Goal: Feedback & Contribution: Contribute content

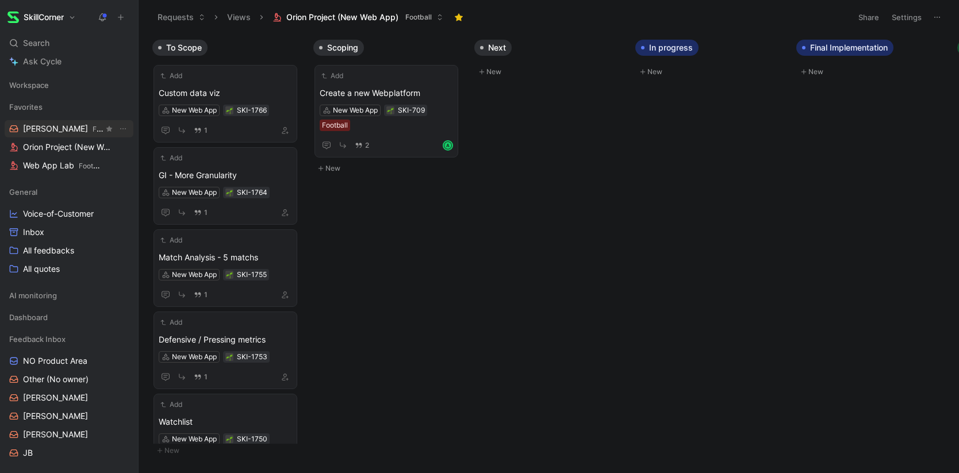
click at [40, 128] on span "[PERSON_NAME] Feedback Inbox" at bounding box center [63, 129] width 81 height 12
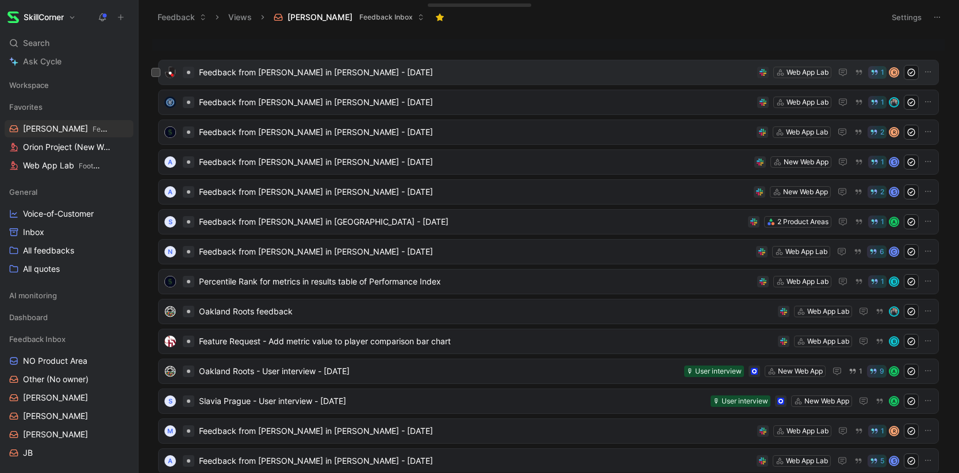
click at [282, 74] on span "Feedback from Rino Ito in Slack - 8/18/2025" at bounding box center [476, 73] width 554 height 14
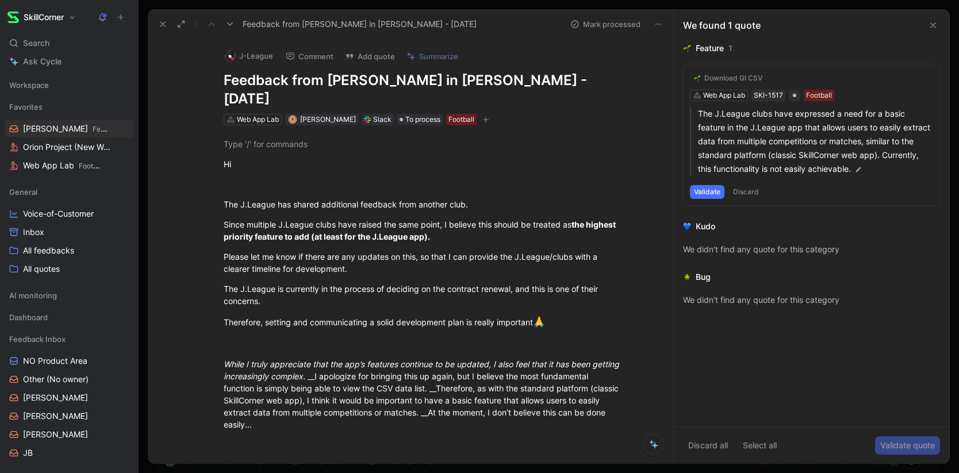
click at [740, 193] on button "Discard" at bounding box center [746, 192] width 34 height 14
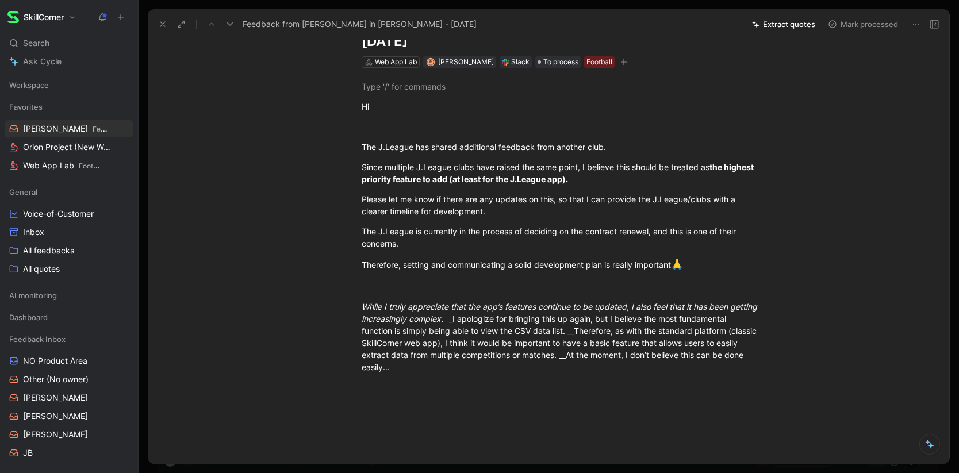
scroll to position [60, 0]
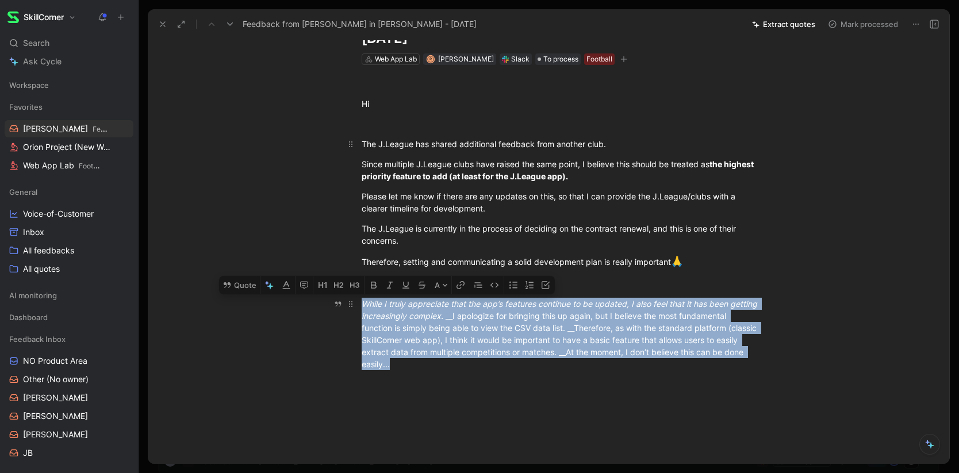
drag, startPoint x: 362, startPoint y: 285, endPoint x: 462, endPoint y: 340, distance: 114.3
click at [228, 281] on icon at bounding box center [227, 285] width 9 height 9
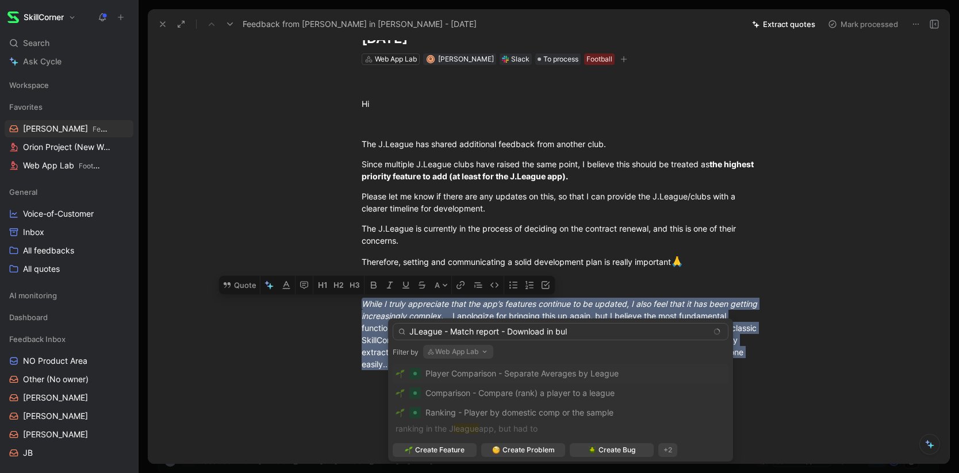
type input "JLeague - Match report - Download in bulk"
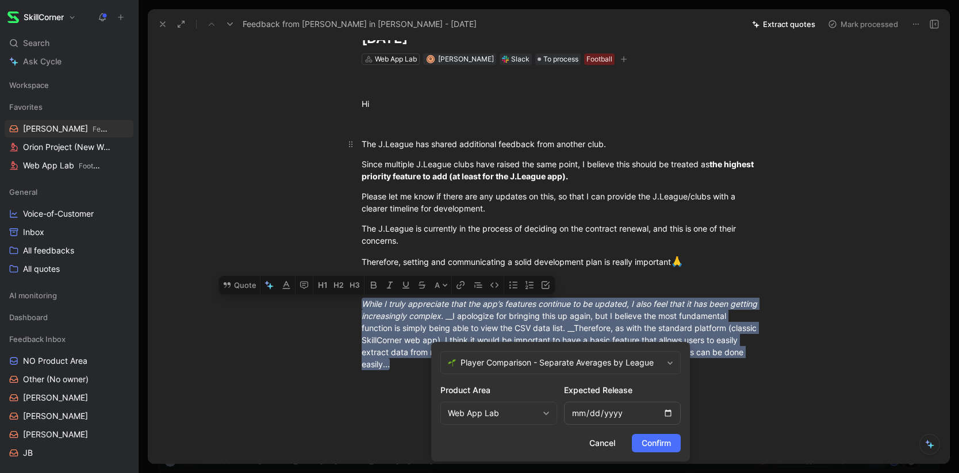
drag, startPoint x: 665, startPoint y: 440, endPoint x: 550, endPoint y: 405, distance: 120.8
click at [550, 407] on form "Player Comparison - Separate Averages by League Product Area Web App Lab Expect…" at bounding box center [560, 402] width 259 height 120
click at [515, 358] on span "Player Comparison - Separate Averages by League" at bounding box center [562, 363] width 202 height 14
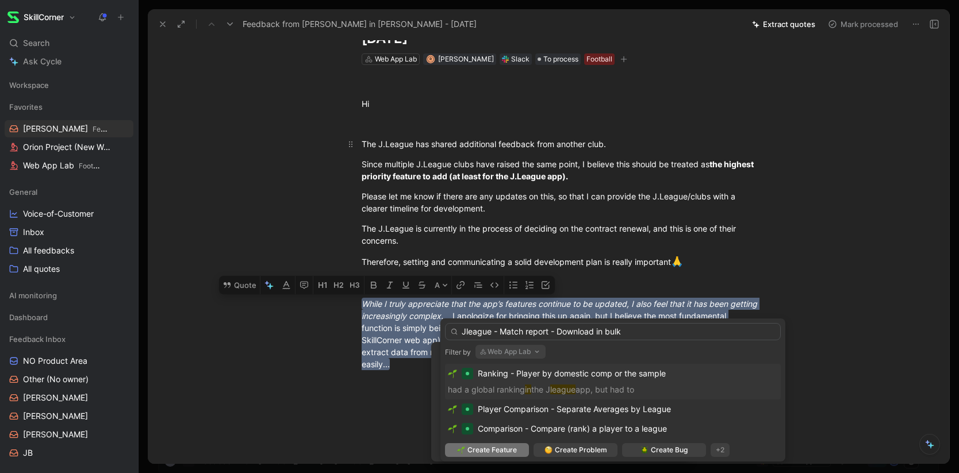
type input "Jleague - Match report - Download in bulk"
click at [507, 453] on span "Create Feature" at bounding box center [491, 450] width 49 height 12
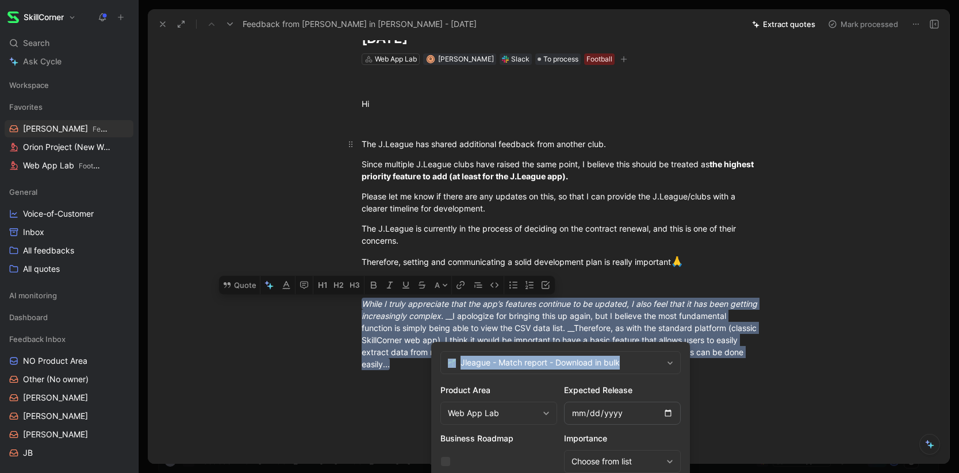
drag, startPoint x: 688, startPoint y: 352, endPoint x: 695, endPoint y: 270, distance: 82.5
click at [695, 270] on body "SkillCorner Search ⌘ K Ask Cycle Workspace Favorites Adrien Feedback Inbox Orio…" at bounding box center [479, 236] width 959 height 473
click at [688, 434] on form "Jleague - Match report - Download in bulk Product Area Web App Lab Expected Rel…" at bounding box center [560, 426] width 259 height 168
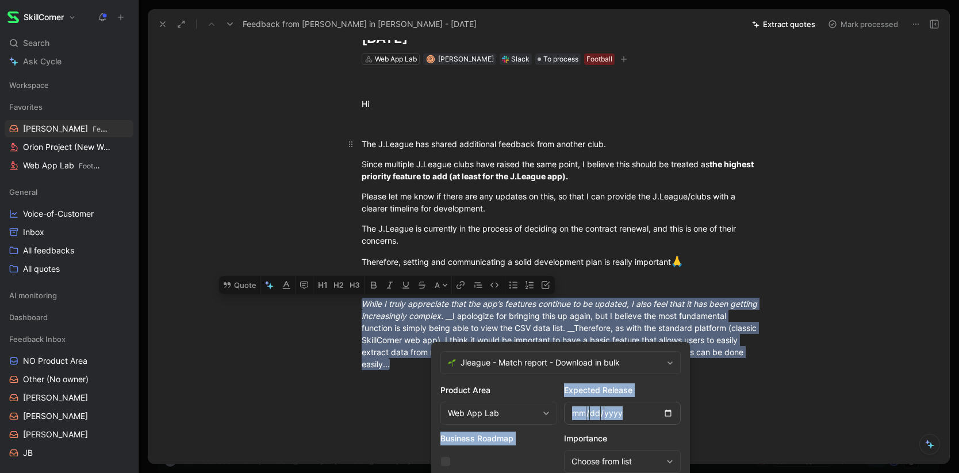
drag, startPoint x: 493, startPoint y: 459, endPoint x: 486, endPoint y: 427, distance: 32.4
click at [486, 427] on div "Product Area Web App Lab Expected Release Business Roadmap Importance Choose fr…" at bounding box center [560, 429] width 240 height 90
click at [630, 461] on div "Choose from list" at bounding box center [617, 462] width 90 height 14
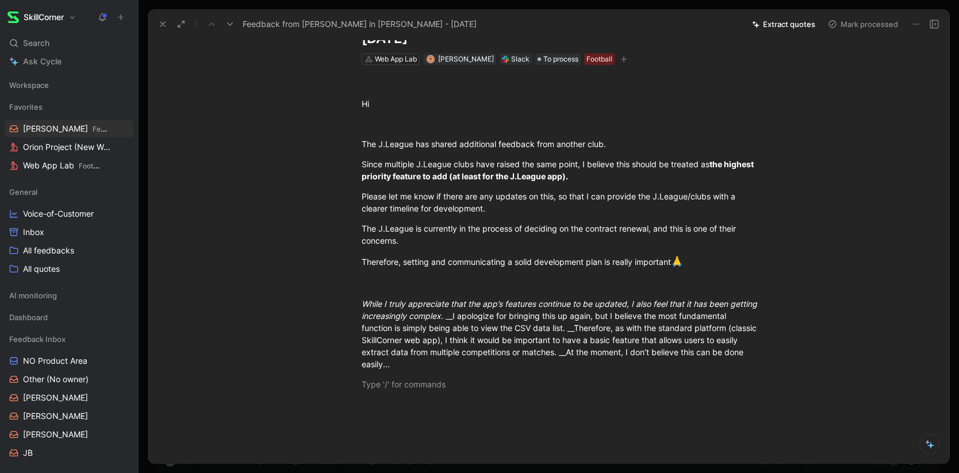
scroll to position [122, 0]
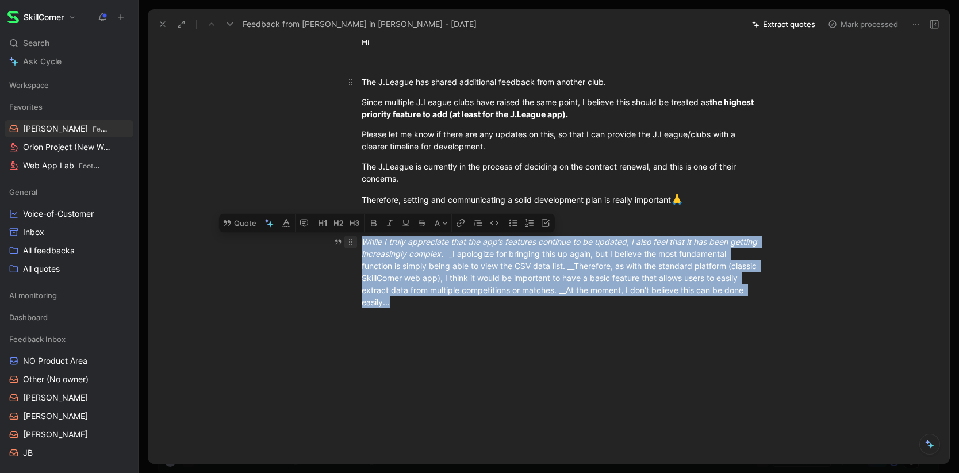
drag, startPoint x: 375, startPoint y: 267, endPoint x: 349, endPoint y: 227, distance: 47.7
click at [349, 232] on p "While I truly appreciate that the app’s features continue to be updated, I also…" at bounding box center [561, 271] width 442 height 79
click at [244, 214] on button "Quote" at bounding box center [239, 223] width 41 height 18
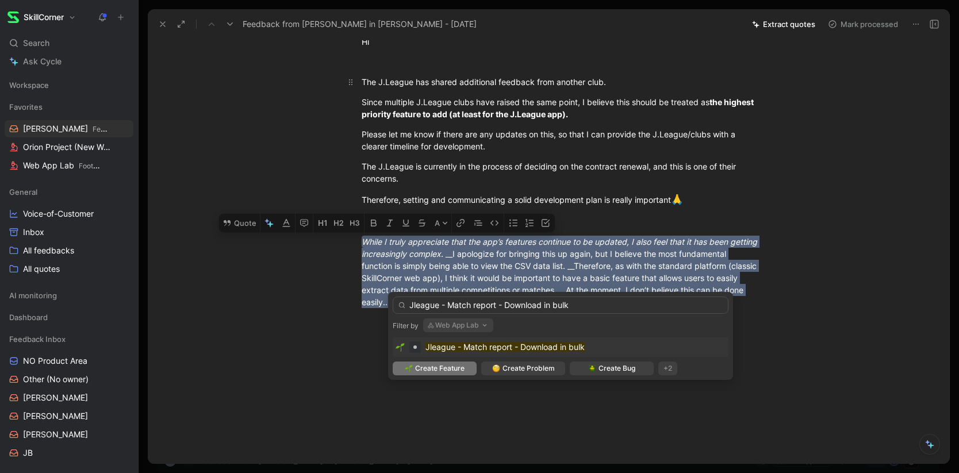
type input "Jleague - Match report - Download in bulk"
click at [451, 371] on span "Create Feature" at bounding box center [439, 369] width 49 height 12
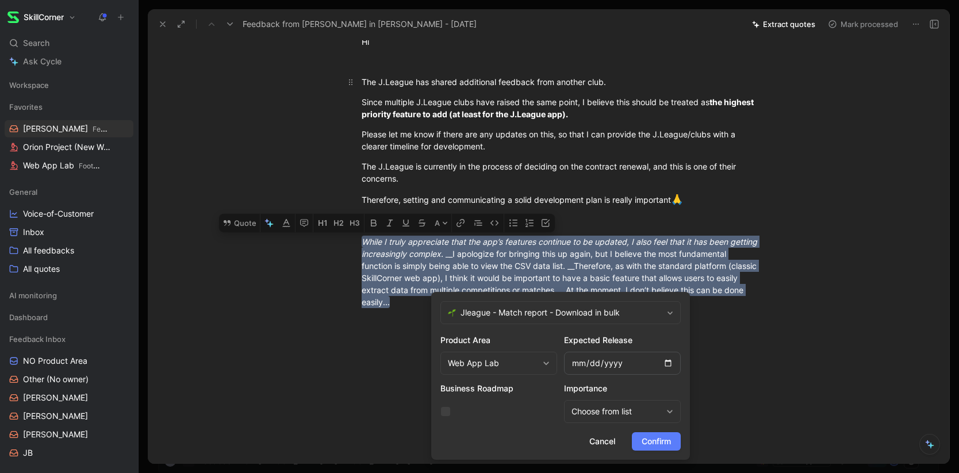
click at [660, 447] on span "Confirm" at bounding box center [656, 442] width 29 height 14
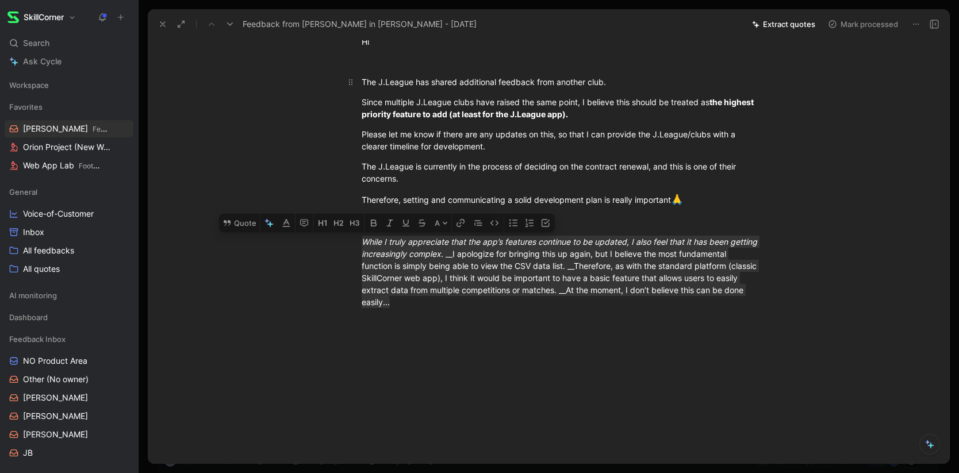
click at [852, 20] on button "Mark processed" at bounding box center [863, 24] width 81 height 16
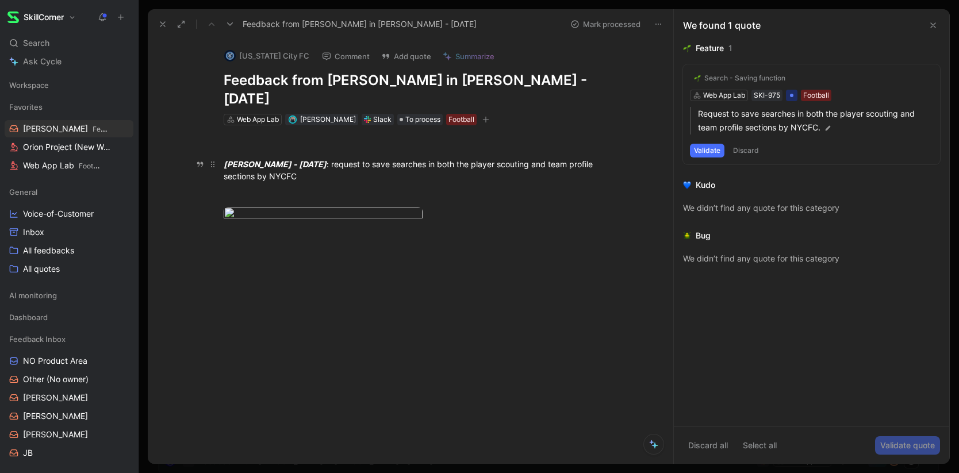
drag, startPoint x: 380, startPoint y: 146, endPoint x: 408, endPoint y: 164, distance: 32.9
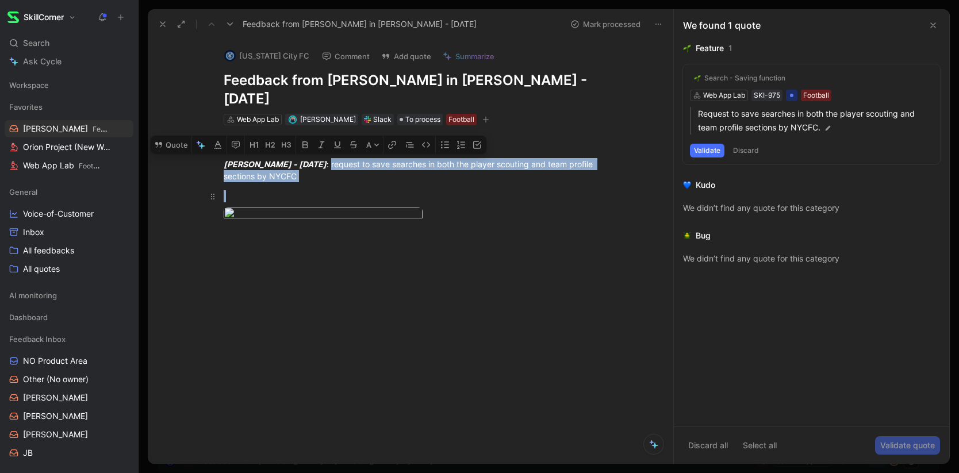
drag, startPoint x: 380, startPoint y: 147, endPoint x: 418, endPoint y: 170, distance: 45.2
click at [418, 170] on div "Hayden Van Brewer - Tue Aug 12 2025 : request to save searches in both the play…" at bounding box center [422, 188] width 501 height 127
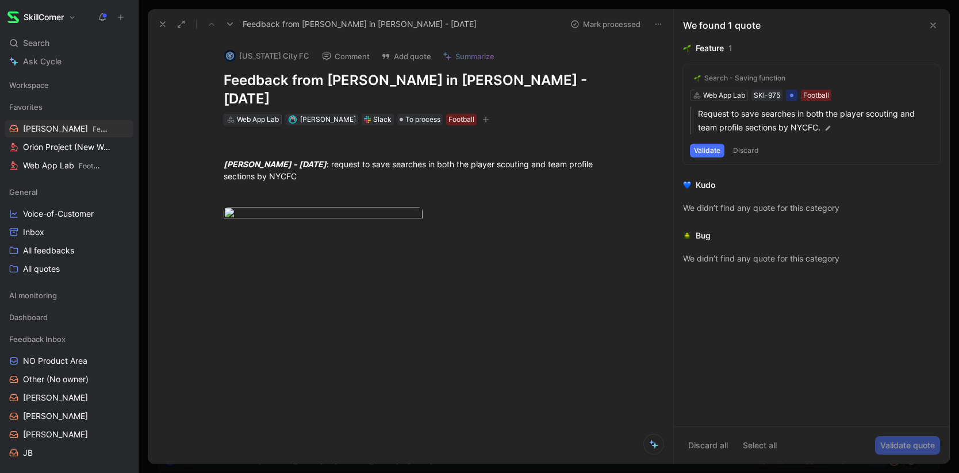
click at [263, 114] on div "Web App Lab" at bounding box center [258, 120] width 42 height 12
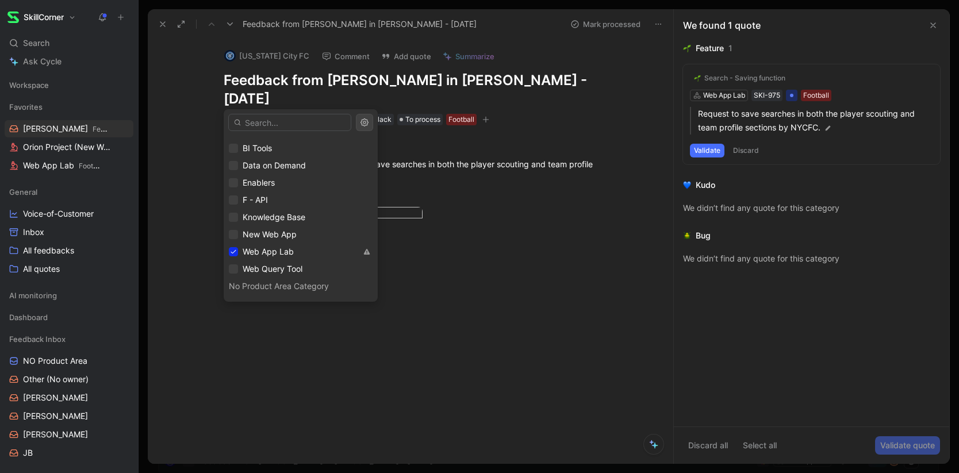
scroll to position [373, 0]
click at [272, 220] on span "New Web App" at bounding box center [270, 219] width 54 height 10
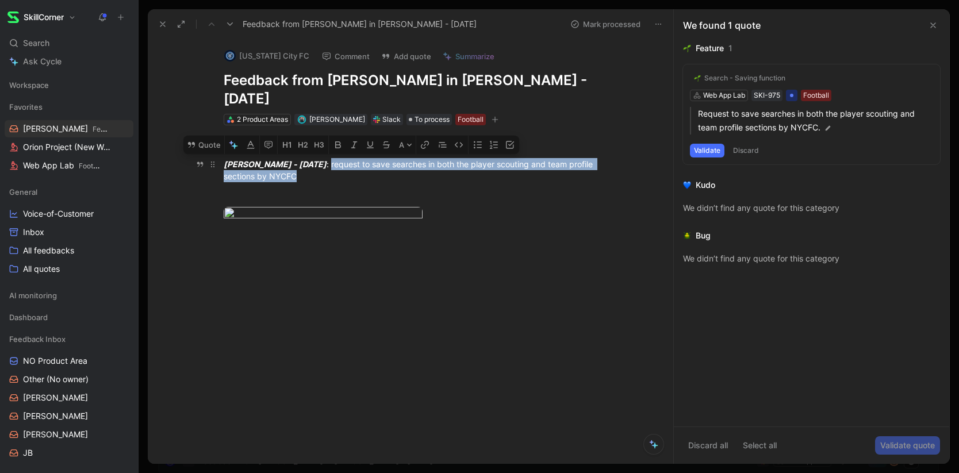
drag, startPoint x: 326, startPoint y: 160, endPoint x: 379, endPoint y: 145, distance: 55.0
click at [379, 158] on div "Hayden Van Brewer - Tue Aug 12 2025 : request to save searches in both the play…" at bounding box center [423, 170] width 398 height 24
click at [748, 151] on button "Discard" at bounding box center [746, 151] width 34 height 14
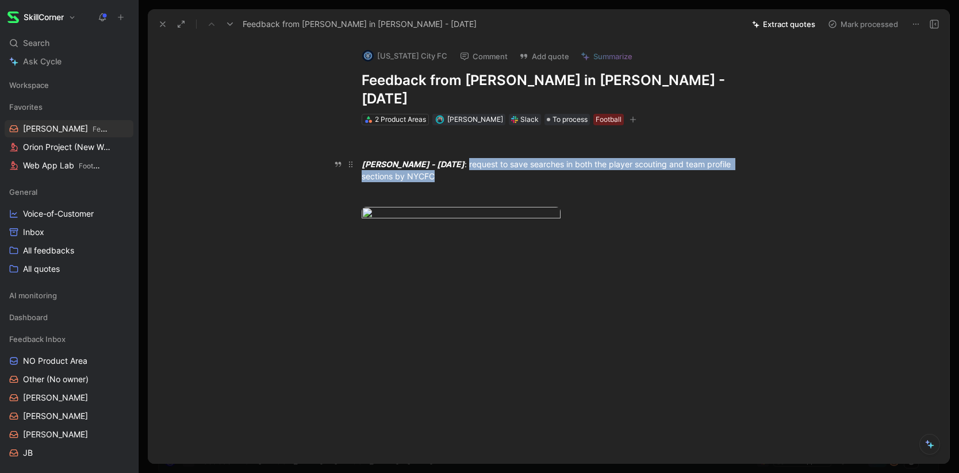
click at [386, 158] on div "Hayden Van Brewer - Tue Aug 12 2025 : request to save searches in both the play…" at bounding box center [561, 170] width 398 height 24
drag, startPoint x: 495, startPoint y: 156, endPoint x: 523, endPoint y: 143, distance: 31.1
click at [522, 158] on div "Hayden Van Brewer - Tue Aug 12 2025 : request to save searches in both the play…" at bounding box center [561, 170] width 398 height 24
click at [523, 158] on div "Hayden Van Brewer - Tue Aug 12 2025 : request to save searches in both the play…" at bounding box center [561, 170] width 398 height 24
drag, startPoint x: 516, startPoint y: 144, endPoint x: 420, endPoint y: 160, distance: 97.5
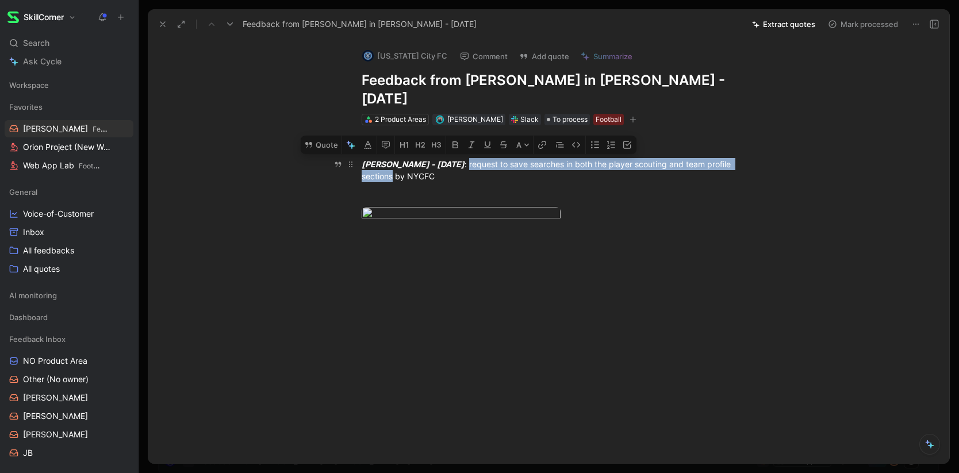
click at [420, 160] on div "Hayden Van Brewer - Tue Aug 12 2025 : request to save searches in both the play…" at bounding box center [561, 170] width 398 height 24
click at [327, 136] on button "Quote" at bounding box center [321, 145] width 41 height 18
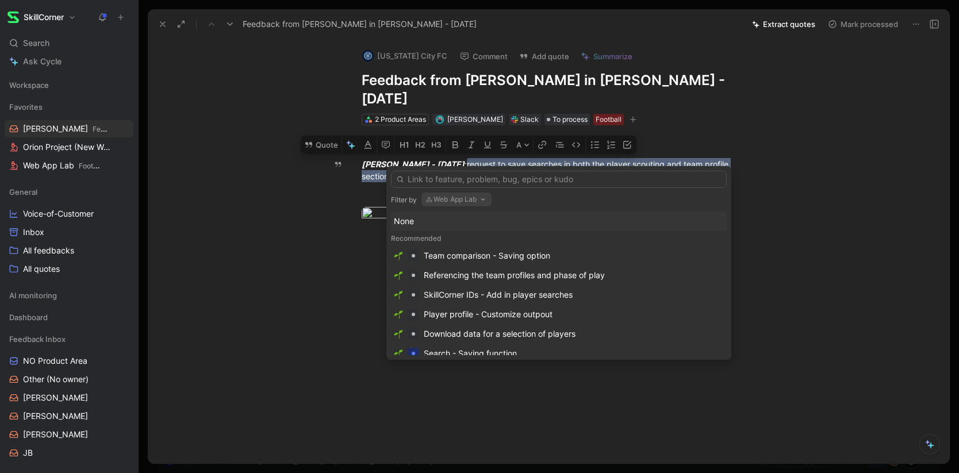
click at [456, 197] on button "Web App Lab" at bounding box center [456, 200] width 70 height 14
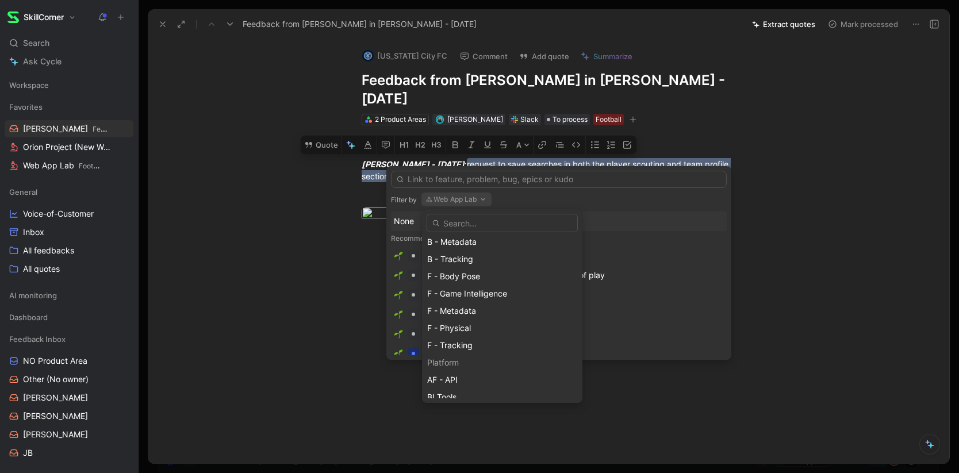
scroll to position [390, 0]
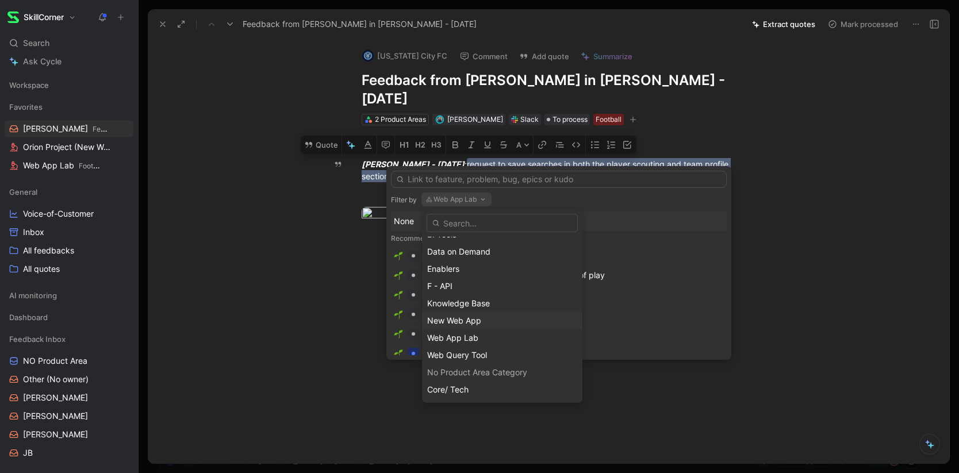
click at [458, 323] on span "New Web App" at bounding box center [454, 321] width 54 height 10
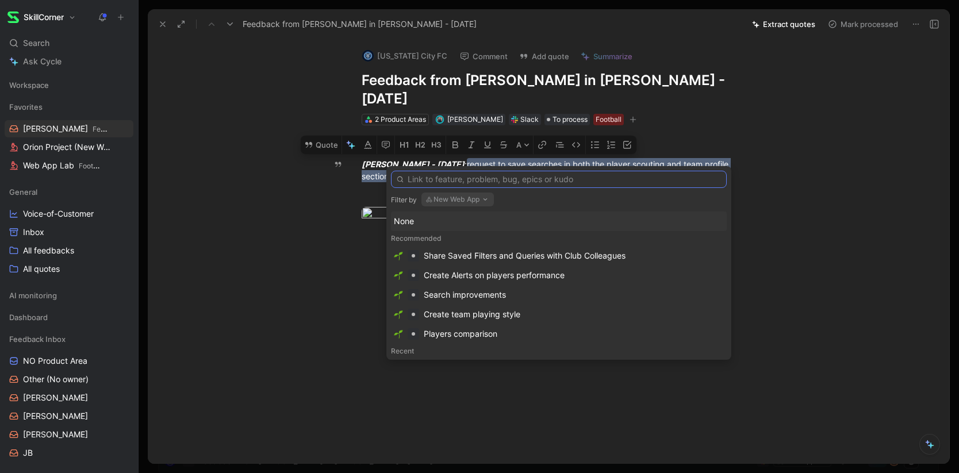
click at [469, 181] on input "text" at bounding box center [559, 179] width 336 height 17
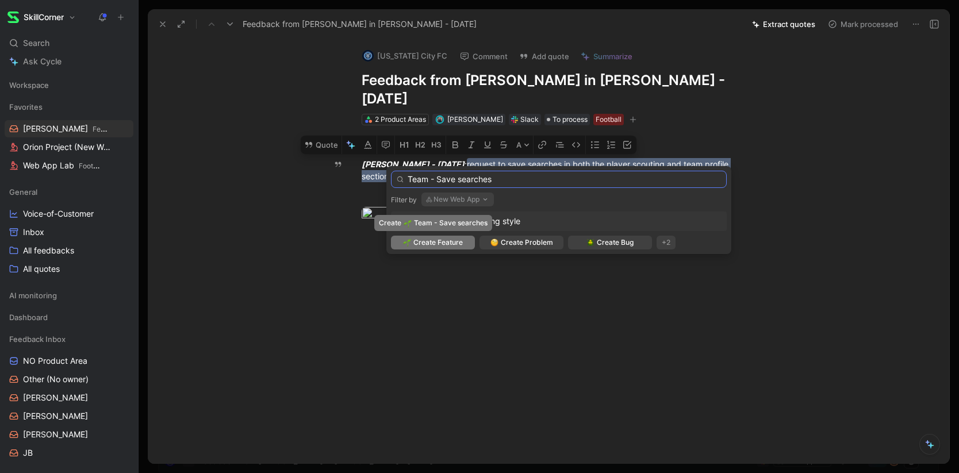
type input "Team - Save searches"
click at [445, 239] on span "Create Feature" at bounding box center [437, 243] width 49 height 12
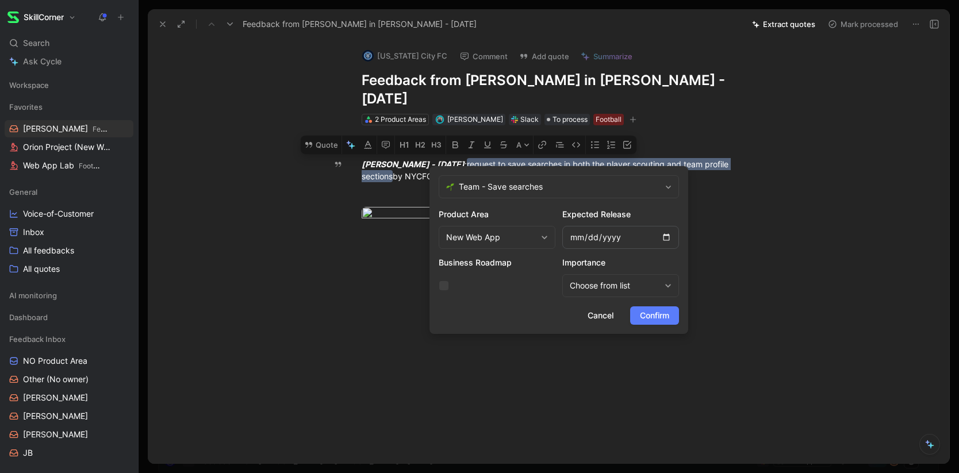
click at [657, 313] on span "Confirm" at bounding box center [654, 316] width 29 height 14
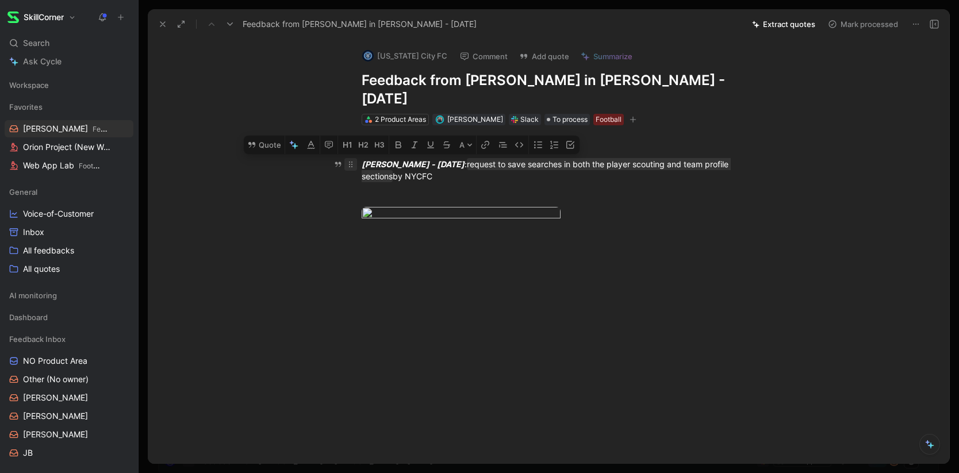
drag, startPoint x: 478, startPoint y: 155, endPoint x: 348, endPoint y: 145, distance: 130.3
click at [348, 155] on p "Hayden Van Brewer - Tue Aug 12 2025 : request to save searches in both the play…" at bounding box center [561, 170] width 442 height 31
click at [468, 190] on div at bounding box center [561, 196] width 398 height 12
drag, startPoint x: 470, startPoint y: 161, endPoint x: 511, endPoint y: 145, distance: 44.4
click at [511, 158] on div "Hayden Van Brewer - Tue Aug 12 2025 : request to save searches in both the play…" at bounding box center [561, 170] width 398 height 24
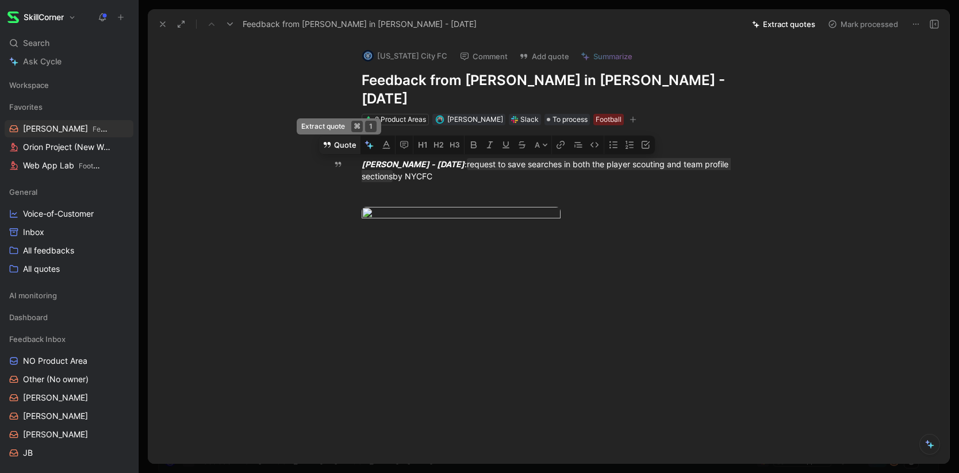
click at [338, 136] on button "Quote" at bounding box center [339, 145] width 41 height 18
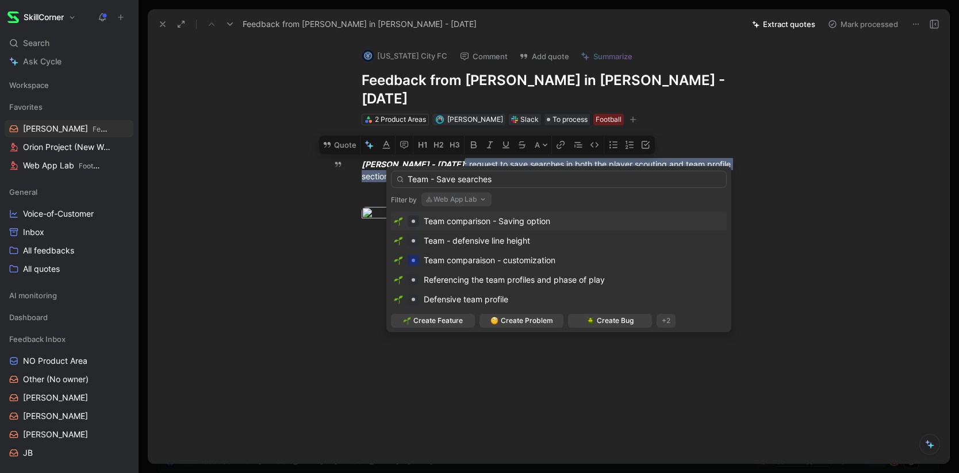
type input "Team - Save searches"
click at [469, 220] on span "Team comparison - Saving option" at bounding box center [487, 221] width 127 height 10
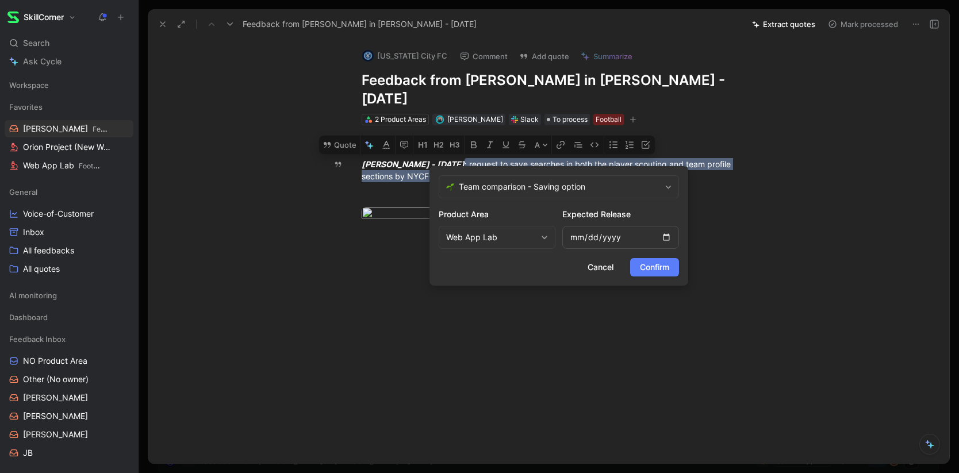
click at [663, 266] on span "Confirm" at bounding box center [654, 267] width 29 height 14
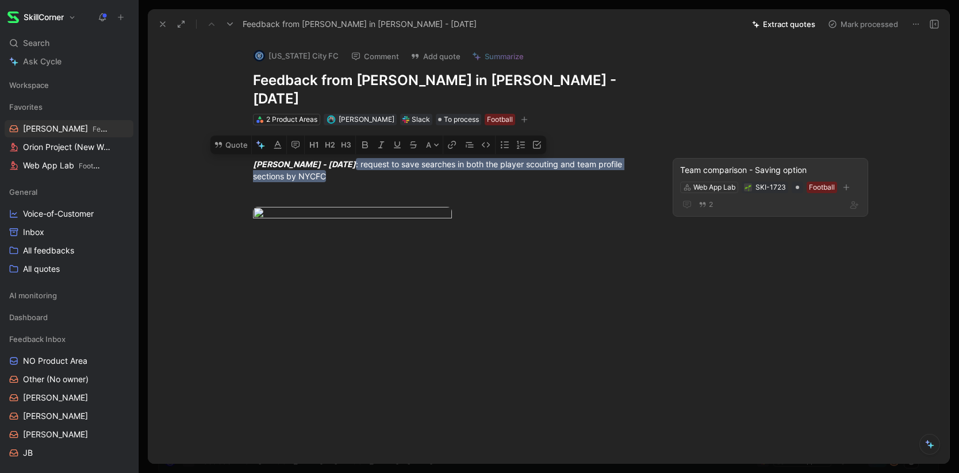
click at [777, 163] on div "Team comparison - Saving option" at bounding box center [770, 170] width 181 height 14
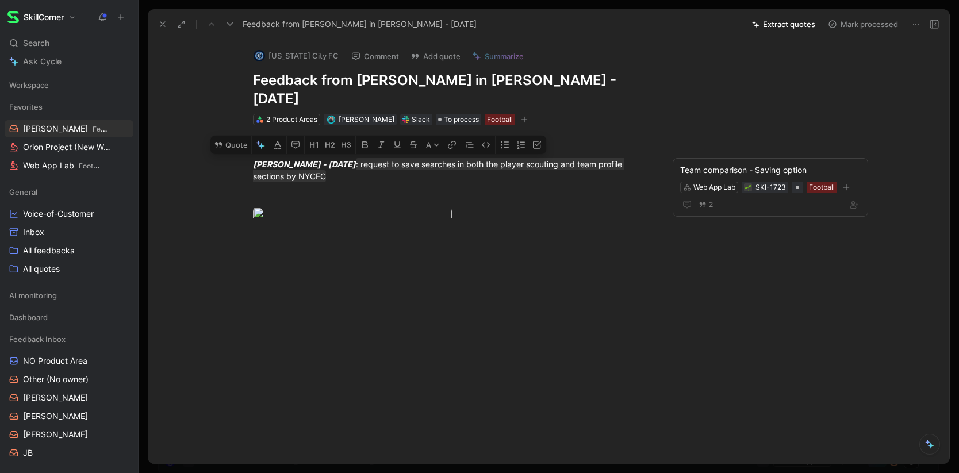
click at [871, 24] on button "Mark processed" at bounding box center [863, 24] width 81 height 16
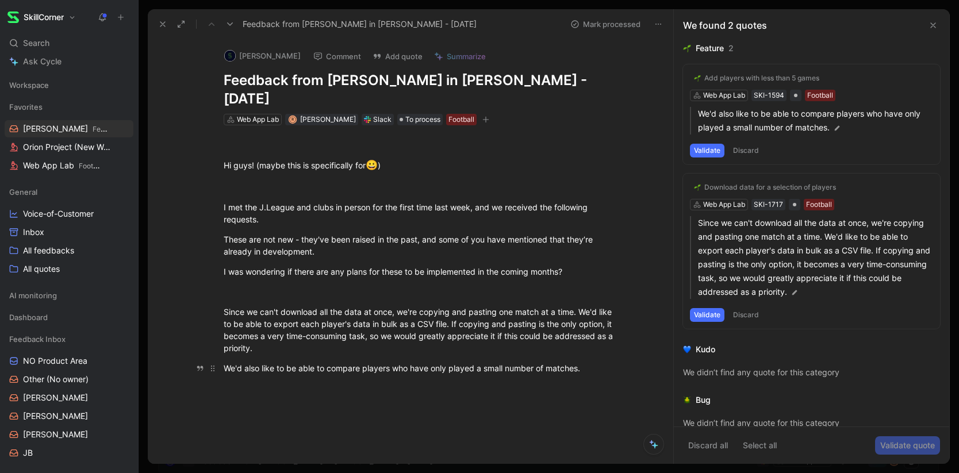
drag, startPoint x: 224, startPoint y: 293, endPoint x: 283, endPoint y: 340, distance: 75.3
click at [283, 340] on div "Hi guys! (maybe this is specifically for 😀 ) I met the J.League and clubs in pe…" at bounding box center [422, 276] width 501 height 302
click at [488, 158] on div "Hi guys! (maybe this is specifically for 😀 )" at bounding box center [423, 165] width 398 height 15
drag, startPoint x: 223, startPoint y: 188, endPoint x: 628, endPoint y: 368, distance: 443.0
click at [628, 368] on div "Hi guys! (maybe this is specifically for 😀 ) I met the J.League and clubs in pe…" at bounding box center [422, 276] width 501 height 302
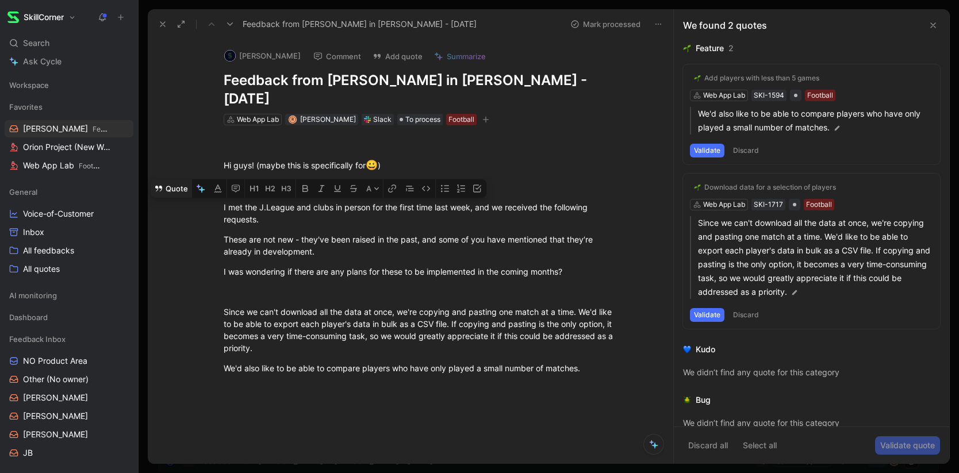
click at [173, 179] on button "Quote" at bounding box center [171, 188] width 41 height 18
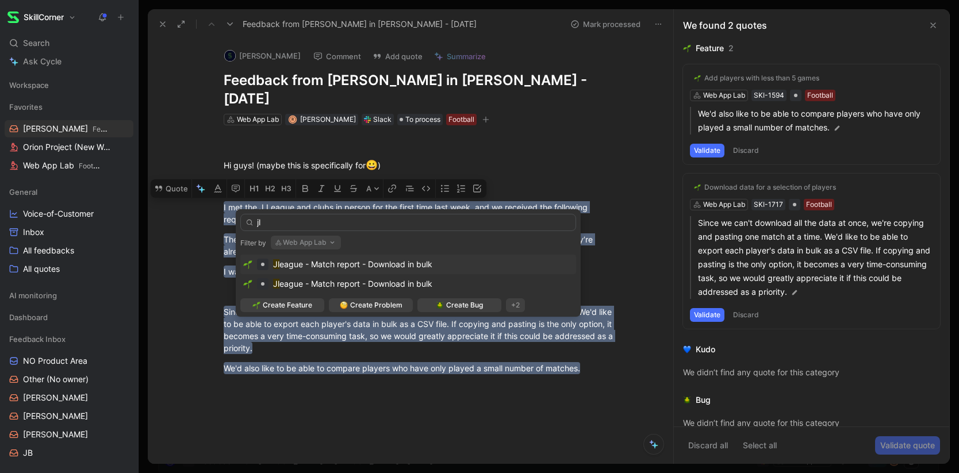
type input "jl"
click at [354, 267] on span "eague - Match report - Download in bulk" at bounding box center [355, 264] width 153 height 10
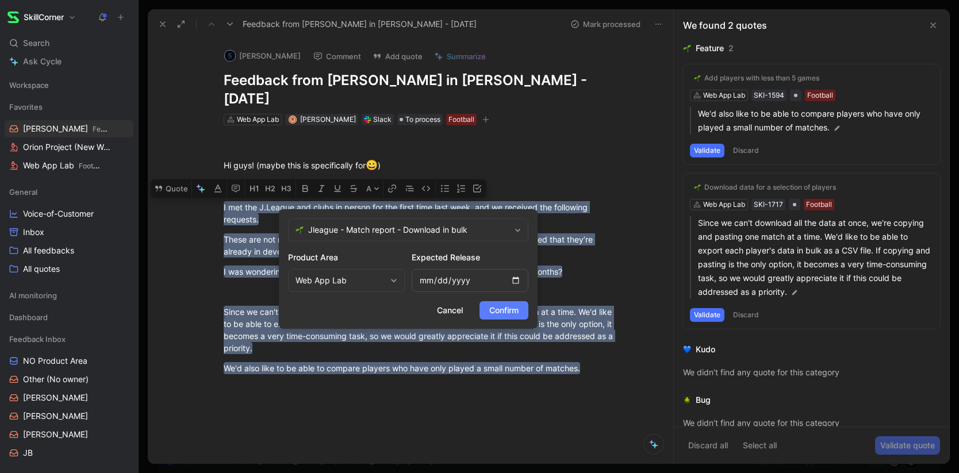
click at [493, 310] on span "Confirm" at bounding box center [503, 311] width 29 height 14
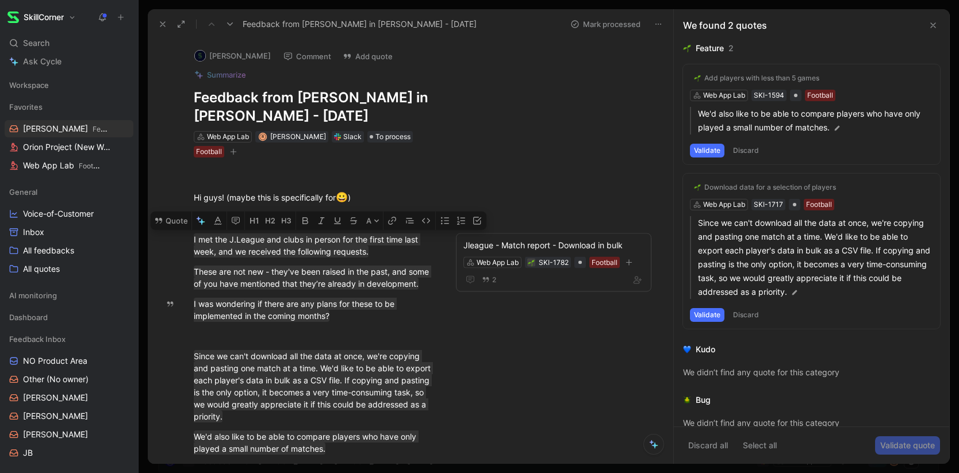
click at [746, 149] on button "Discard" at bounding box center [746, 151] width 34 height 14
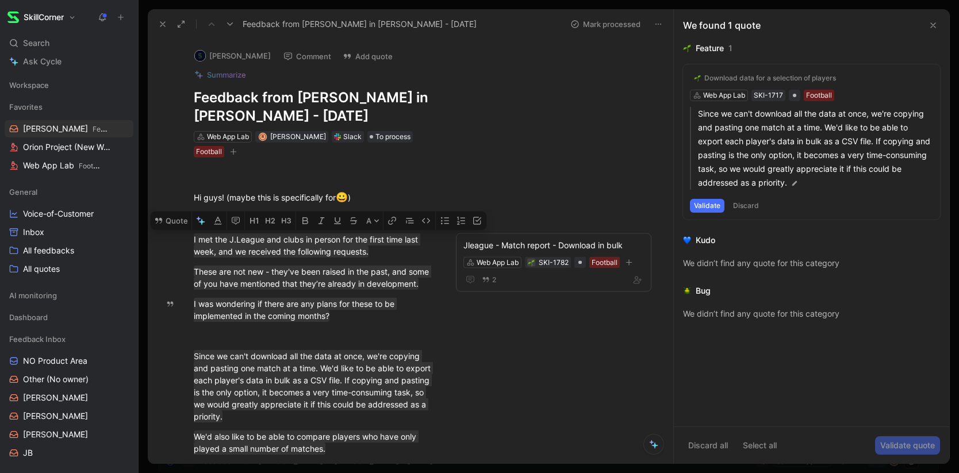
click at [745, 205] on button "Discard" at bounding box center [746, 206] width 34 height 14
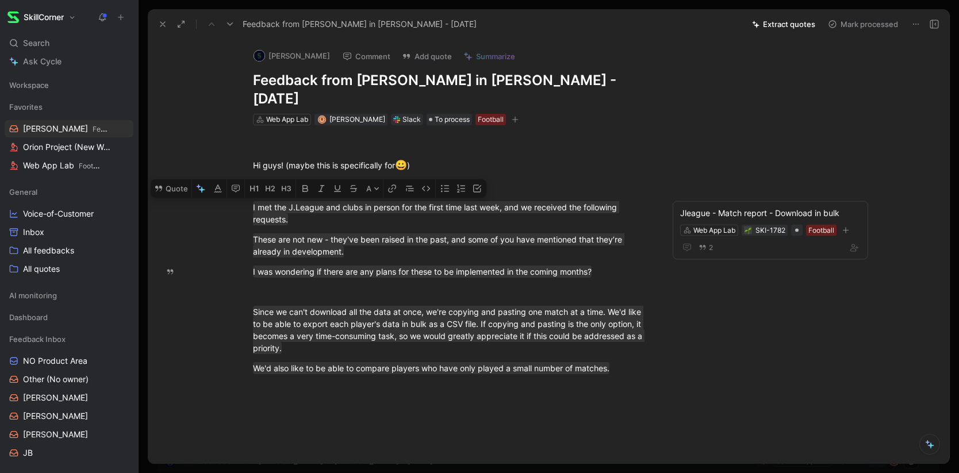
click at [772, 25] on button "Extract quotes" at bounding box center [784, 24] width 74 height 16
click at [863, 27] on button "Mark processed" at bounding box center [863, 24] width 81 height 16
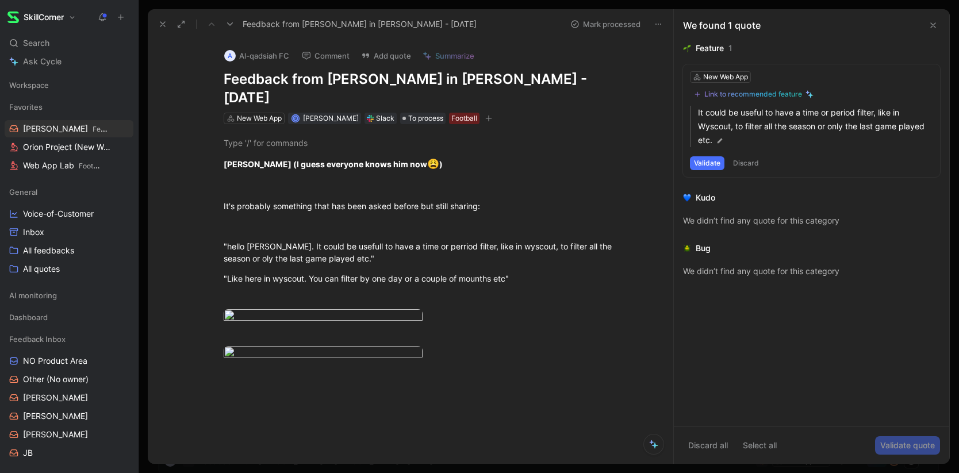
click at [746, 164] on button "Discard" at bounding box center [746, 163] width 34 height 14
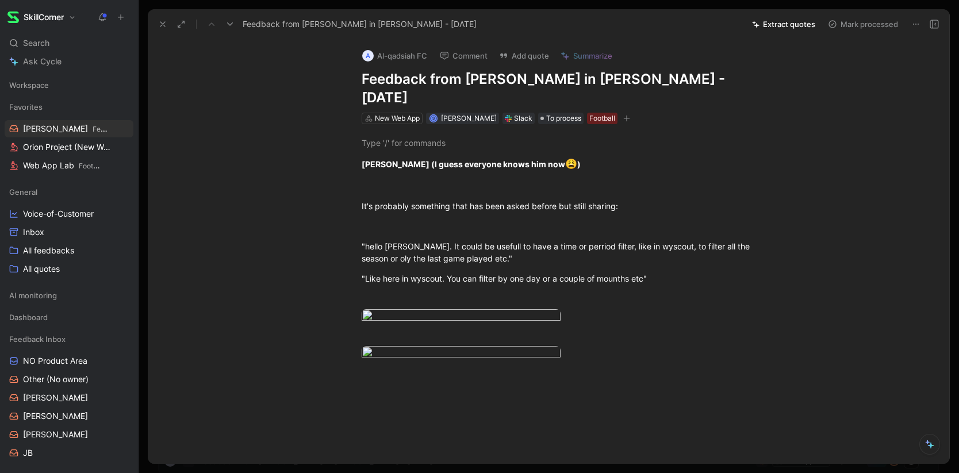
click at [514, 113] on div "Slack" at bounding box center [523, 119] width 18 height 12
drag, startPoint x: 363, startPoint y: 145, endPoint x: 415, endPoint y: 145, distance: 51.8
click at [305, 228] on div "Jose Manuel (I guess everyone knows him now 😩 ) It's probably something that ha…" at bounding box center [560, 257] width 777 height 267
drag, startPoint x: 479, startPoint y: 242, endPoint x: 347, endPoint y: 224, distance: 132.9
click at [347, 237] on p ""hello Sacha. It could be usefull to have a time or perriod filter, like in wys…" at bounding box center [561, 252] width 442 height 31
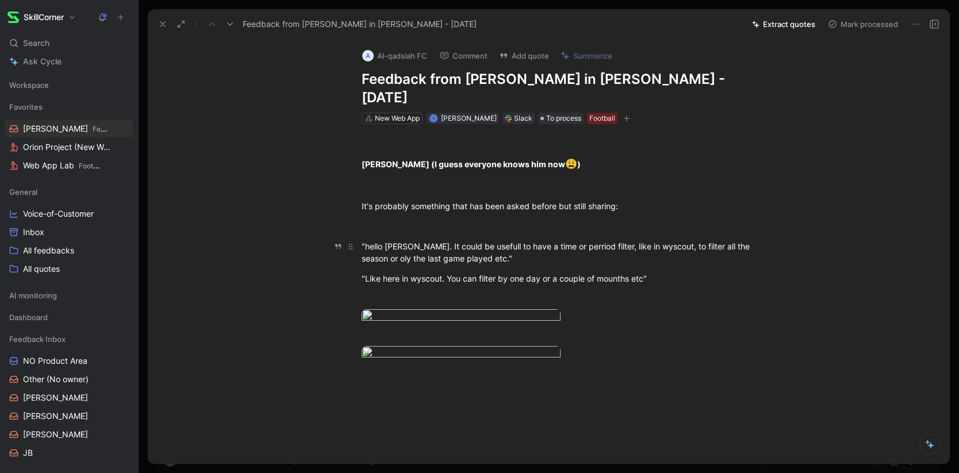
click at [534, 240] on div ""hello Sacha. It could be usefull to have a time or perriod filter, like in wys…" at bounding box center [561, 252] width 398 height 24
drag, startPoint x: 411, startPoint y: 227, endPoint x: 474, endPoint y: 242, distance: 65.0
click at [474, 242] on div ""hello Sacha. It could be usefull to have a time or perriod filter, like in wys…" at bounding box center [561, 252] width 398 height 24
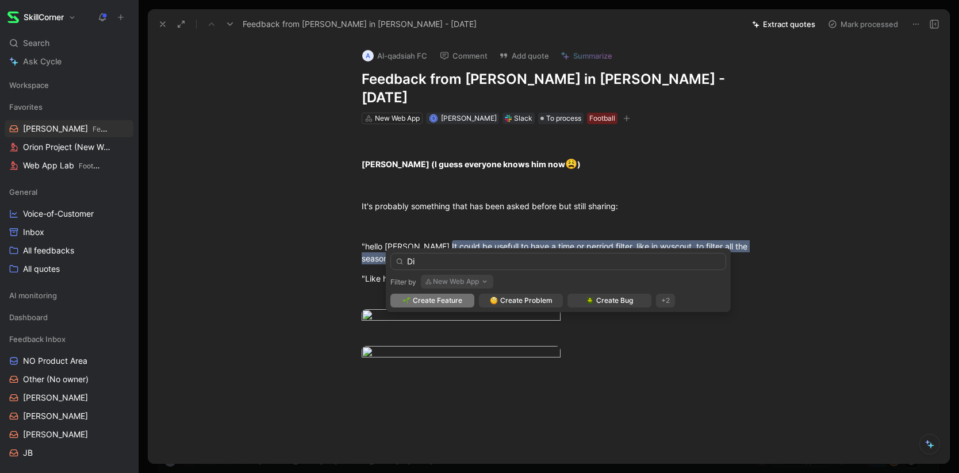
type input "D"
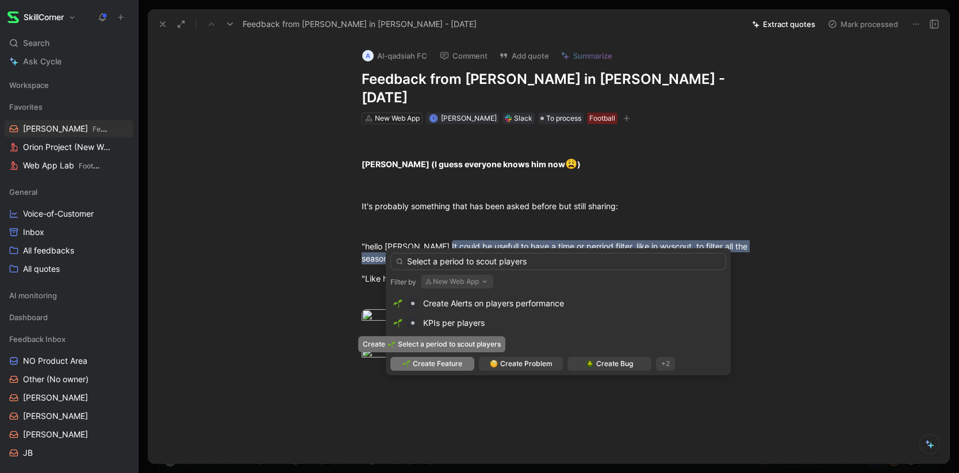
type input "Select a period to scout players"
click at [431, 367] on span "Create Feature" at bounding box center [437, 364] width 49 height 12
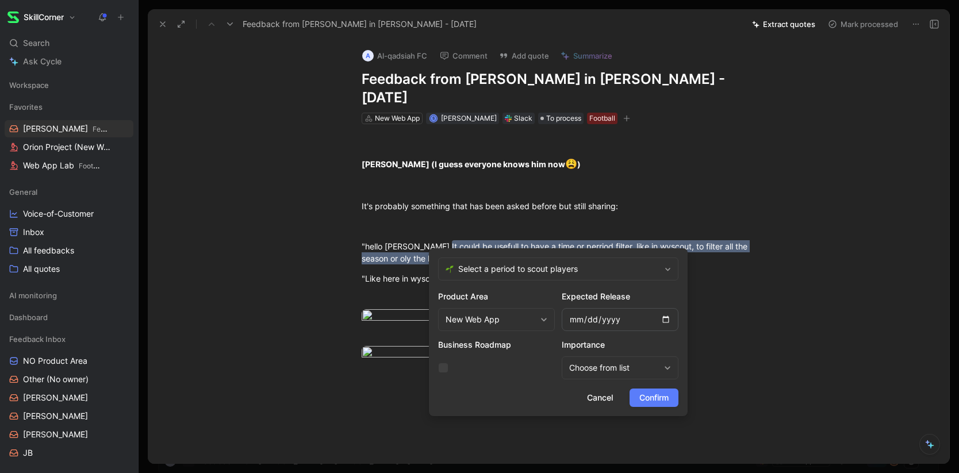
click at [651, 394] on span "Confirm" at bounding box center [653, 398] width 29 height 14
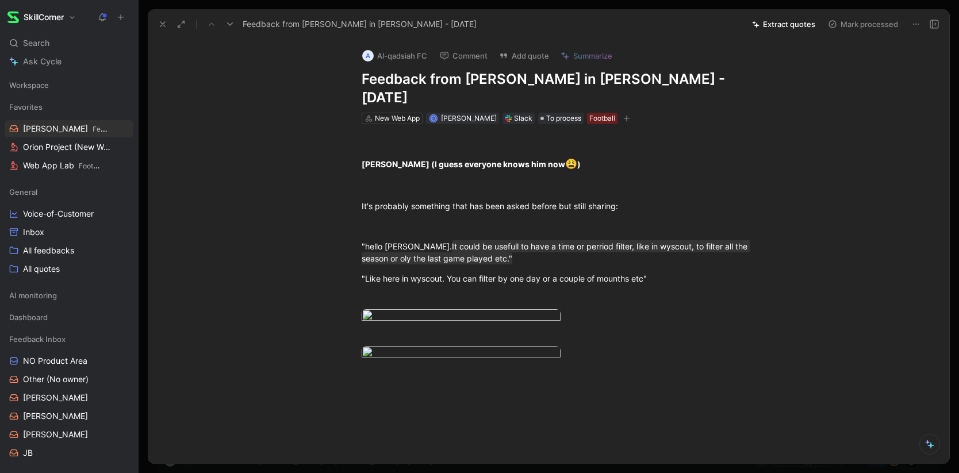
click at [853, 25] on button "Mark processed" at bounding box center [863, 24] width 81 height 16
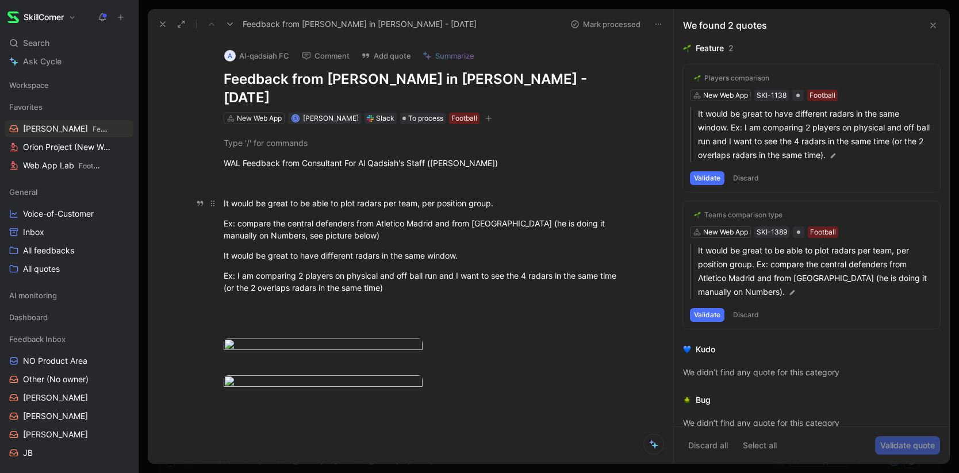
click at [224, 197] on div "It would be great to be able to plot radars per team, per position group." at bounding box center [423, 203] width 398 height 12
click at [748, 178] on button "Discard" at bounding box center [746, 178] width 34 height 14
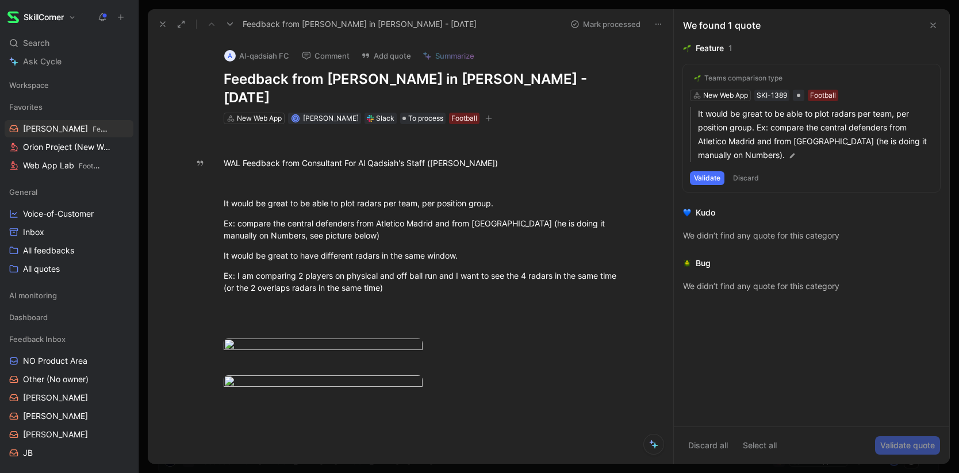
click at [746, 177] on button "Discard" at bounding box center [746, 178] width 34 height 14
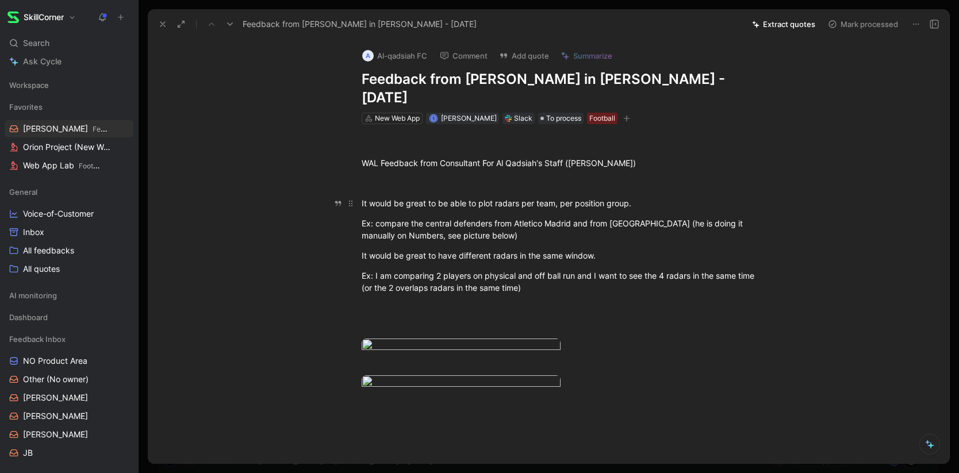
drag, startPoint x: 636, startPoint y: 186, endPoint x: 367, endPoint y: 187, distance: 269.1
click at [367, 197] on div "It would be great to be able to plot radars per team, per position group." at bounding box center [561, 203] width 398 height 12
copy div "would be great to be able to plot radars per team, per position group."
click at [487, 351] on body "SkillCorner Search ⌘ K Ask Cycle Workspace Favorites Adrien Feedback Inbox Orio…" at bounding box center [479, 236] width 959 height 473
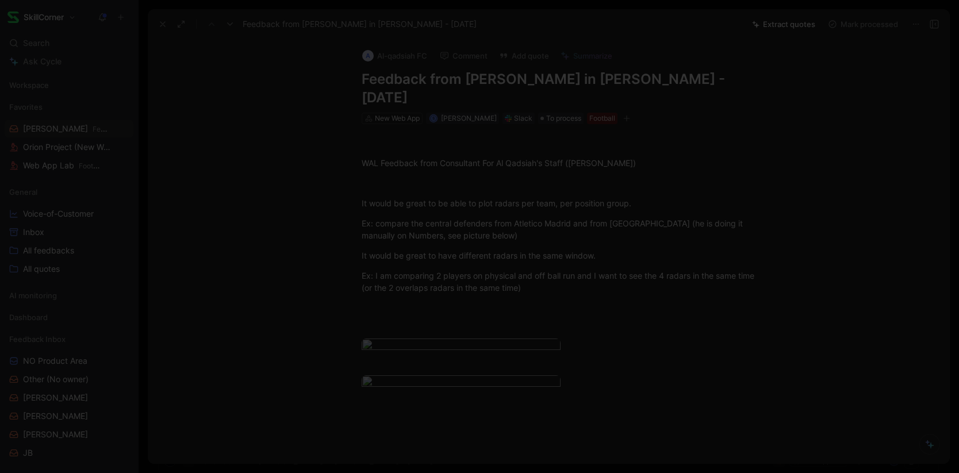
click at [708, 473] on div at bounding box center [479, 473] width 959 height 0
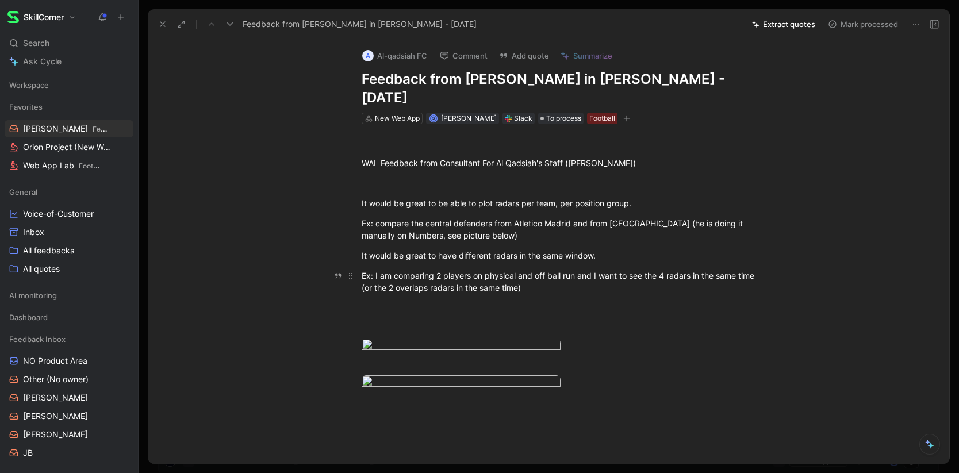
drag, startPoint x: 359, startPoint y: 184, endPoint x: 584, endPoint y: 267, distance: 240.1
click at [584, 267] on div "WAL Feedback from Consultant For Al Qadsiah's Staff (Jose Manuel) It would be g…" at bounding box center [560, 272] width 777 height 296
click at [301, 15] on button "Quote" at bounding box center [295, 6] width 41 height 18
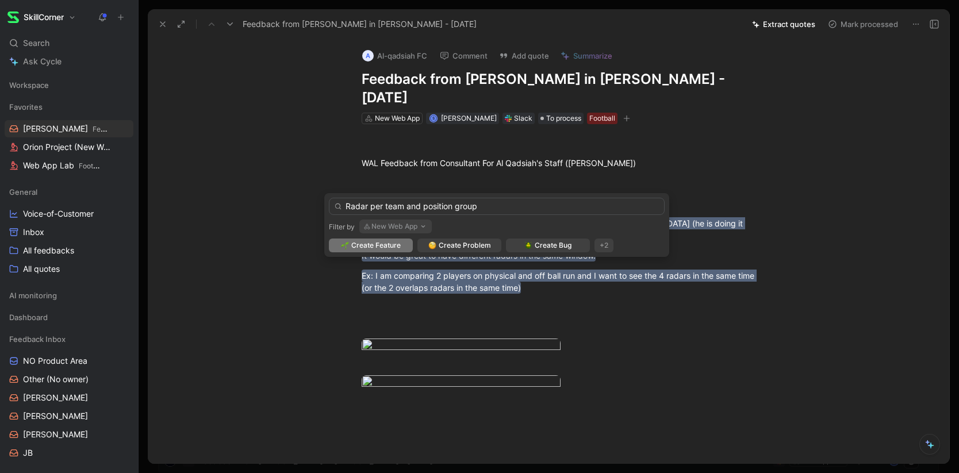
type input "Radar per team and position group"
click at [379, 249] on span "Create Feature" at bounding box center [375, 246] width 49 height 12
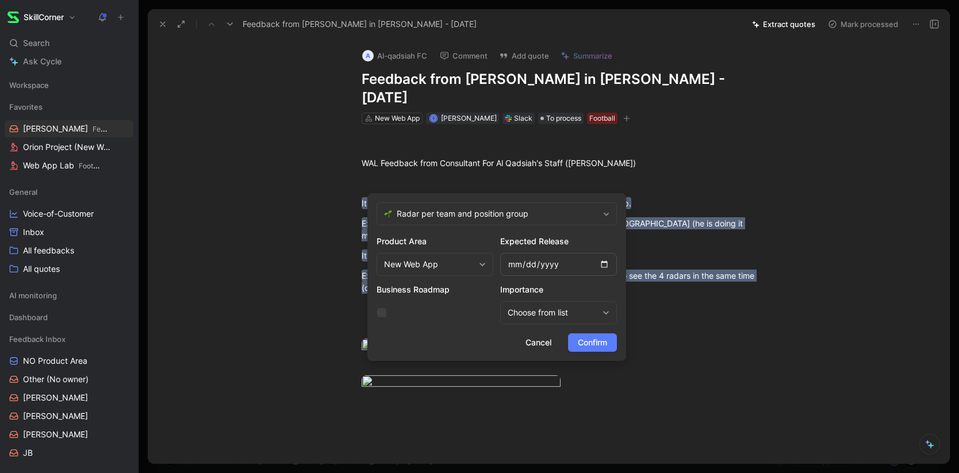
click at [596, 349] on span "Confirm" at bounding box center [592, 343] width 29 height 14
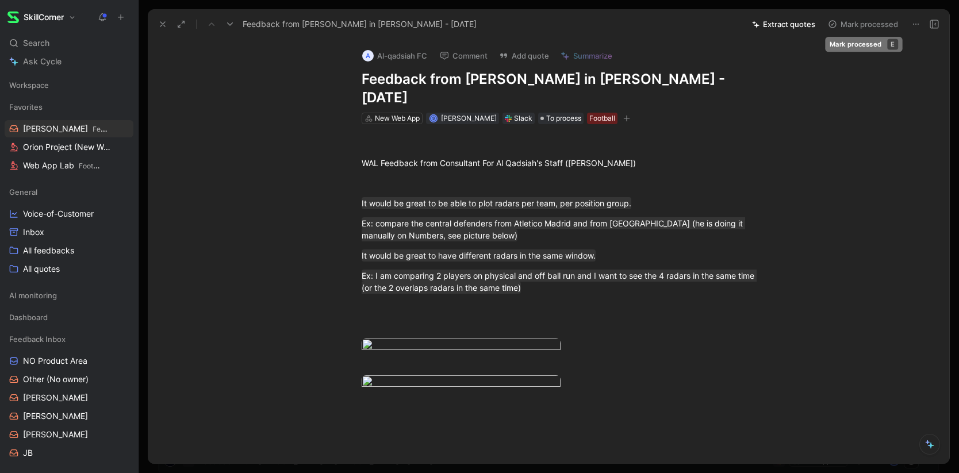
click at [857, 23] on button "Mark processed" at bounding box center [863, 24] width 81 height 16
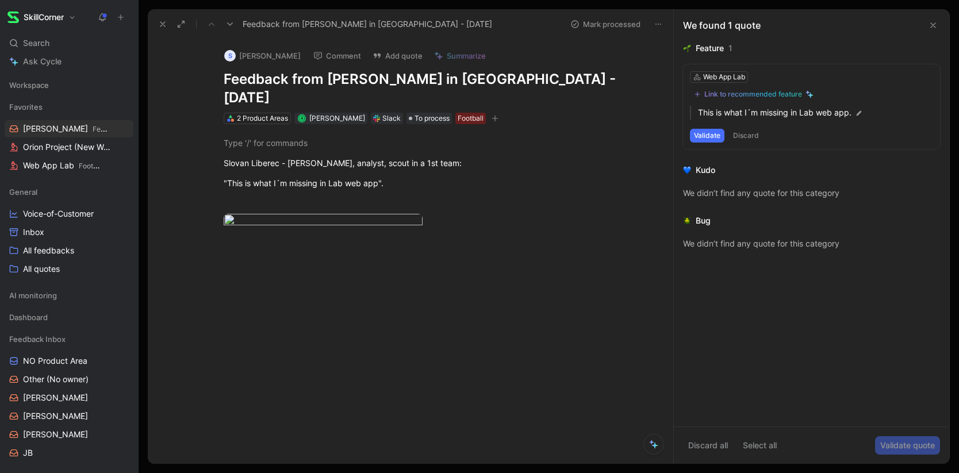
scroll to position [30, 0]
click at [158, 22] on icon at bounding box center [162, 24] width 9 height 9
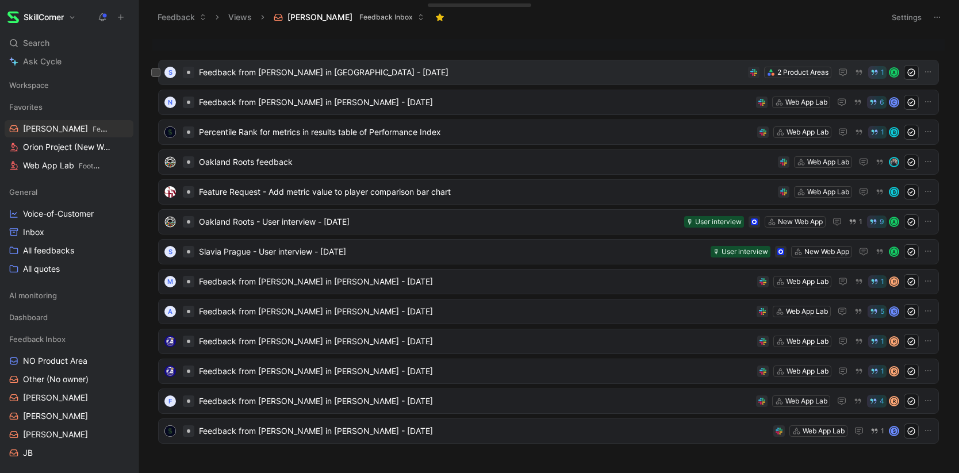
click at [306, 75] on span "Feedback from Vitalii Soloviov in Slack - 8/4/2025" at bounding box center [471, 73] width 545 height 14
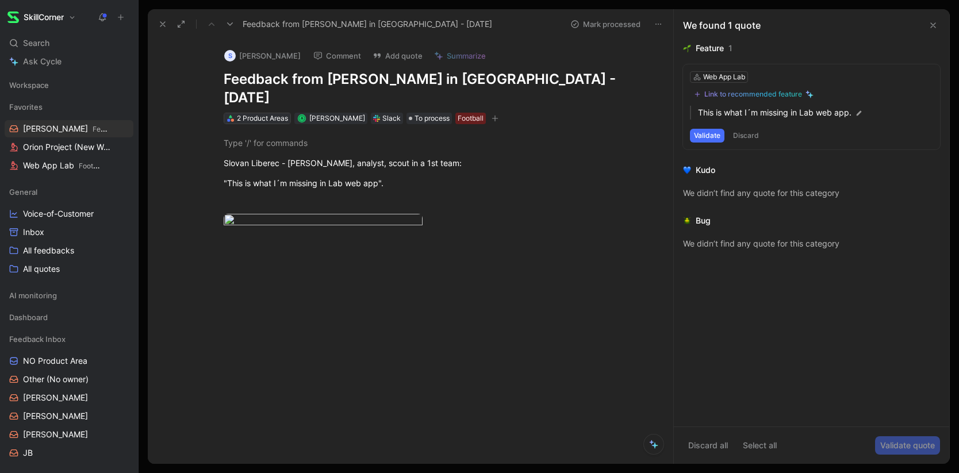
click at [263, 113] on div "2 Product Areas" at bounding box center [262, 119] width 51 height 12
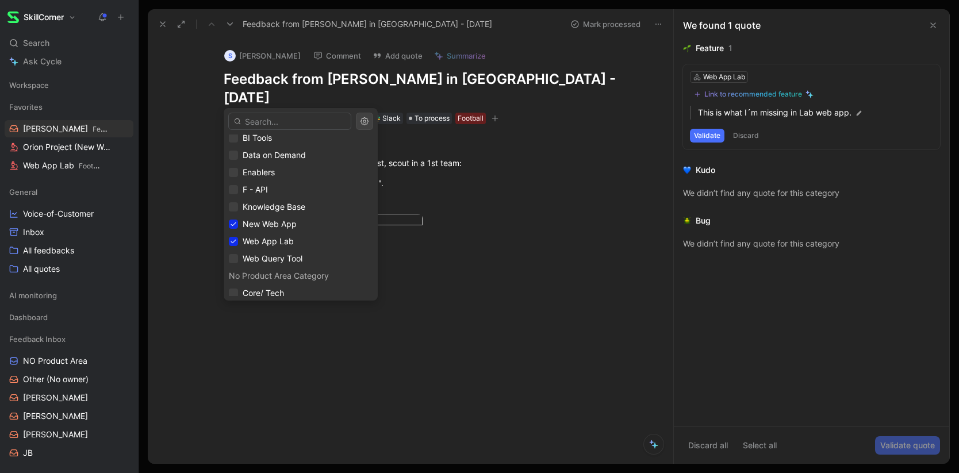
scroll to position [373, 0]
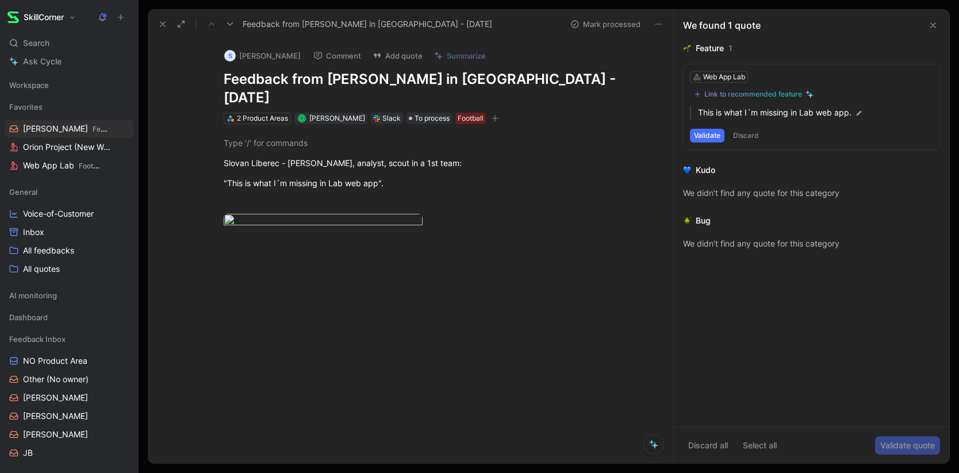
click at [164, 25] on icon at bounding box center [162, 24] width 9 height 9
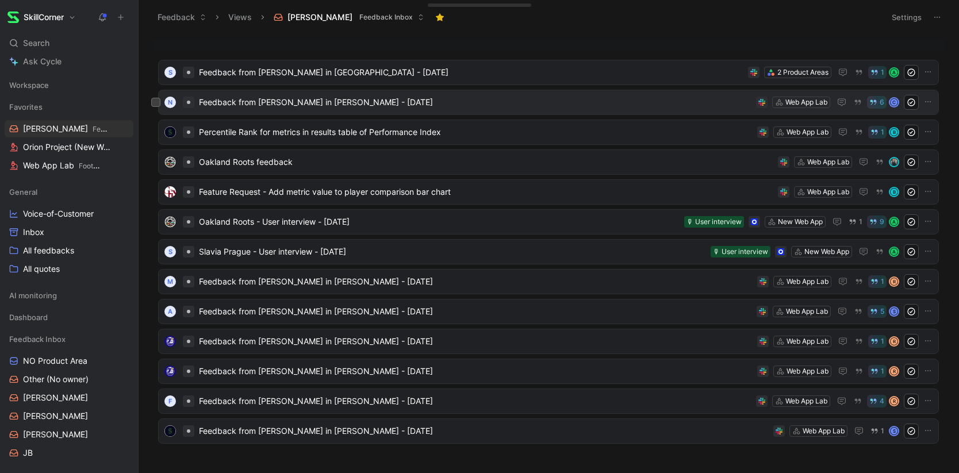
click at [250, 103] on span "Feedback from Craig Inness in Slack - 8/4/2025" at bounding box center [475, 102] width 553 height 14
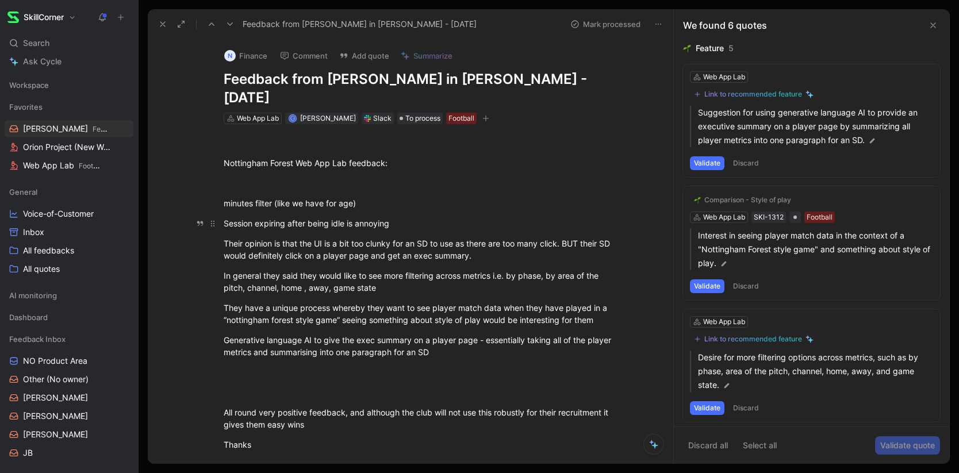
drag, startPoint x: 263, startPoint y: 206, endPoint x: 375, endPoint y: 206, distance: 112.7
click at [321, 206] on div "Nottingham Forest Web App Lab feedback: minutes filter (like we have for age) S…" at bounding box center [422, 303] width 501 height 359
click at [439, 234] on p "Their opinion is that the UI is a bit too clunky for an SD to use as there are …" at bounding box center [423, 249] width 442 height 31
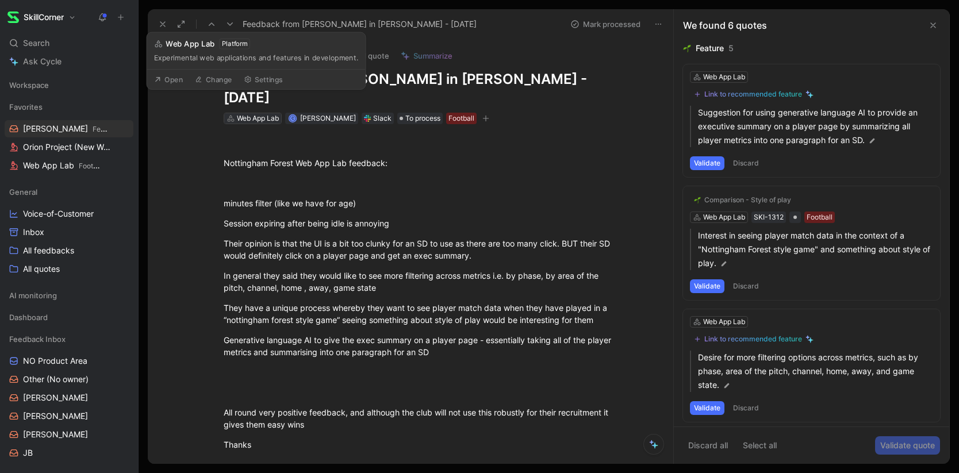
click at [259, 113] on div "Web App Lab" at bounding box center [258, 119] width 42 height 12
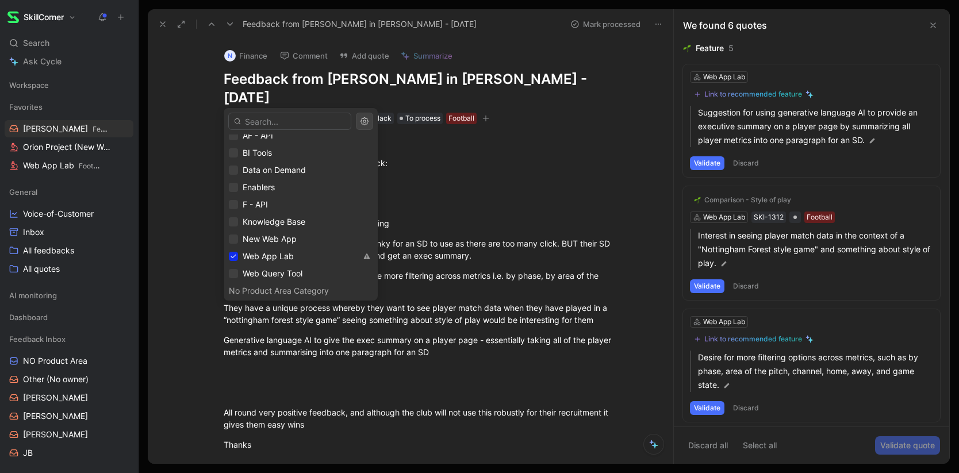
scroll to position [373, 0]
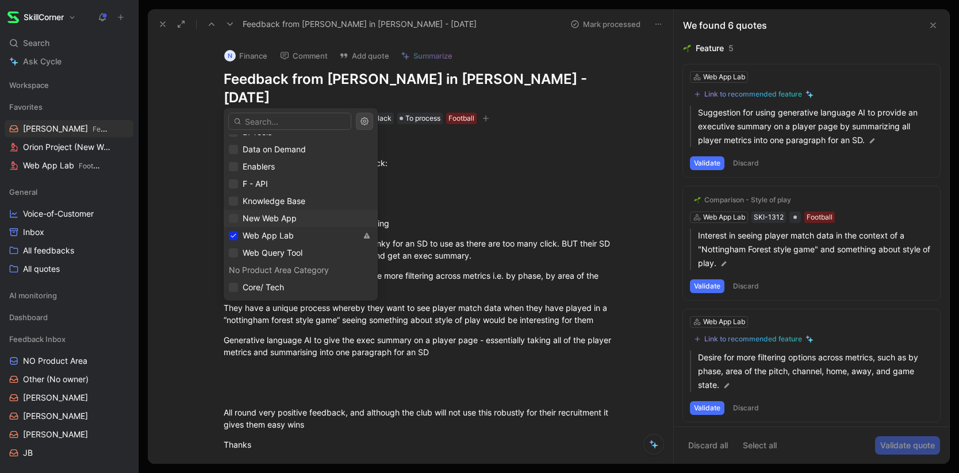
click at [238, 220] on div "New Web App" at bounding box center [301, 219] width 144 height 14
click at [237, 233] on div at bounding box center [233, 235] width 9 height 9
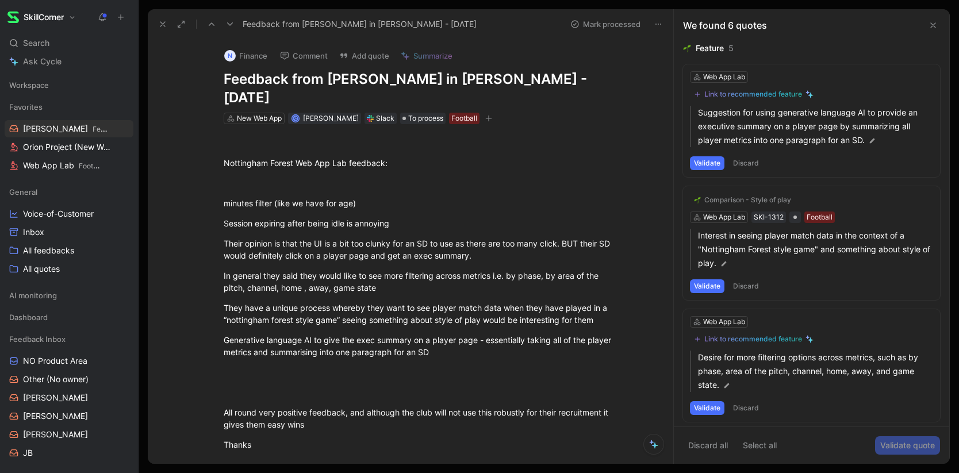
click at [754, 163] on button "Discard" at bounding box center [746, 163] width 34 height 14
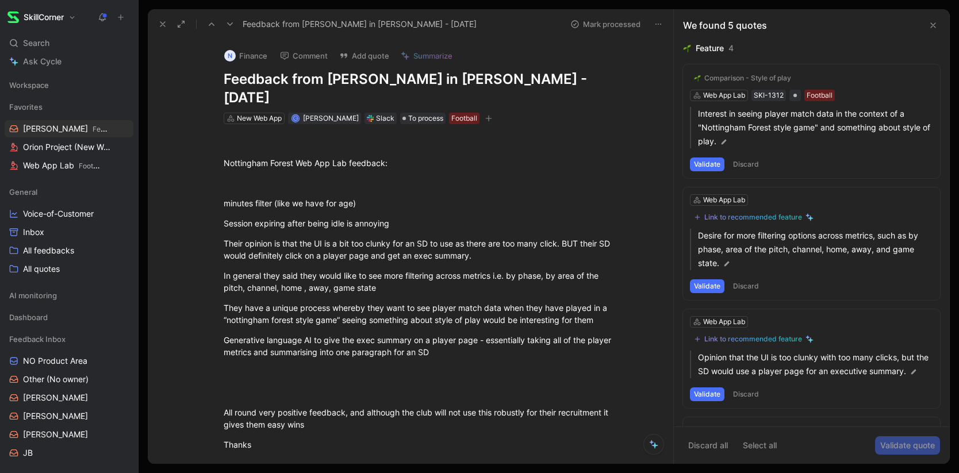
click at [754, 163] on button "Discard" at bounding box center [746, 165] width 34 height 14
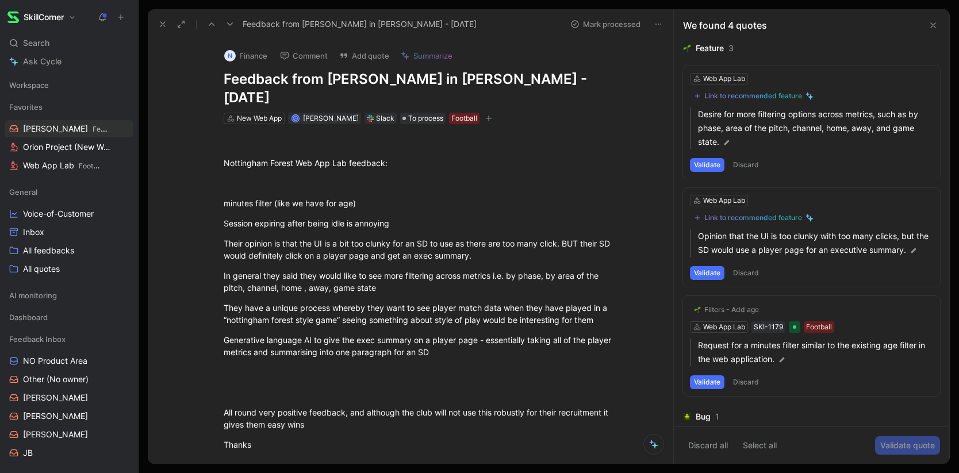
click at [754, 163] on button "Discard" at bounding box center [746, 165] width 34 height 14
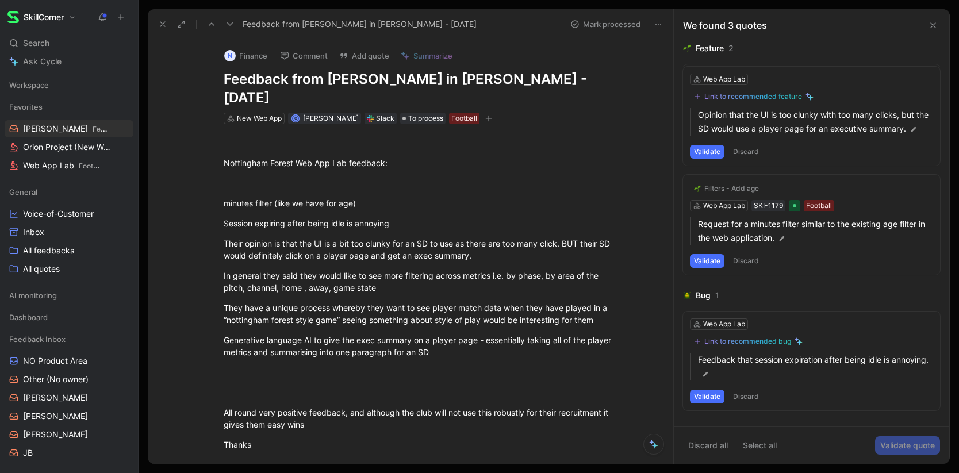
click at [754, 163] on div "Web App Lab Link to recommended feature Opinion that the UI is too clunky with …" at bounding box center [811, 116] width 257 height 99
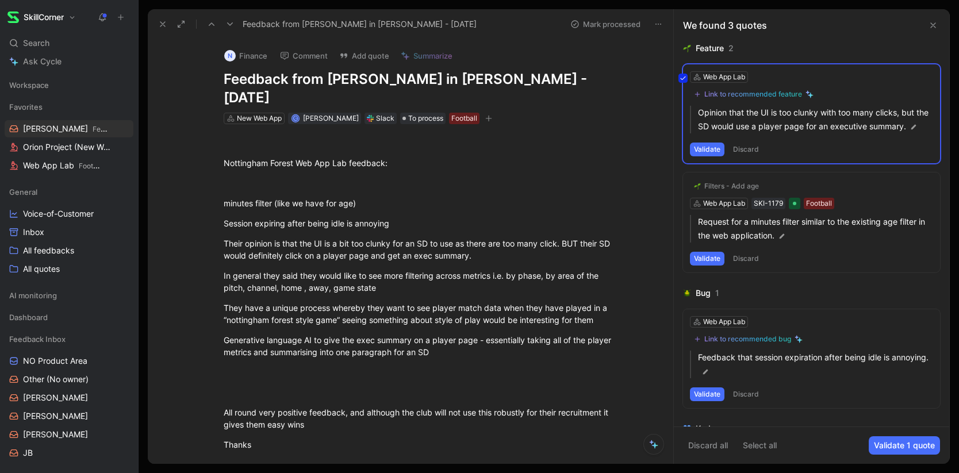
click at [748, 150] on div "Web App Lab Link to recommended feature Opinion that the UI is too clunky with …" at bounding box center [811, 113] width 257 height 99
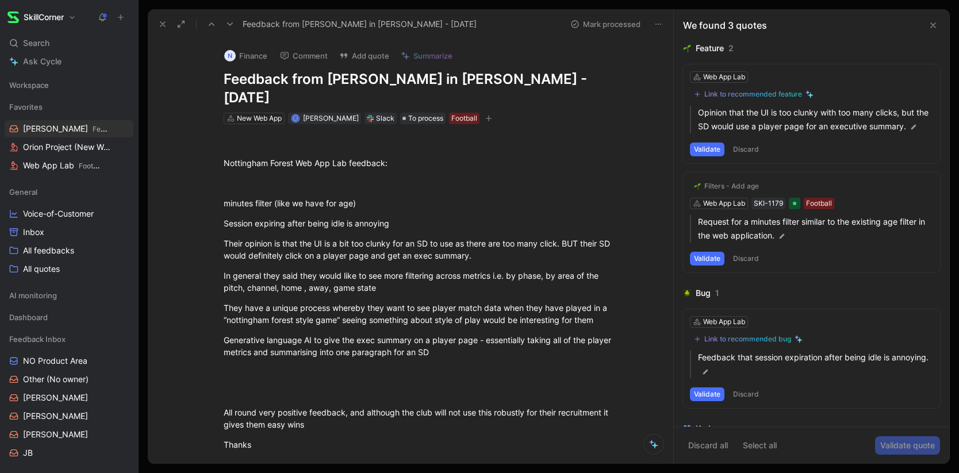
click at [746, 150] on button "Discard" at bounding box center [746, 150] width 34 height 14
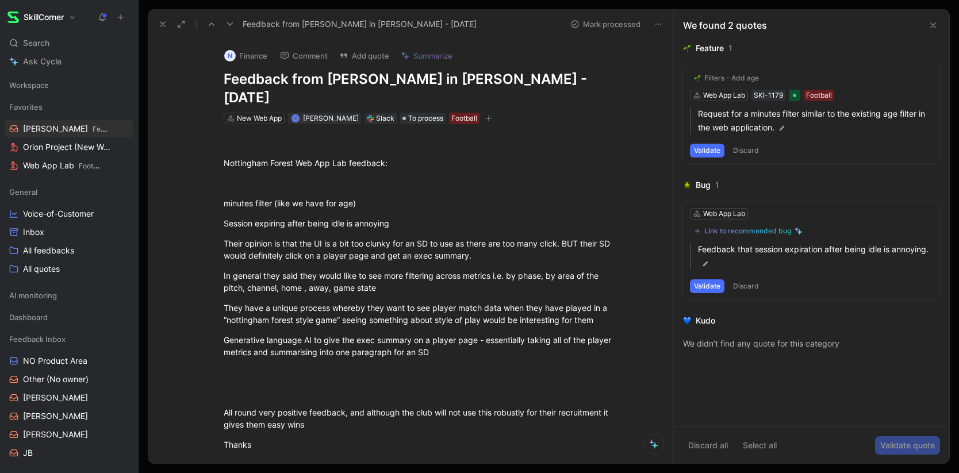
click at [745, 144] on button "Discard" at bounding box center [746, 151] width 34 height 14
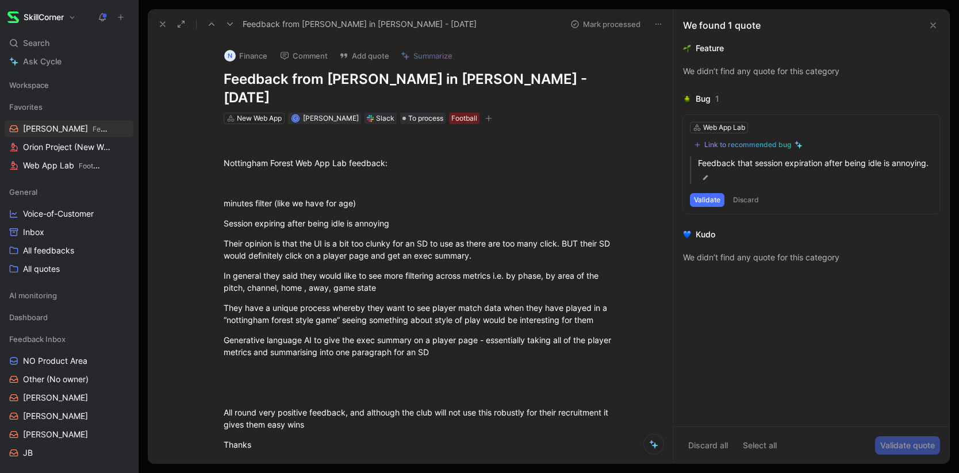
click at [745, 200] on button "Discard" at bounding box center [746, 200] width 34 height 14
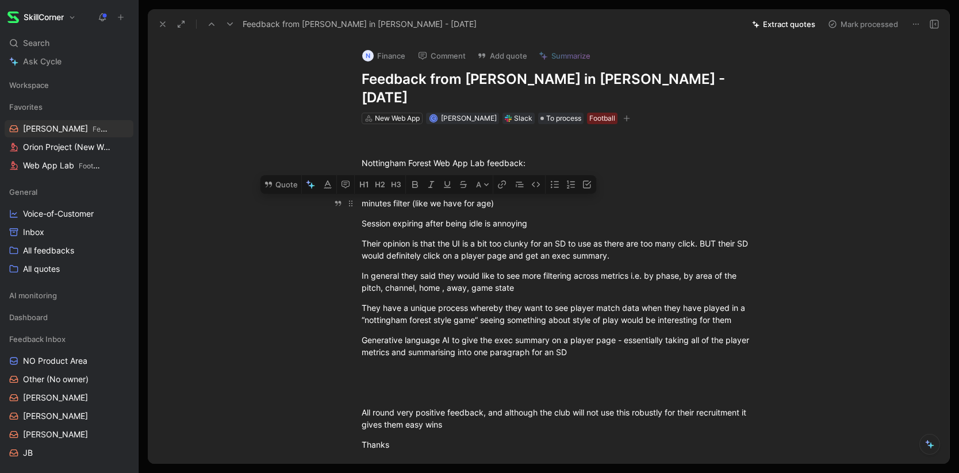
drag, startPoint x: 362, startPoint y: 183, endPoint x: 509, endPoint y: 180, distance: 147.8
click at [509, 197] on div "minutes filter (like we have for age)" at bounding box center [561, 203] width 398 height 12
click at [278, 175] on button "Quote" at bounding box center [280, 184] width 41 height 18
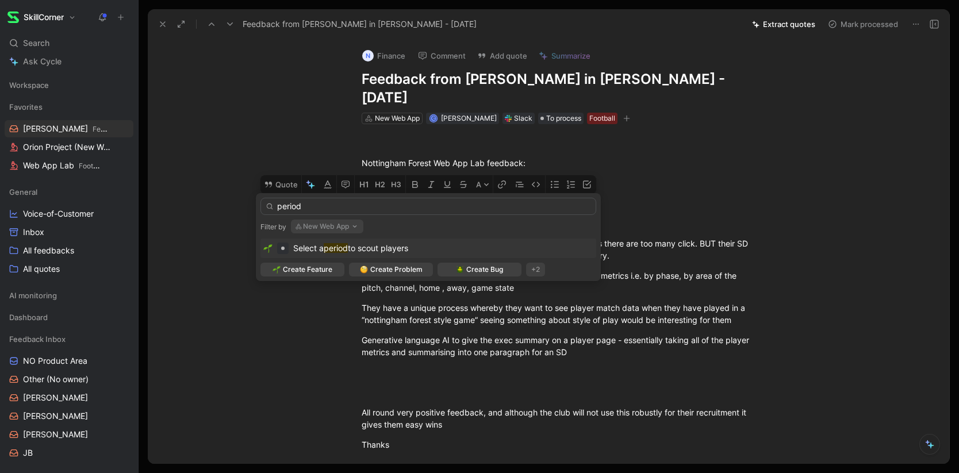
click at [293, 197] on div "period" at bounding box center [428, 204] width 336 height 22
click at [292, 201] on input "period" at bounding box center [428, 206] width 336 height 17
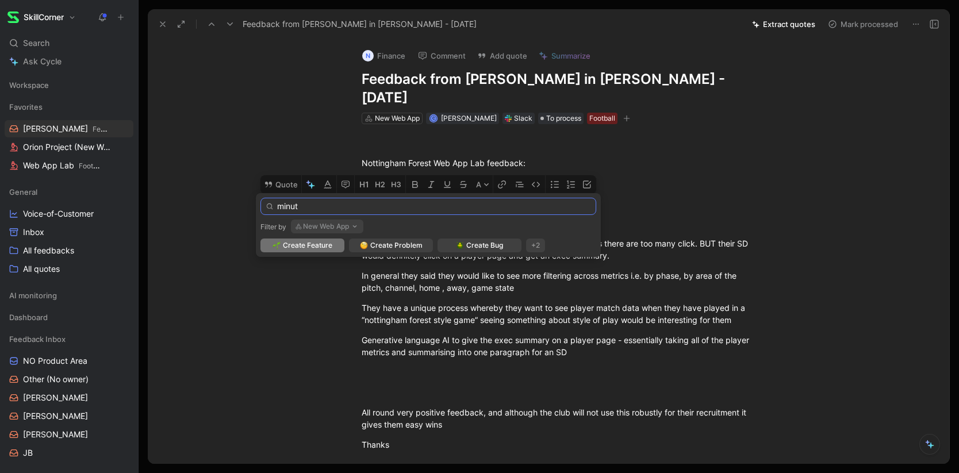
drag, startPoint x: 312, startPoint y: 208, endPoint x: 250, endPoint y: 208, distance: 61.5
click at [250, 208] on body "SkillCorner Search ⌘ K Ask Cycle Workspace Favorites Adrien Feedback Inbox Orio…" at bounding box center [479, 236] width 959 height 473
type input "period"
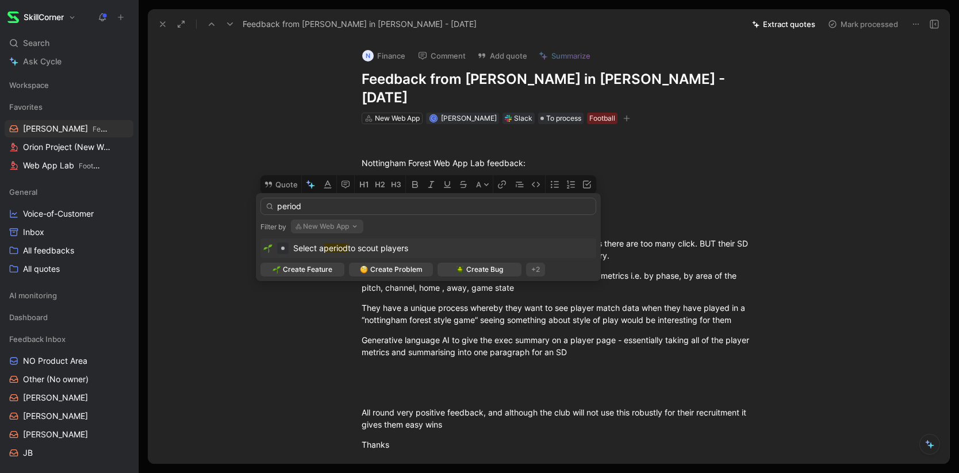
click at [377, 248] on span "to scout players" at bounding box center [378, 248] width 60 height 10
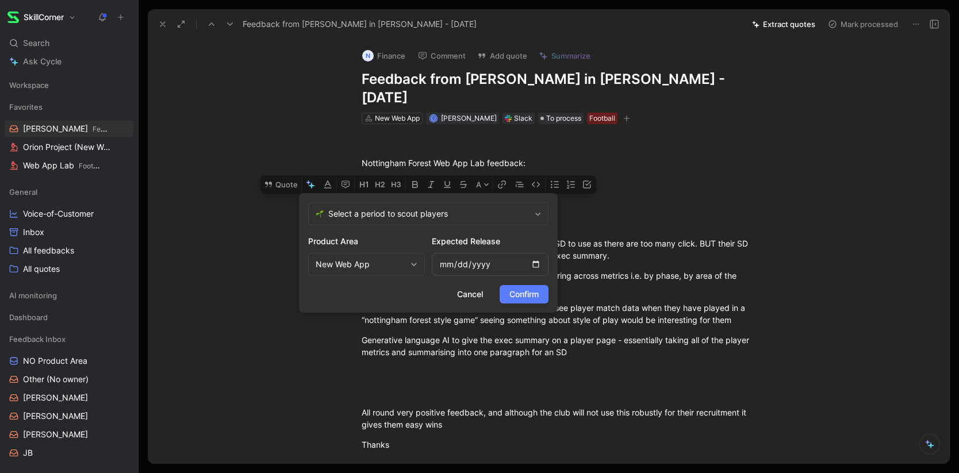
click at [528, 300] on span "Confirm" at bounding box center [523, 295] width 29 height 14
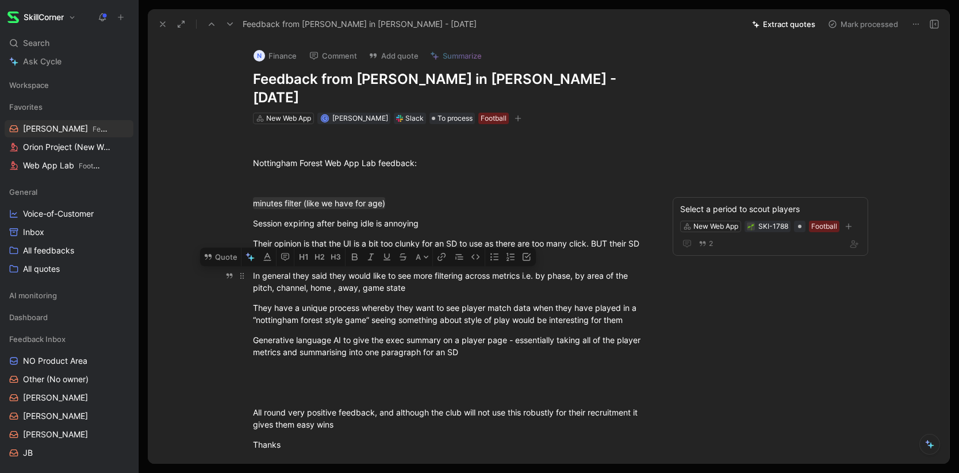
drag, startPoint x: 329, startPoint y: 257, endPoint x: 438, endPoint y: 274, distance: 109.4
click at [436, 274] on div "In general they said they would like to see more filtering across metrics i.e. …" at bounding box center [452, 282] width 398 height 24
click at [217, 248] on button "Quote" at bounding box center [220, 257] width 41 height 18
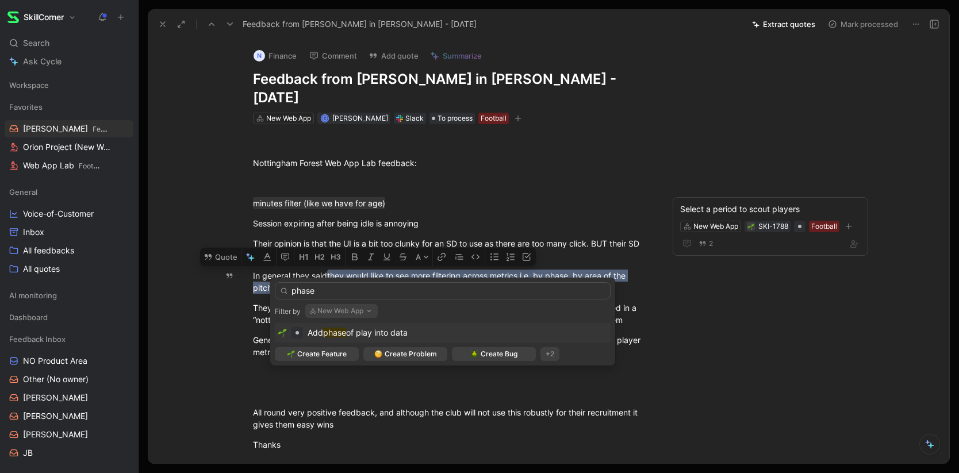
type input "phase"
click at [340, 336] on mark "phase" at bounding box center [334, 333] width 23 height 10
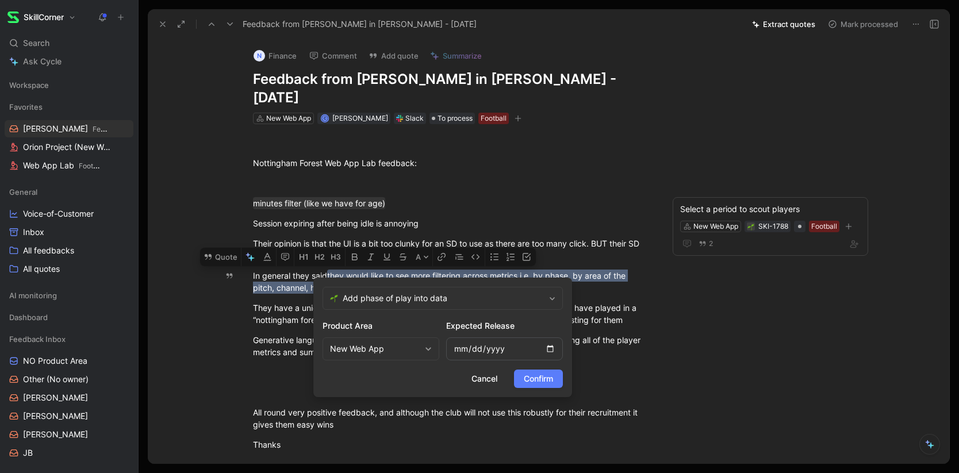
click at [534, 378] on span "Confirm" at bounding box center [538, 379] width 29 height 14
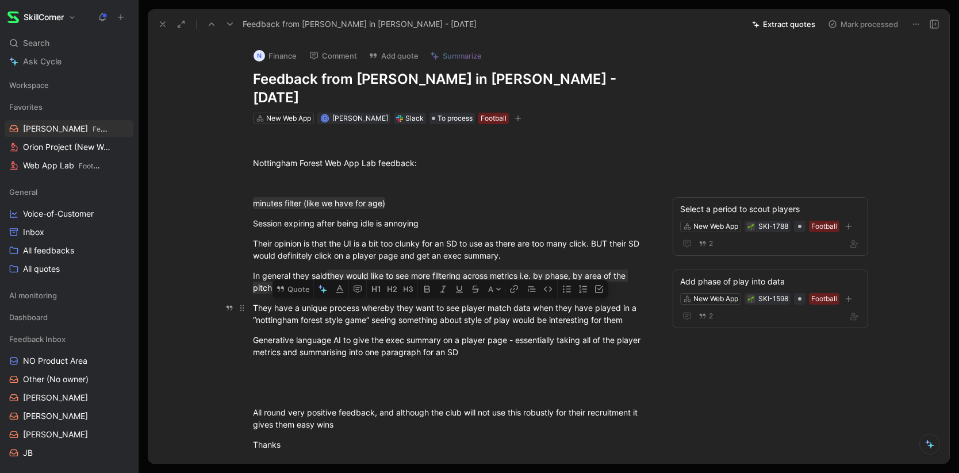
drag, startPoint x: 253, startPoint y: 288, endPoint x: 638, endPoint y: 305, distance: 385.6
click at [638, 305] on div "They have a unique process whereby they want to see player match data when they…" at bounding box center [452, 314] width 398 height 24
click at [290, 280] on button "Quote" at bounding box center [293, 289] width 41 height 18
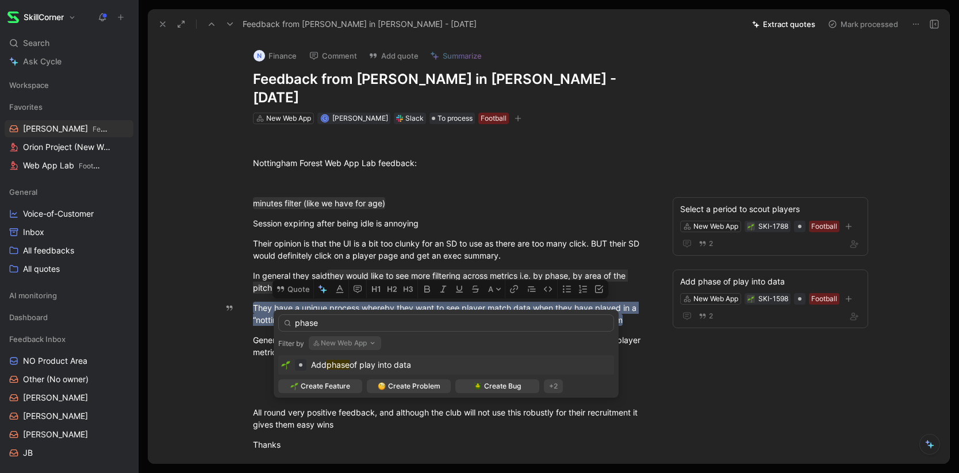
type input "phase"
click at [352, 365] on span "of play into data" at bounding box center [381, 365] width 62 height 10
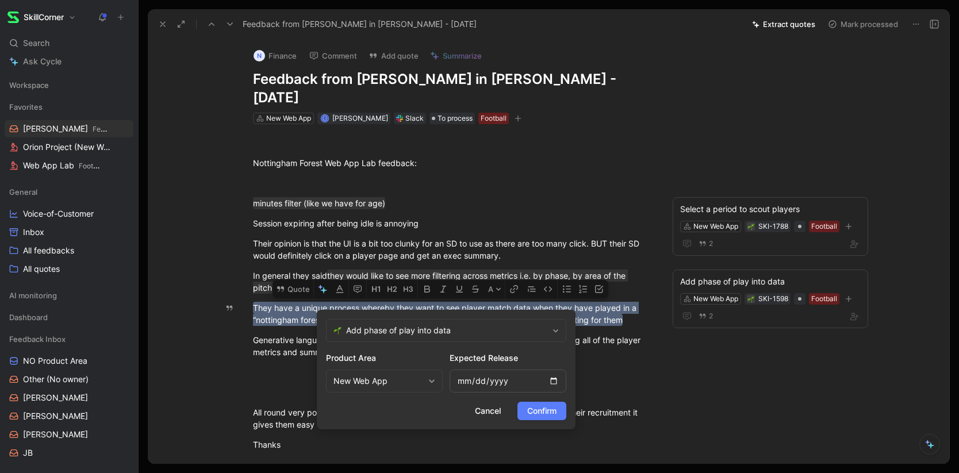
click at [547, 409] on span "Confirm" at bounding box center [541, 411] width 29 height 14
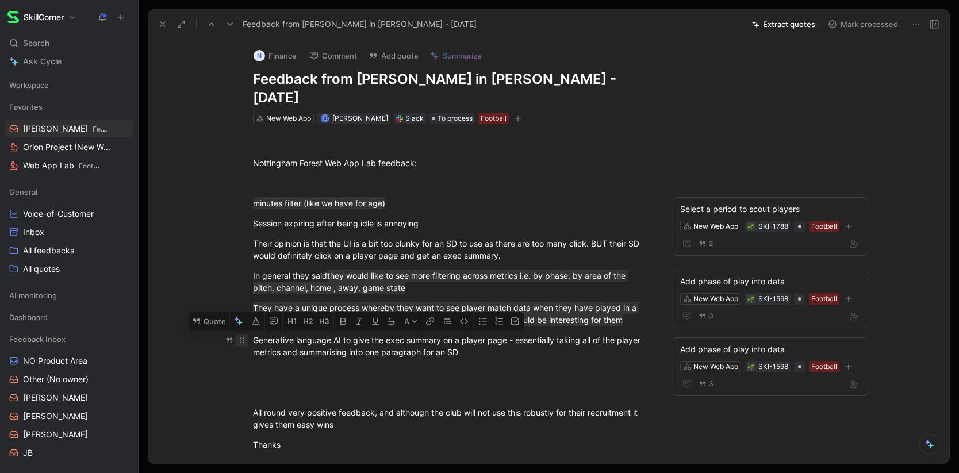
drag, startPoint x: 481, startPoint y: 335, endPoint x: 248, endPoint y: 322, distance: 233.8
click at [248, 331] on p "Generative language AI to give the exec summary on a player page - essentially …" at bounding box center [452, 346] width 442 height 31
click at [206, 312] on button "Quote" at bounding box center [209, 321] width 41 height 18
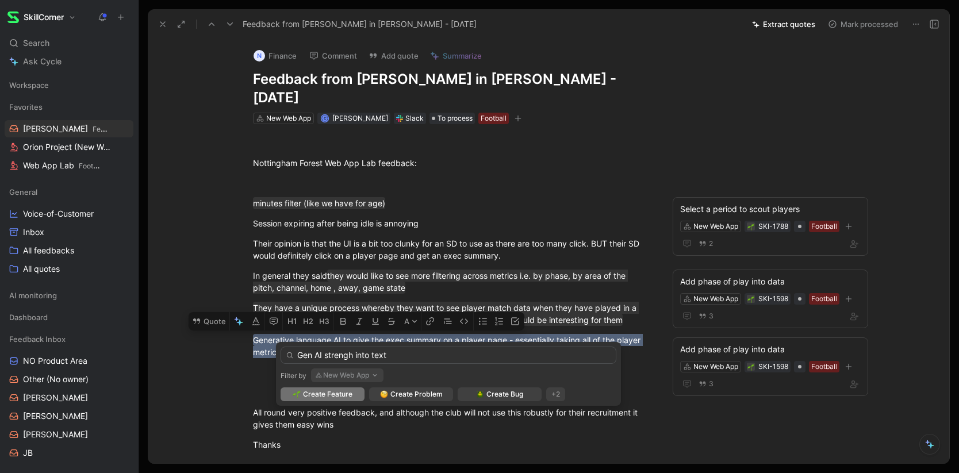
click at [338, 357] on input "Gen AI strengh into text" at bounding box center [449, 355] width 336 height 17
type input "Gen AI metrics into text"
click at [322, 393] on span "Create Feature" at bounding box center [327, 395] width 49 height 12
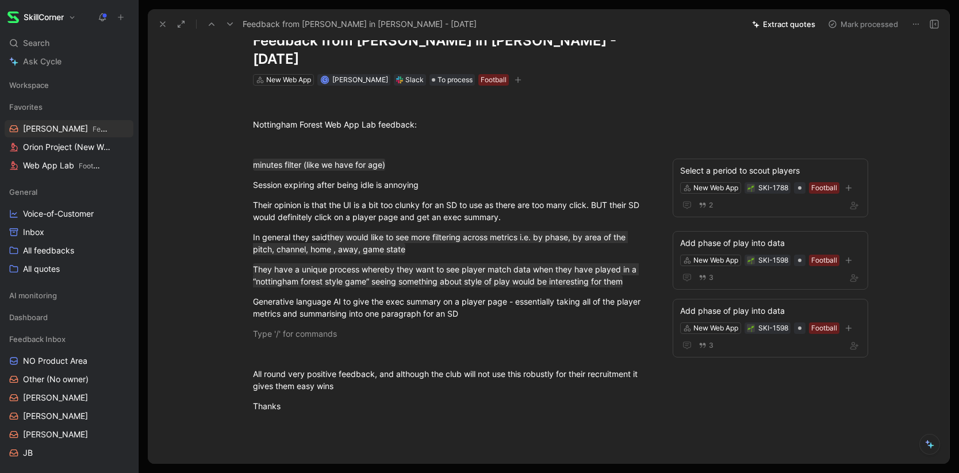
scroll to position [40, 0]
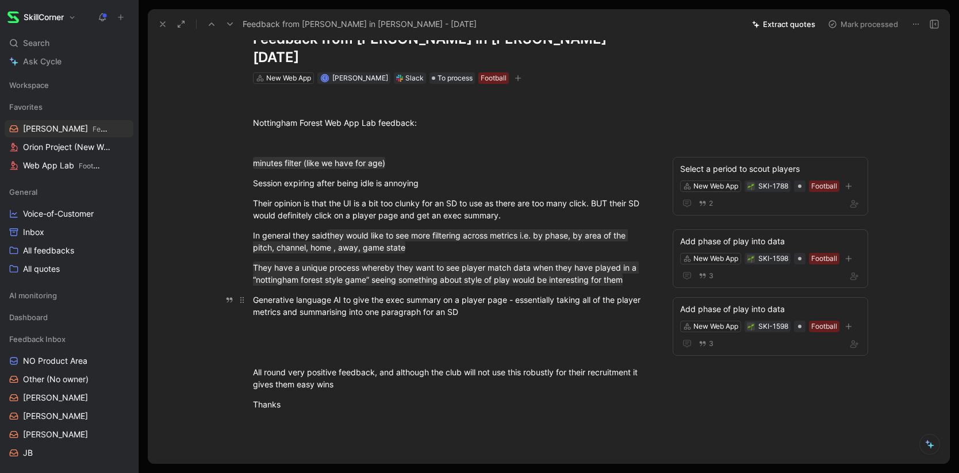
drag, startPoint x: 254, startPoint y: 281, endPoint x: 527, endPoint y: 294, distance: 273.4
click at [527, 294] on div "Generative language AI to give the exec summary on a player page - essentially …" at bounding box center [452, 306] width 398 height 24
click at [212, 272] on button "Quote" at bounding box center [209, 281] width 41 height 18
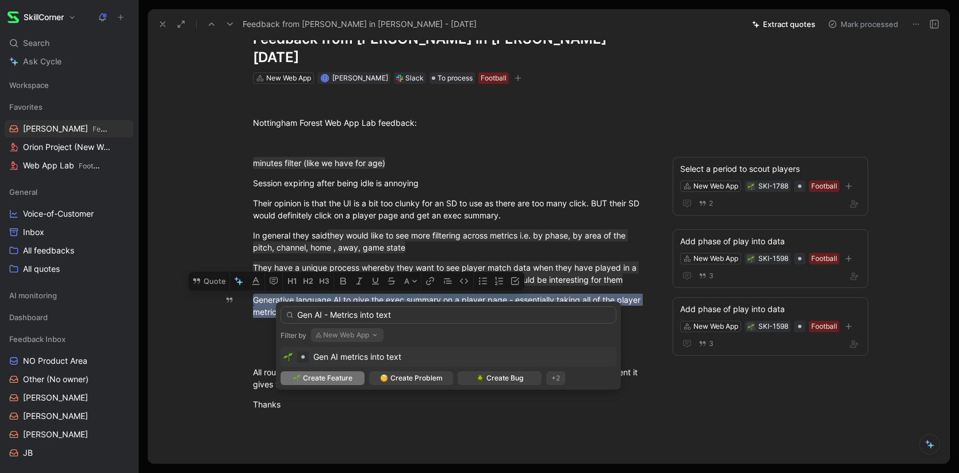
type input "Gen AI - Metrics into text"
click at [324, 377] on span "Create Feature" at bounding box center [327, 379] width 49 height 12
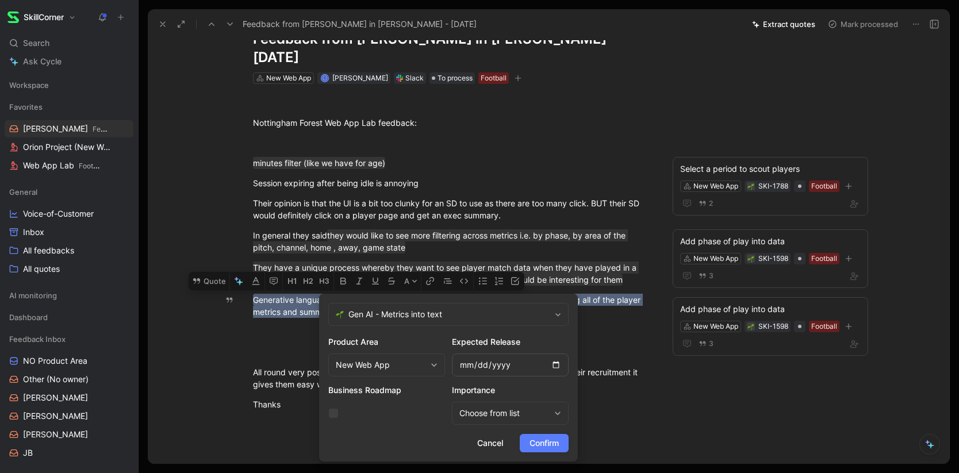
click at [545, 442] on span "Confirm" at bounding box center [544, 443] width 29 height 14
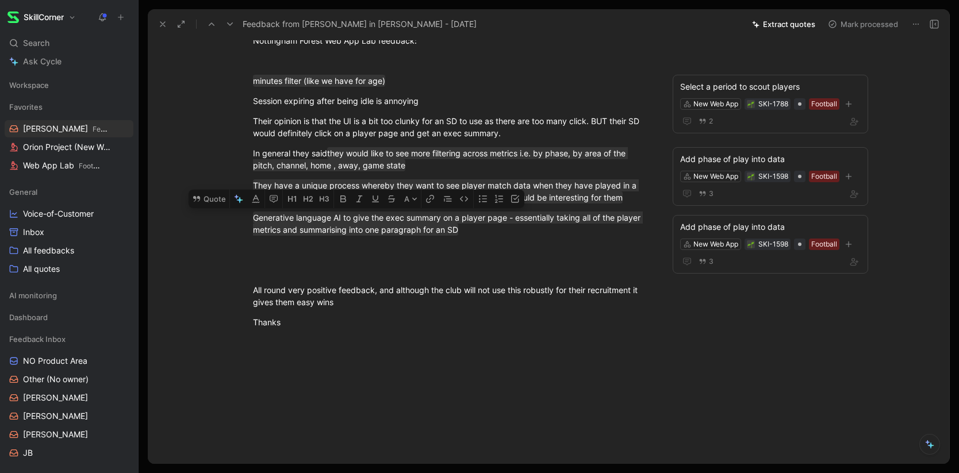
scroll to position [0, 0]
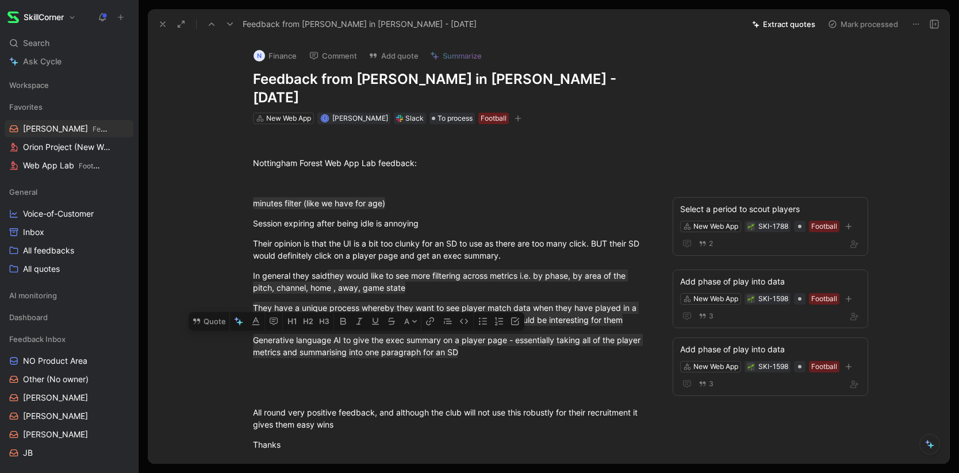
click at [881, 24] on button "Mark processed" at bounding box center [863, 24] width 81 height 16
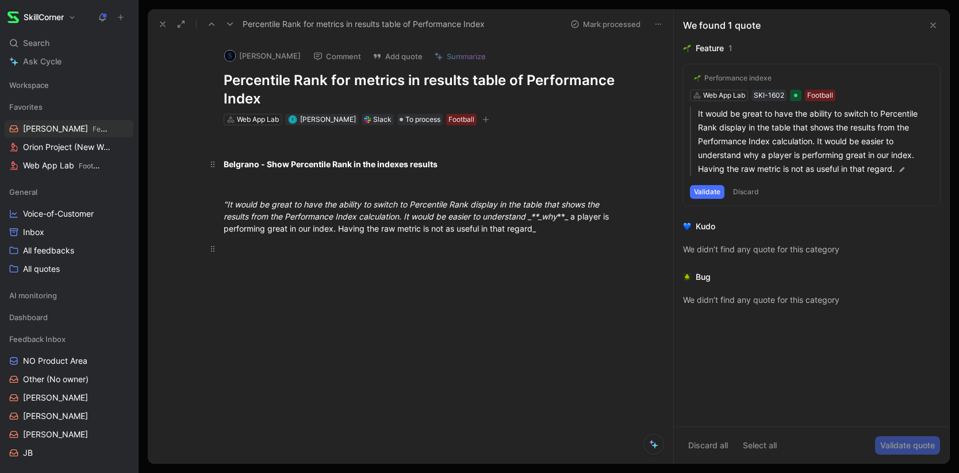
drag, startPoint x: 225, startPoint y: 204, endPoint x: 557, endPoint y: 243, distance: 334.1
click at [242, 152] on p at bounding box center [423, 144] width 442 height 19
drag, startPoint x: 223, startPoint y: 162, endPoint x: 572, endPoint y: 235, distance: 355.9
click at [237, 144] on button "Quote" at bounding box center [234, 145] width 41 height 18
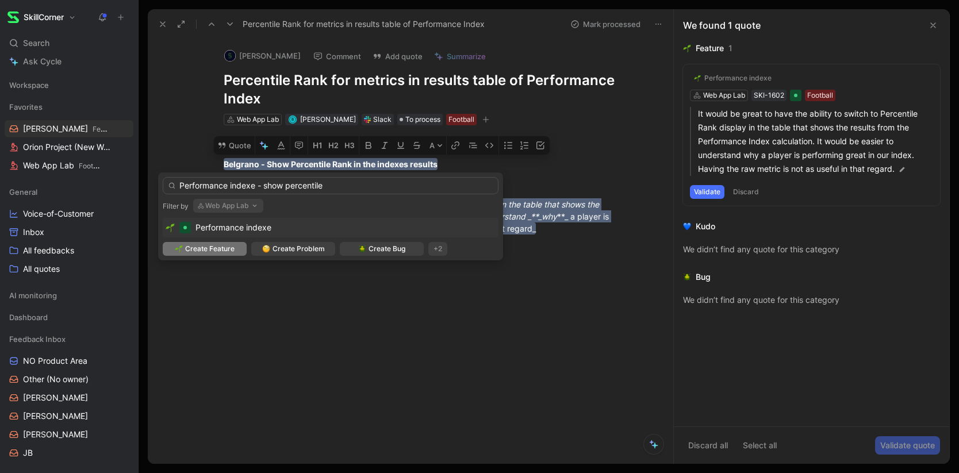
type input "Performance indexe - show percentile"
click at [209, 248] on span "Create Feature" at bounding box center [209, 249] width 49 height 12
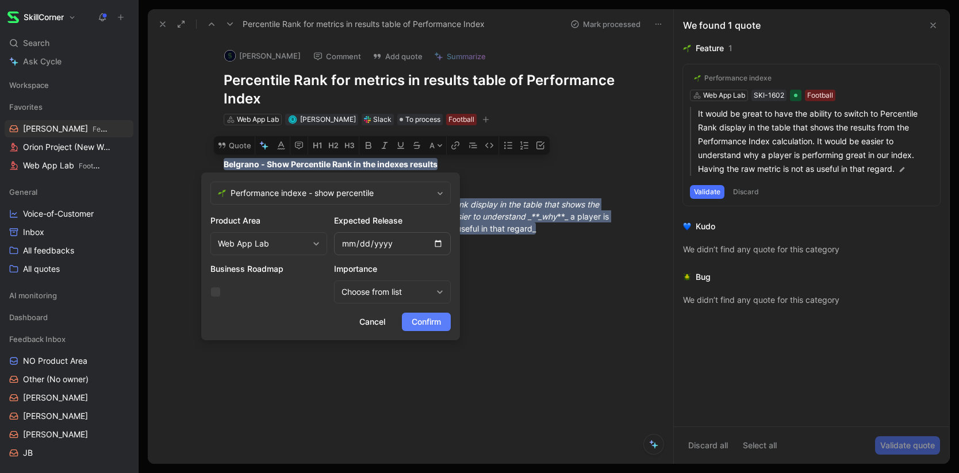
click at [428, 322] on span "Confirm" at bounding box center [426, 322] width 29 height 14
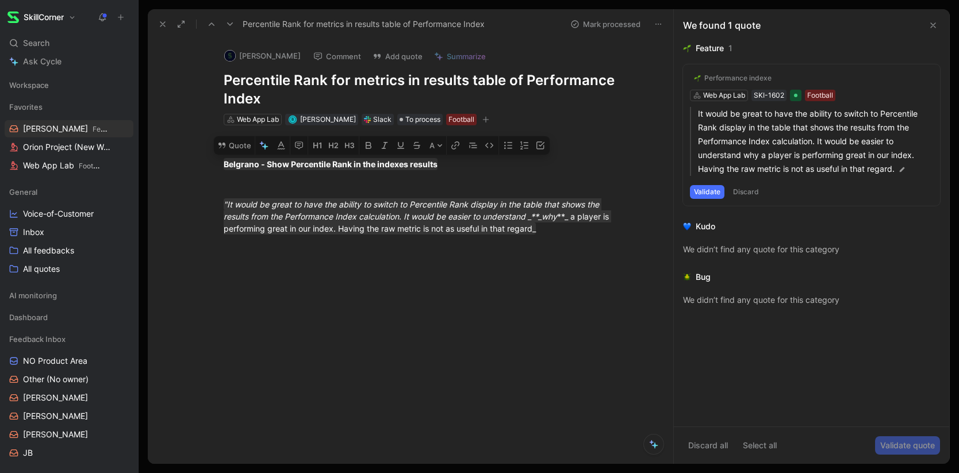
click at [752, 191] on button "Discard" at bounding box center [746, 192] width 34 height 14
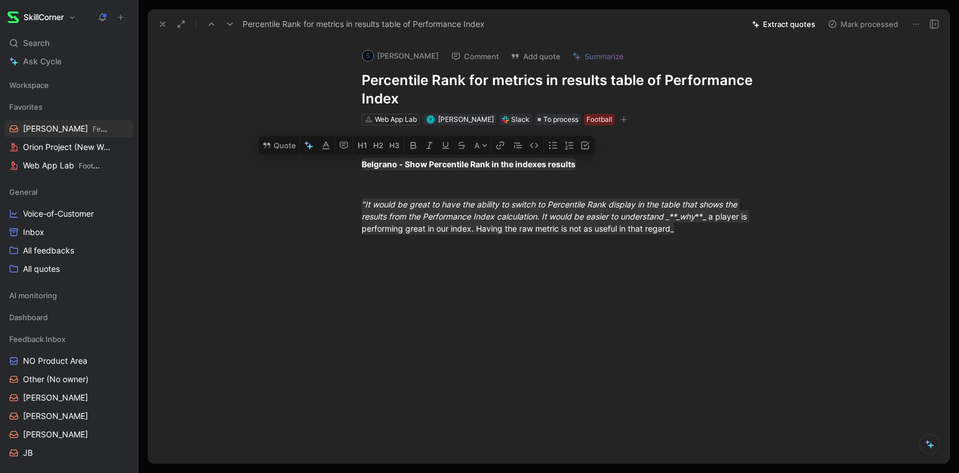
click at [865, 19] on button "Mark processed" at bounding box center [863, 24] width 81 height 16
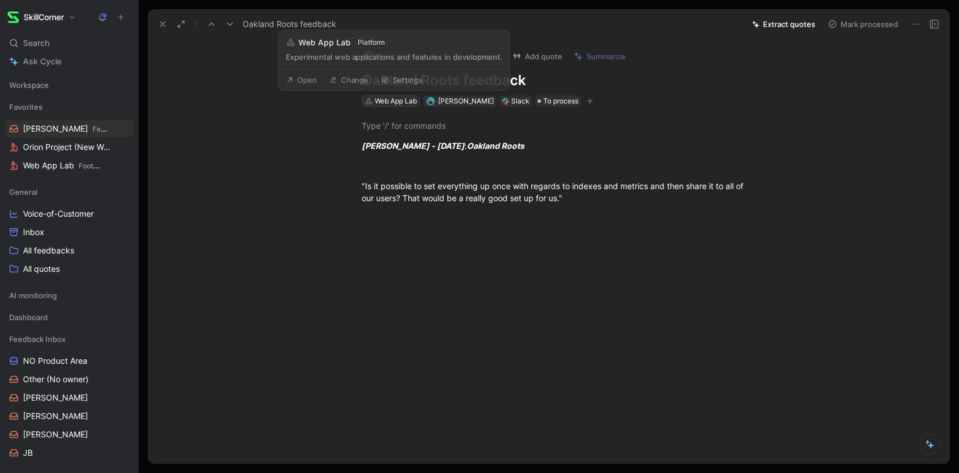
click at [401, 102] on div "Web App Lab" at bounding box center [396, 101] width 42 height 12
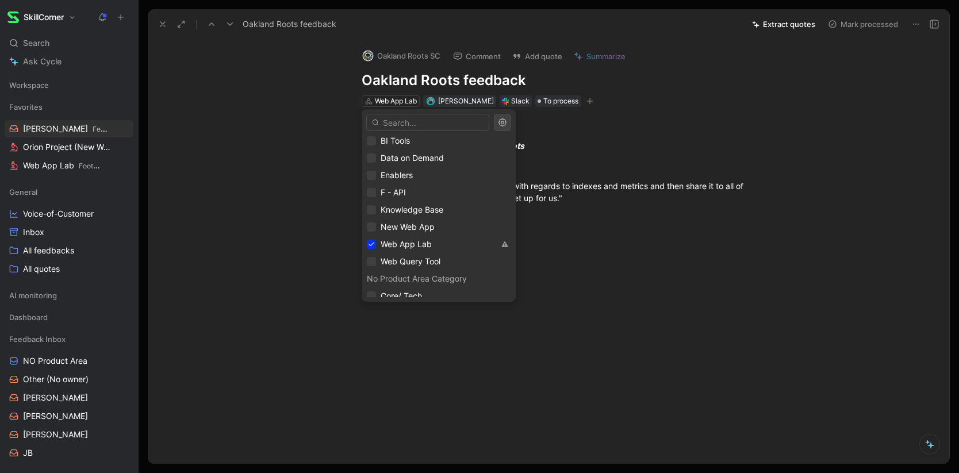
scroll to position [373, 0]
click at [370, 218] on icon at bounding box center [371, 219] width 7 height 7
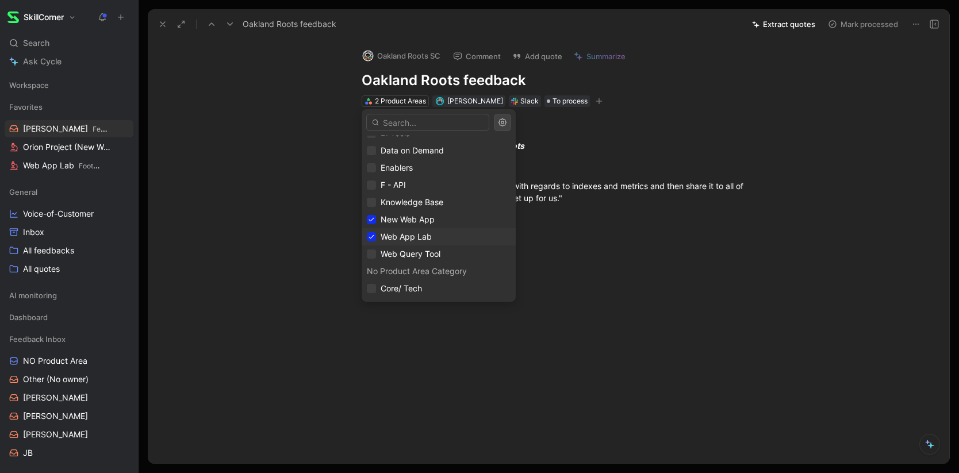
click at [370, 244] on div "Web App Lab" at bounding box center [439, 236] width 154 height 17
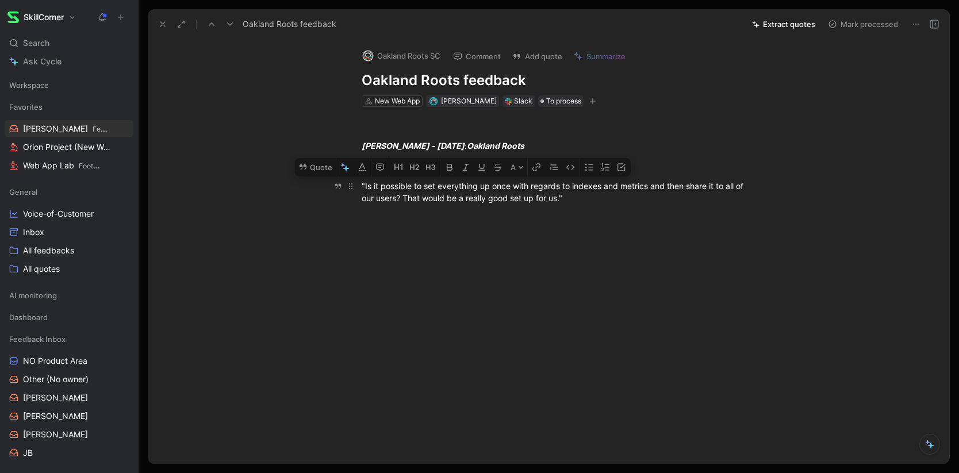
drag, startPoint x: 359, startPoint y: 182, endPoint x: 574, endPoint y: 203, distance: 215.5
click at [574, 203] on div "Hayden Van Brewer - Tue Jul 15 2025 : Oakland Roots "Is it possible to set ever…" at bounding box center [560, 172] width 777 height 130
click at [312, 171] on button "Quote" at bounding box center [315, 167] width 41 height 18
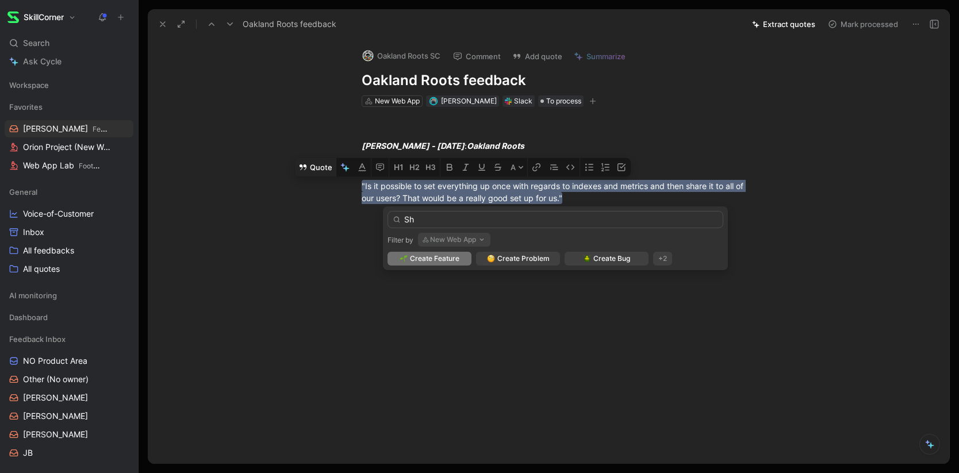
type input "S"
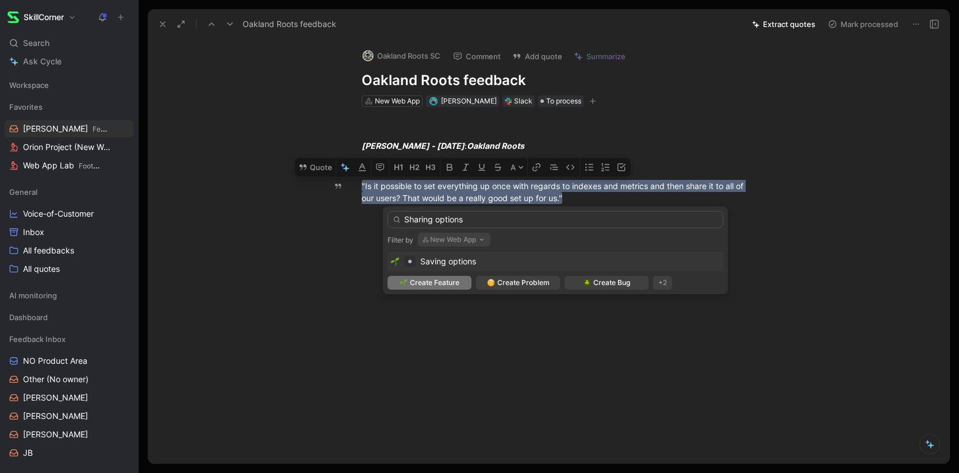
type input "Sharing options"
click at [450, 283] on span "Create Feature" at bounding box center [434, 283] width 49 height 12
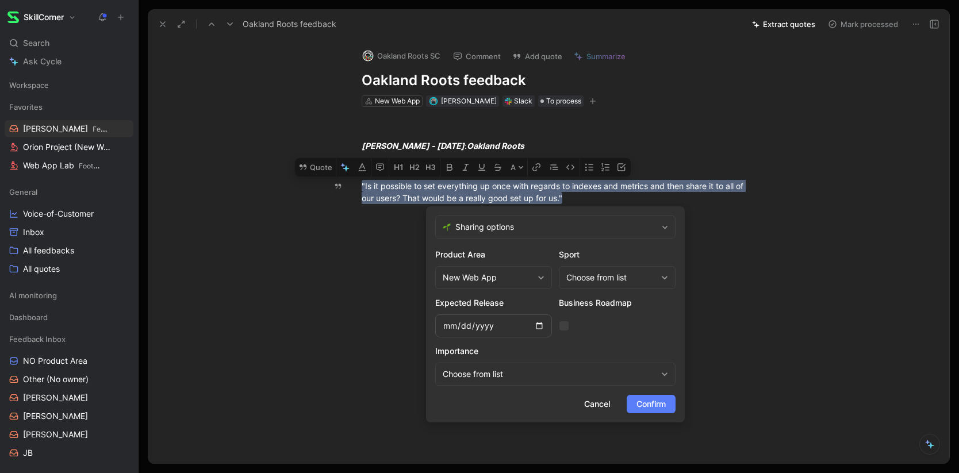
click at [648, 406] on span "Confirm" at bounding box center [651, 404] width 29 height 14
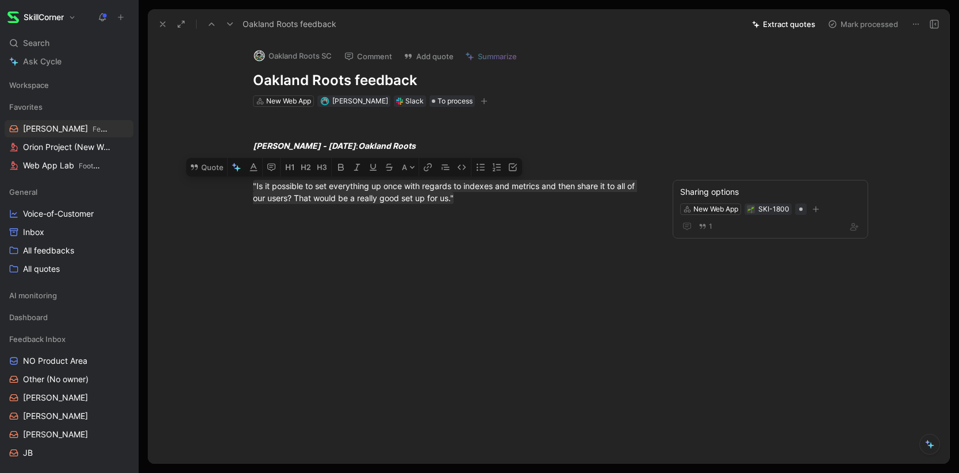
click at [852, 22] on button "Mark processed" at bounding box center [863, 24] width 81 height 16
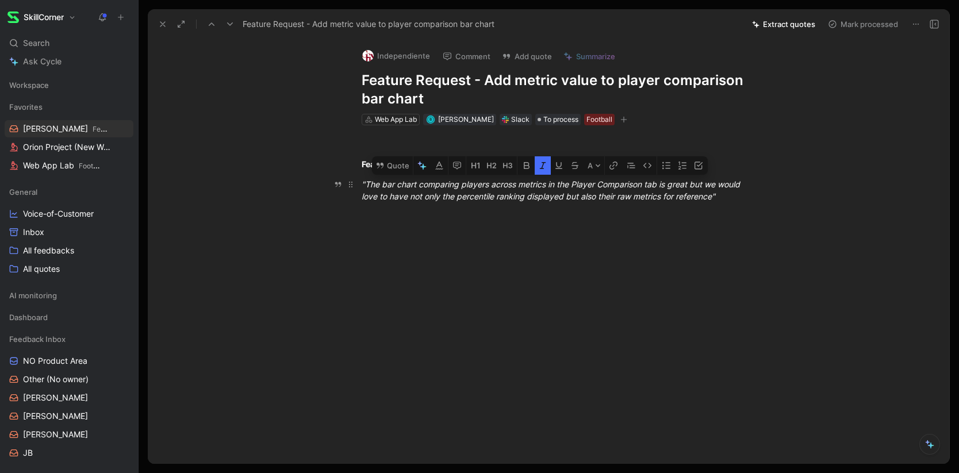
drag, startPoint x: 362, startPoint y: 181, endPoint x: 780, endPoint y: 200, distance: 418.5
click at [378, 164] on icon at bounding box center [380, 166] width 7 height 6
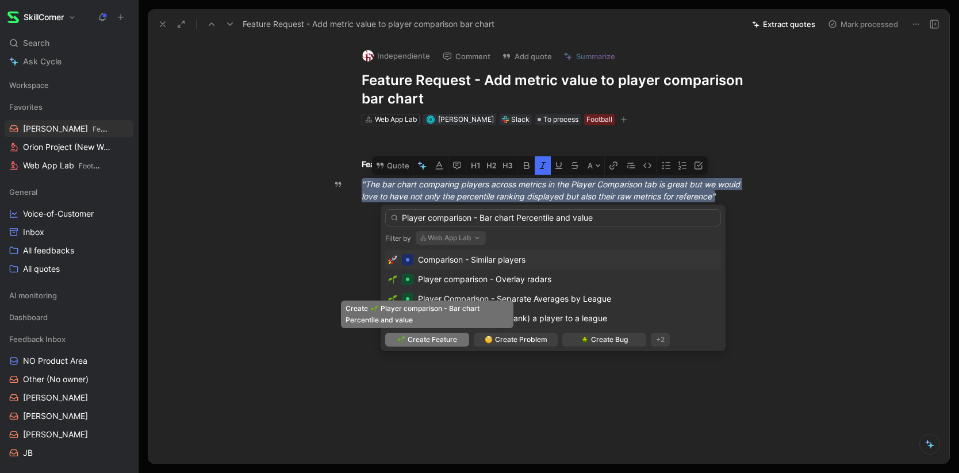
type input "Player comparison - Bar chart Percentile and value"
click at [439, 339] on span "Create Feature" at bounding box center [432, 340] width 49 height 12
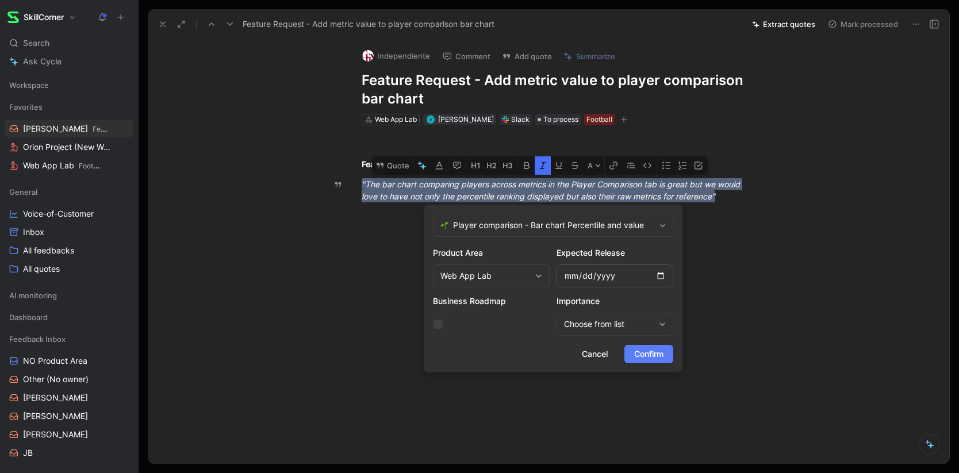
click at [649, 355] on span "Confirm" at bounding box center [648, 354] width 29 height 14
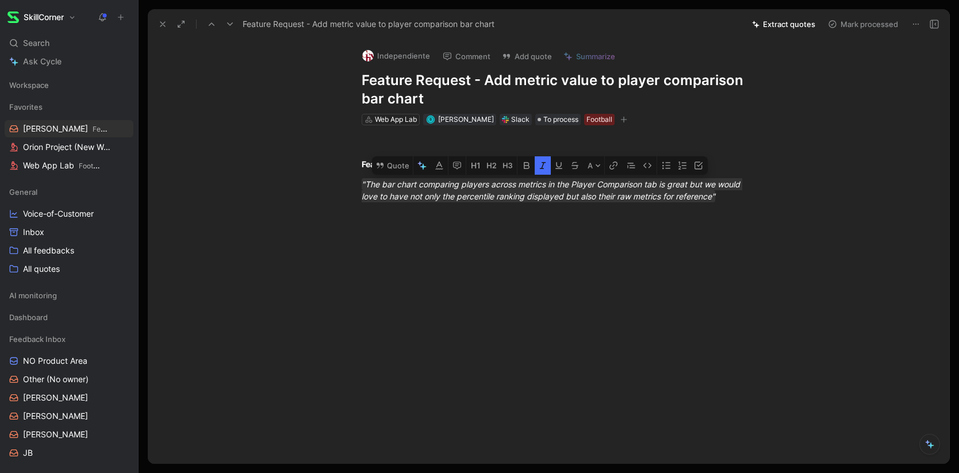
click at [526, 249] on div at bounding box center [560, 306] width 777 height 142
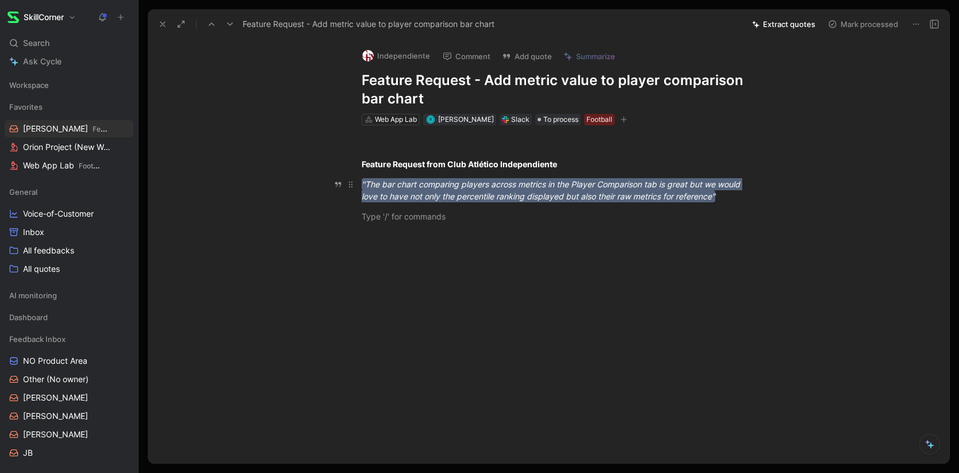
click at [546, 193] on em ""The bar chart comparing players across metrics in the Player Comparison tab is…" at bounding box center [552, 190] width 381 height 22
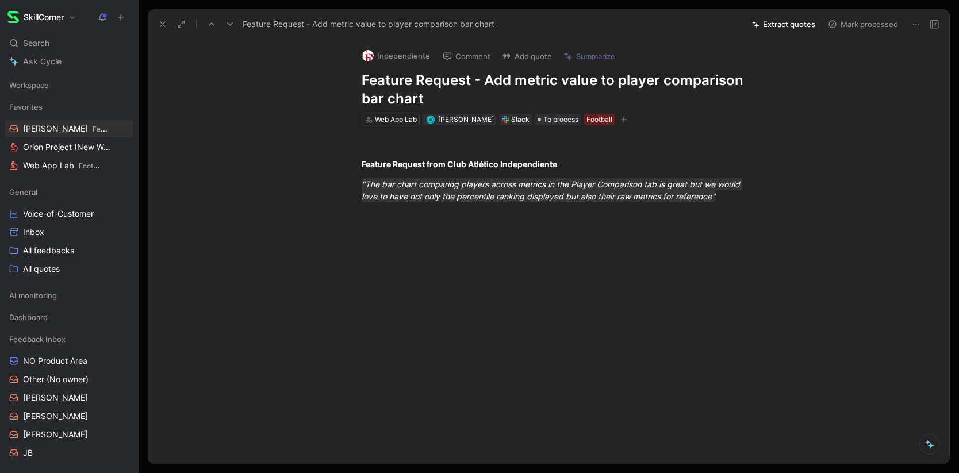
click at [869, 24] on button "Mark processed" at bounding box center [863, 24] width 81 height 16
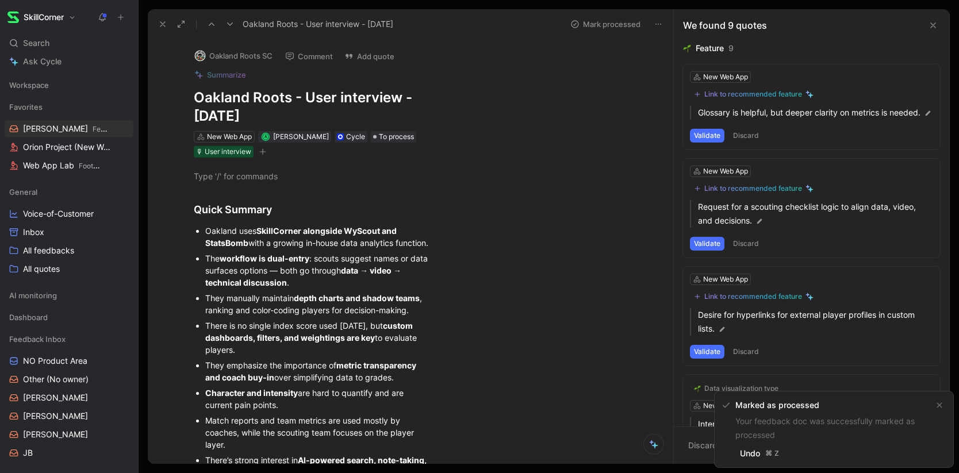
click at [160, 25] on icon at bounding box center [162, 24] width 9 height 9
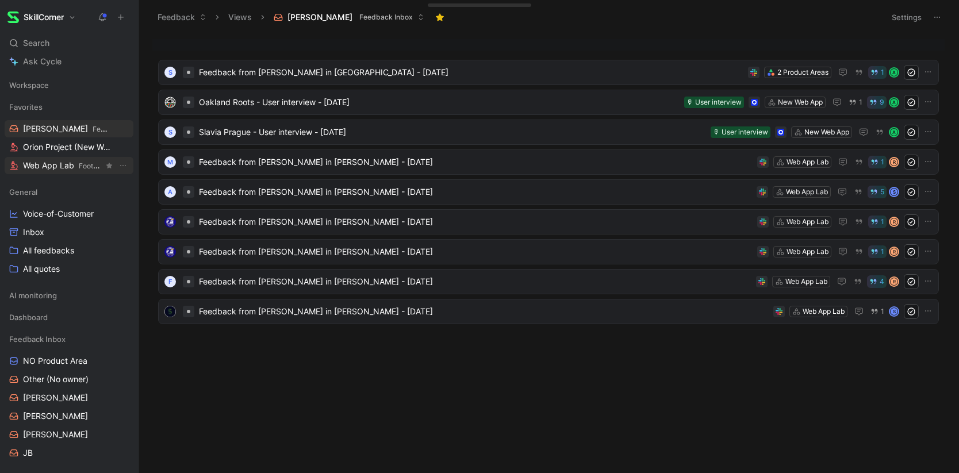
click at [51, 162] on span "Web App Lab Football" at bounding box center [63, 166] width 81 height 12
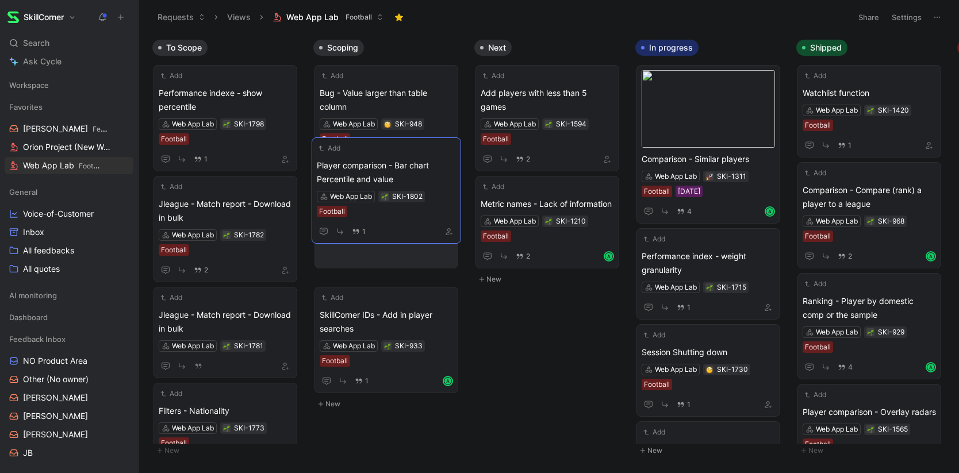
drag, startPoint x: 234, startPoint y: 93, endPoint x: 392, endPoint y: 166, distance: 173.9
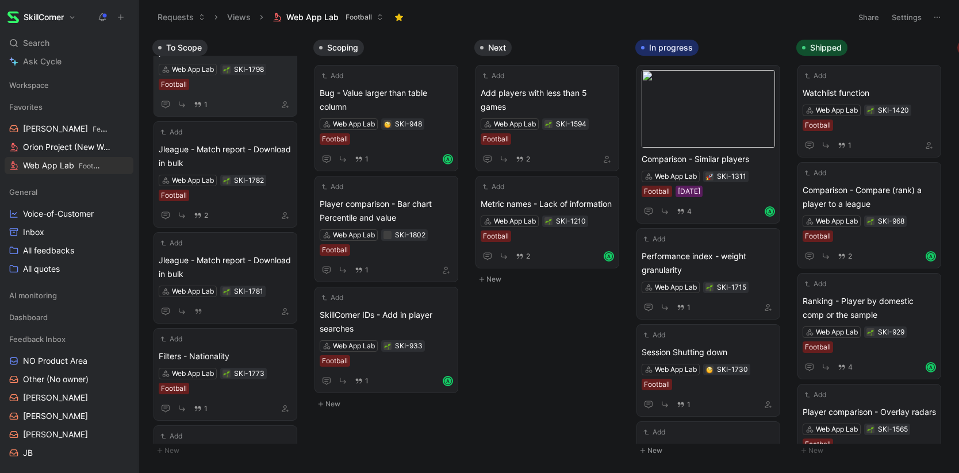
scroll to position [58, 0]
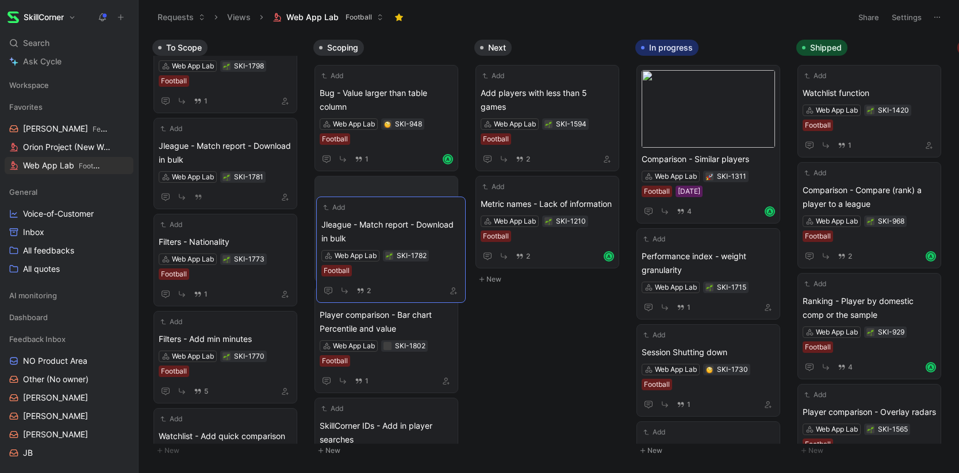
drag, startPoint x: 217, startPoint y: 155, endPoint x: 381, endPoint y: 232, distance: 180.8
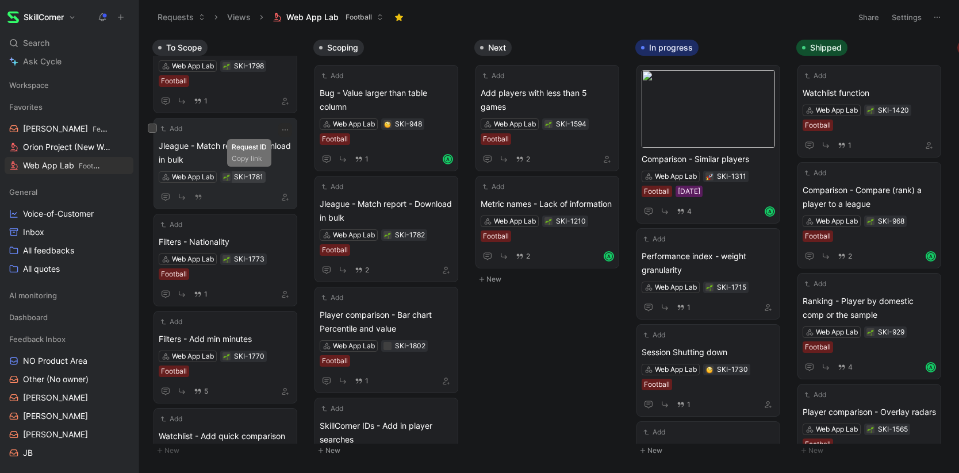
scroll to position [61, 0]
click at [269, 158] on span "Jleague - Match report - Download in bulk" at bounding box center [225, 150] width 133 height 28
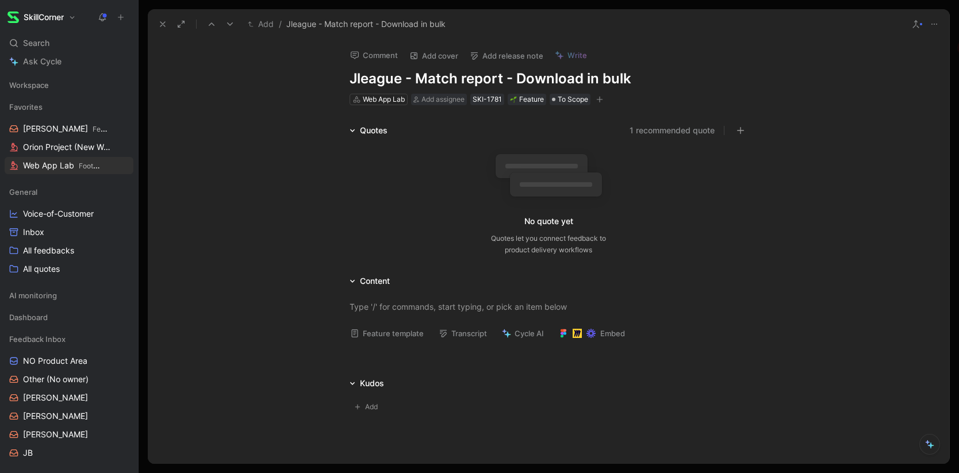
click at [937, 22] on icon at bounding box center [934, 24] width 9 height 9
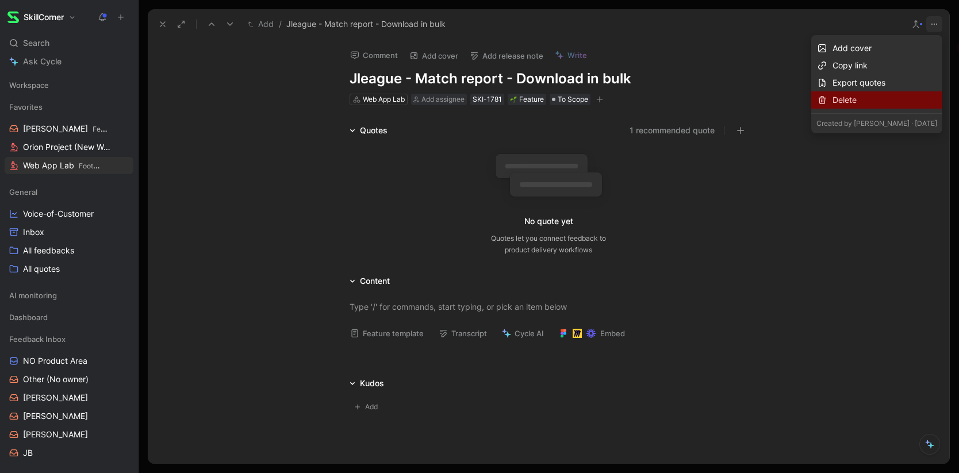
click at [886, 94] on div "Delete" at bounding box center [885, 100] width 105 height 14
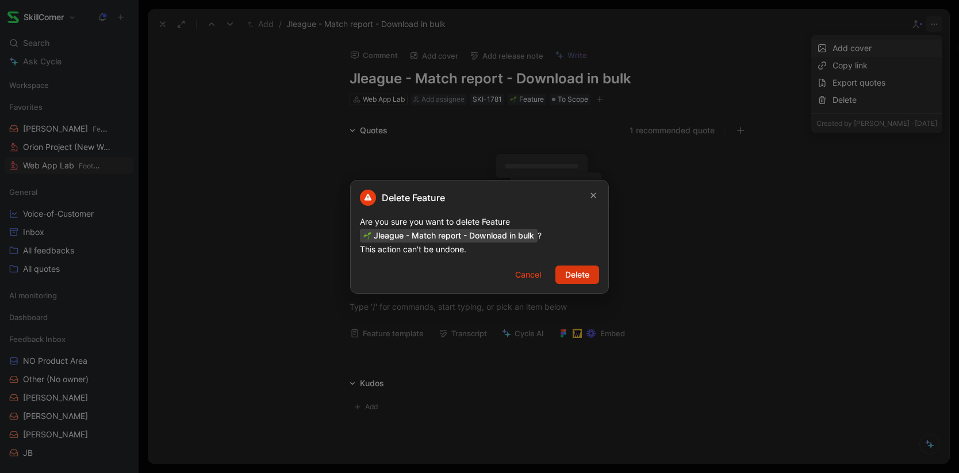
click at [570, 273] on span "Delete" at bounding box center [577, 275] width 24 height 14
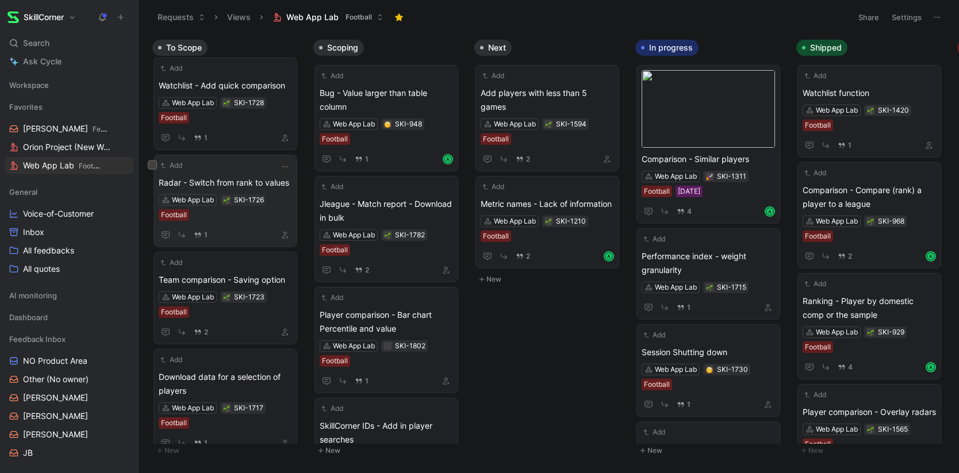
scroll to position [314, 0]
click at [247, 384] on span "Download data for a selection of players" at bounding box center [225, 383] width 133 height 28
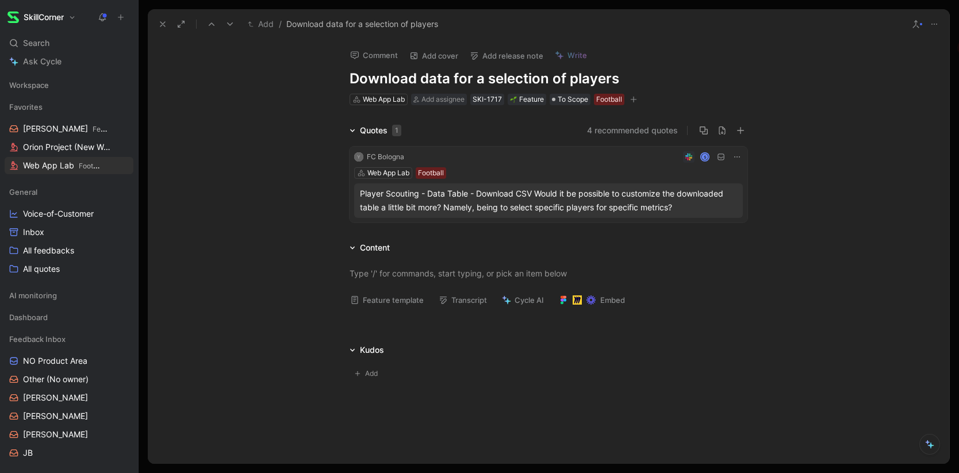
click at [160, 26] on icon at bounding box center [162, 24] width 9 height 9
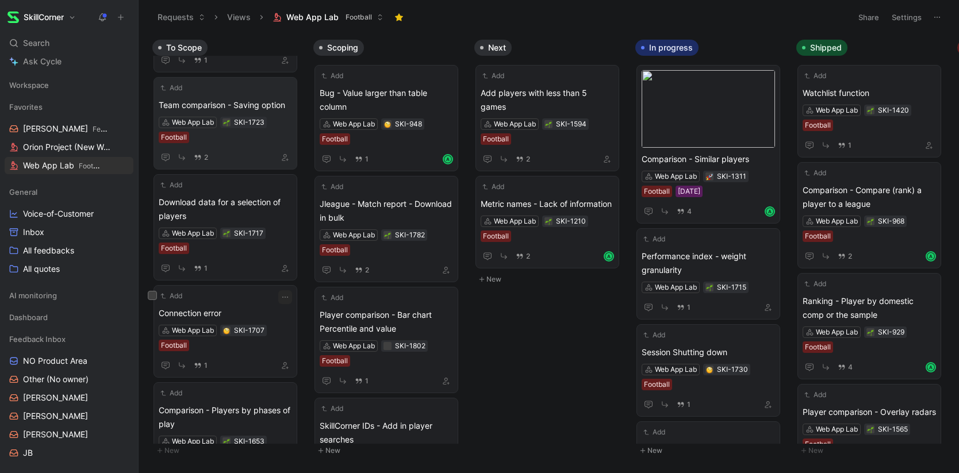
scroll to position [488, 0]
click at [709, 354] on span "Session Shutting down" at bounding box center [708, 353] width 133 height 14
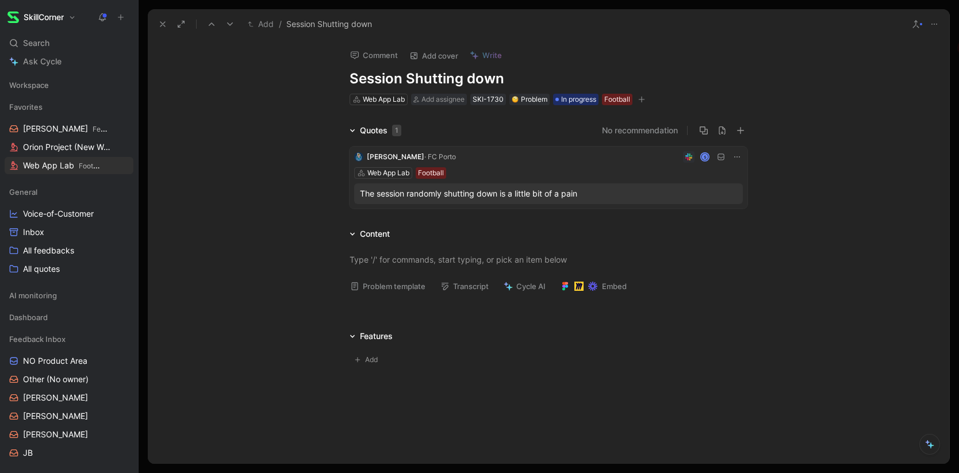
click at [159, 20] on icon at bounding box center [162, 24] width 9 height 9
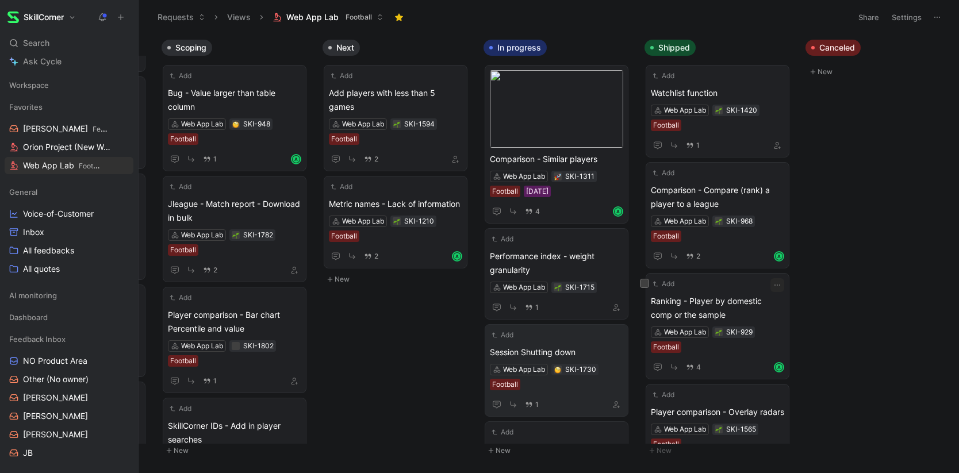
scroll to position [0, 164]
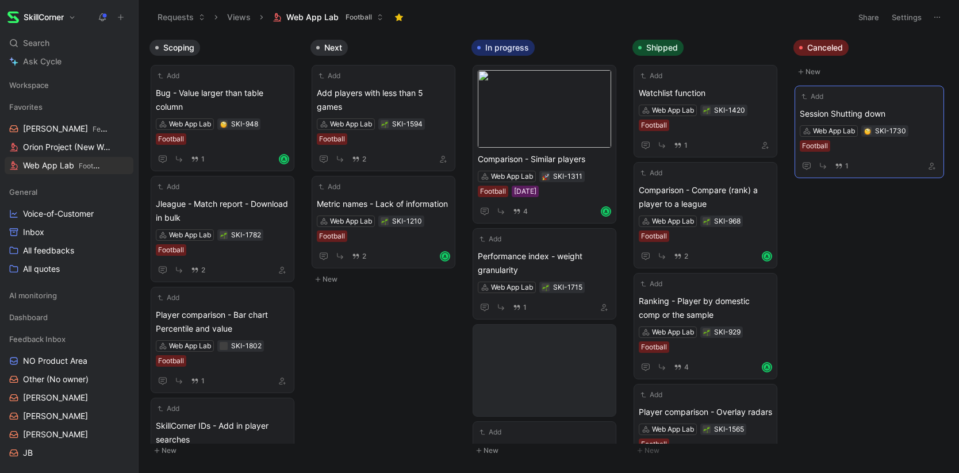
drag, startPoint x: 503, startPoint y: 343, endPoint x: 824, endPoint y: 104, distance: 400.2
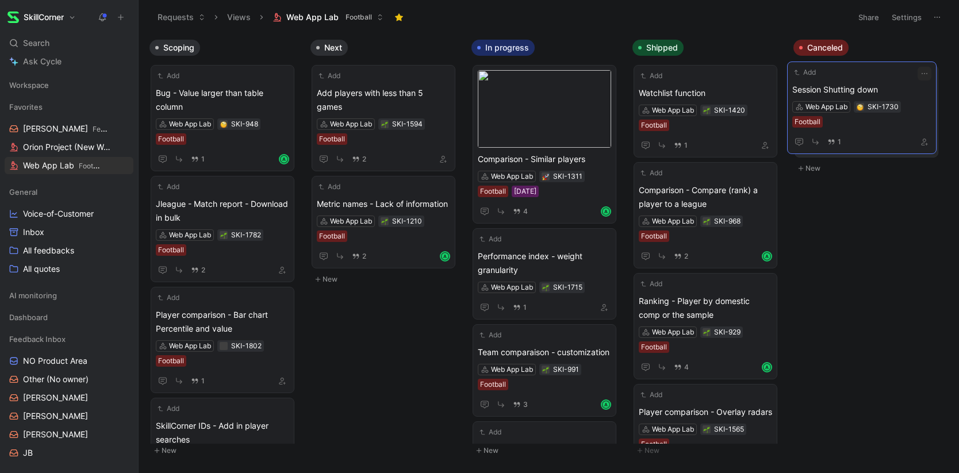
drag, startPoint x: 554, startPoint y: 355, endPoint x: 869, endPoint y: 92, distance: 410.3
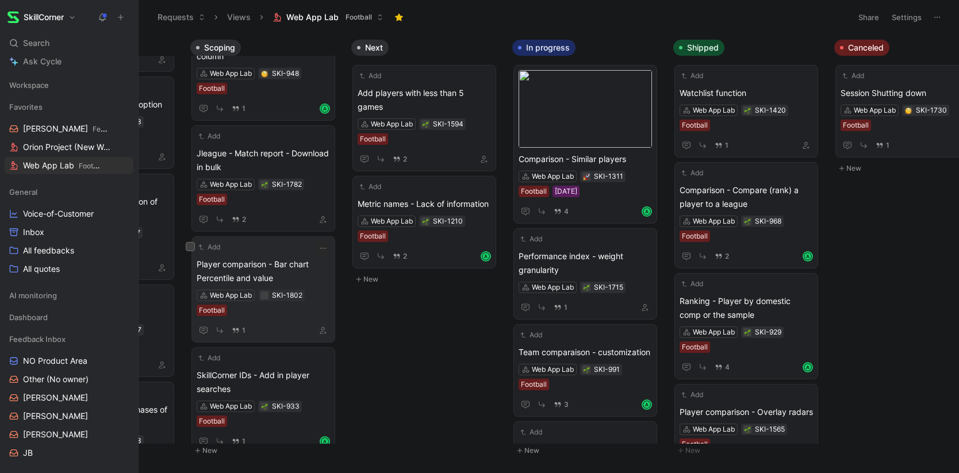
scroll to position [0, 0]
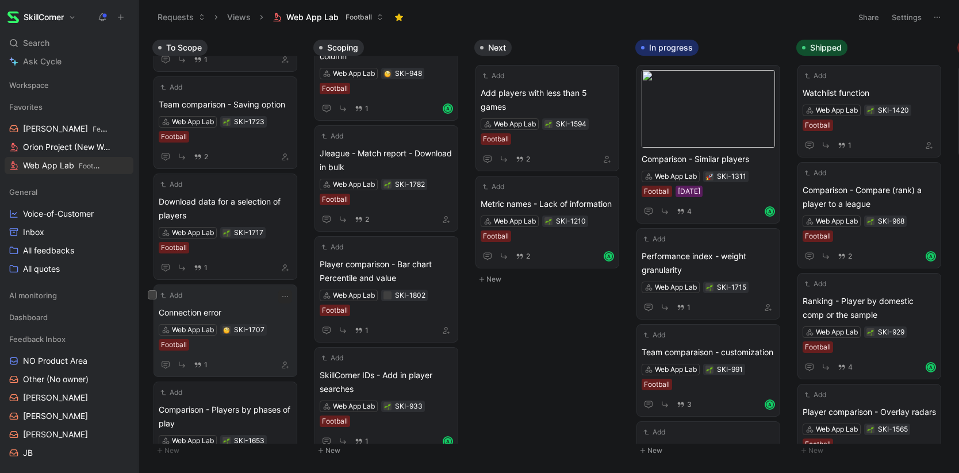
click at [205, 313] on span "Connection error" at bounding box center [225, 313] width 133 height 14
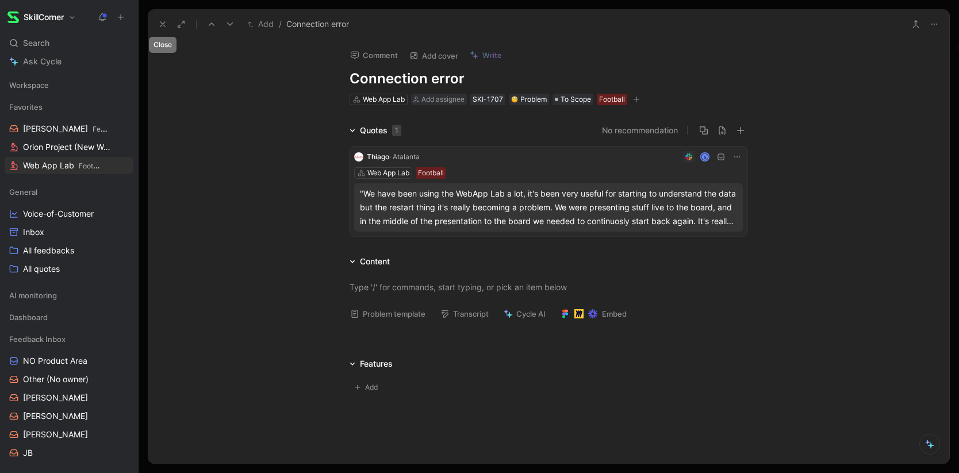
click at [159, 22] on icon at bounding box center [162, 24] width 9 height 9
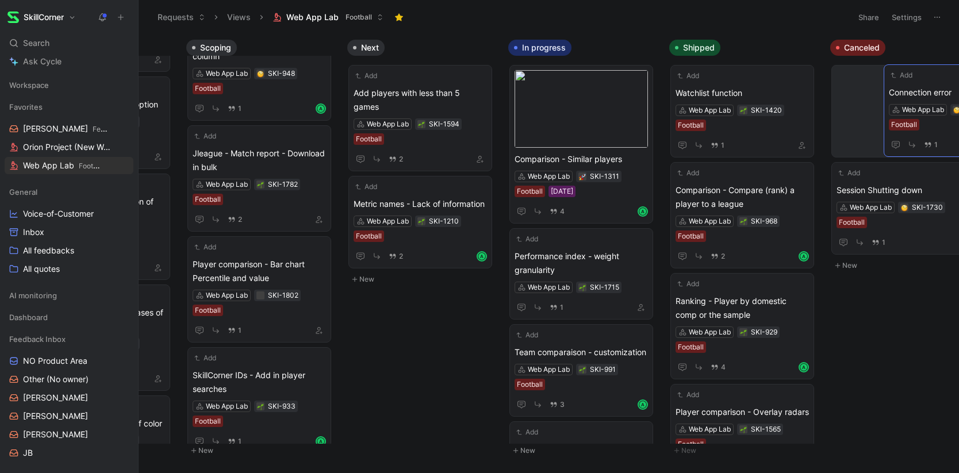
scroll to position [0, 164]
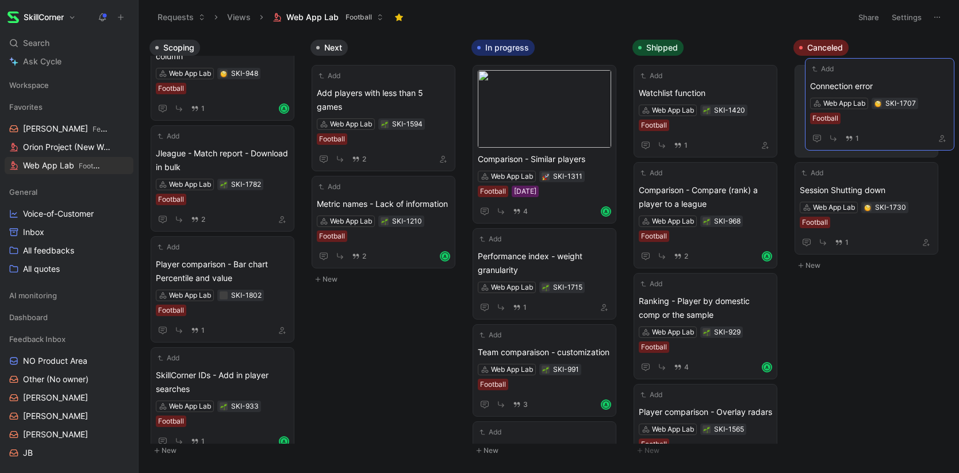
drag, startPoint x: 221, startPoint y: 308, endPoint x: 873, endPoint y: 83, distance: 689.4
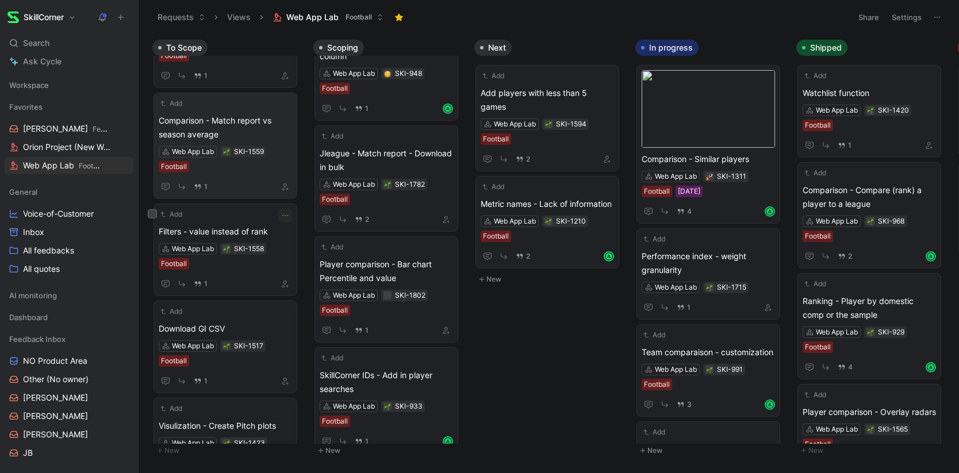
scroll to position [996, 0]
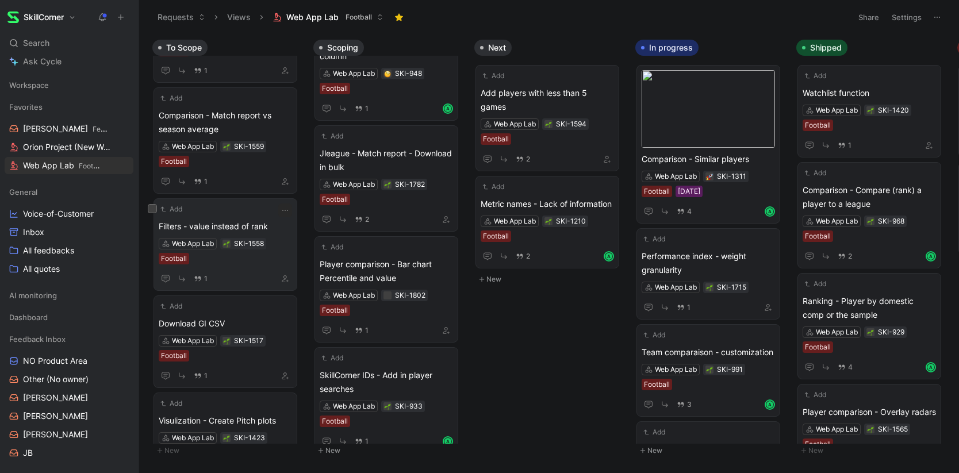
click at [236, 274] on div "1" at bounding box center [225, 278] width 133 height 14
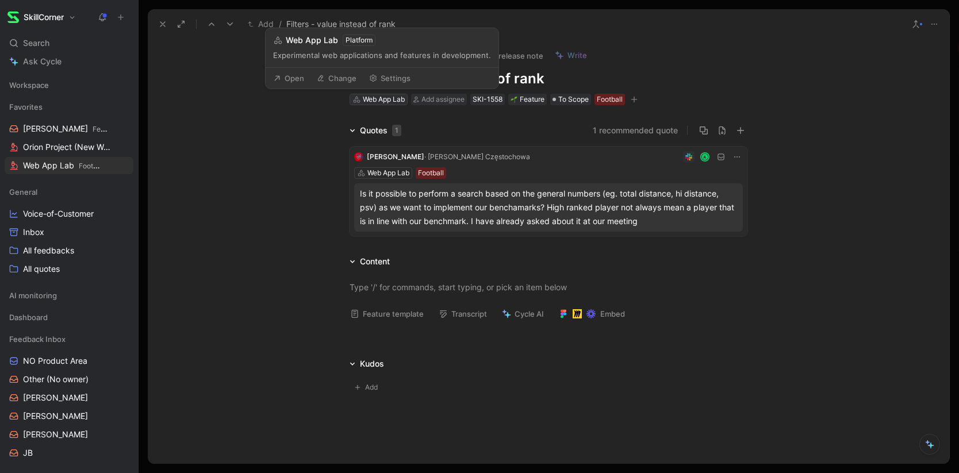
click at [392, 100] on div "Web App Lab" at bounding box center [384, 100] width 42 height 12
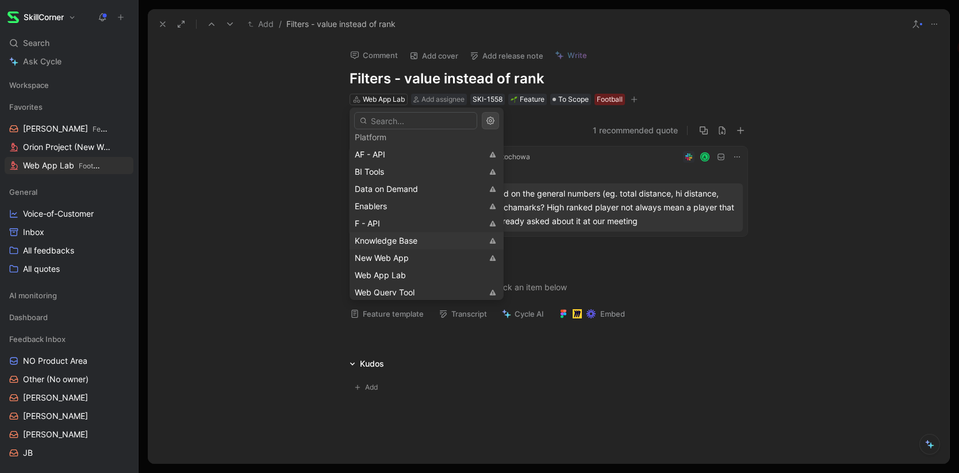
scroll to position [390, 0]
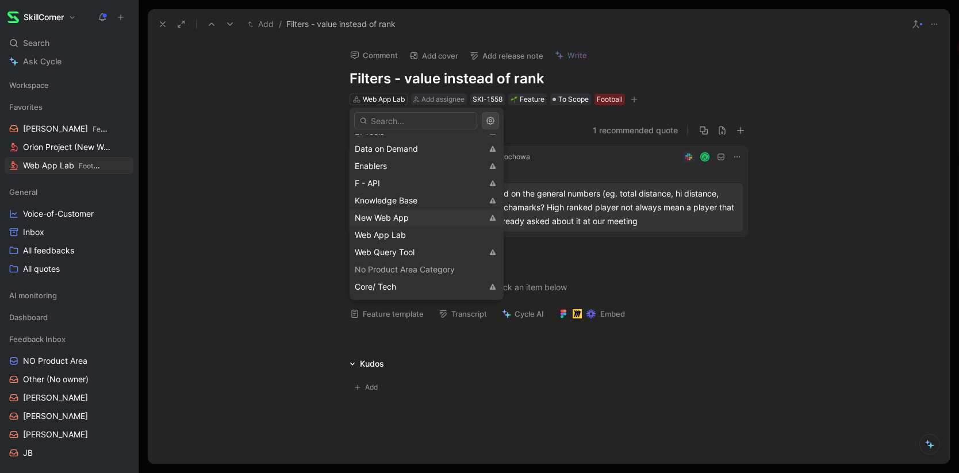
click at [384, 219] on span "New Web App" at bounding box center [382, 218] width 54 height 10
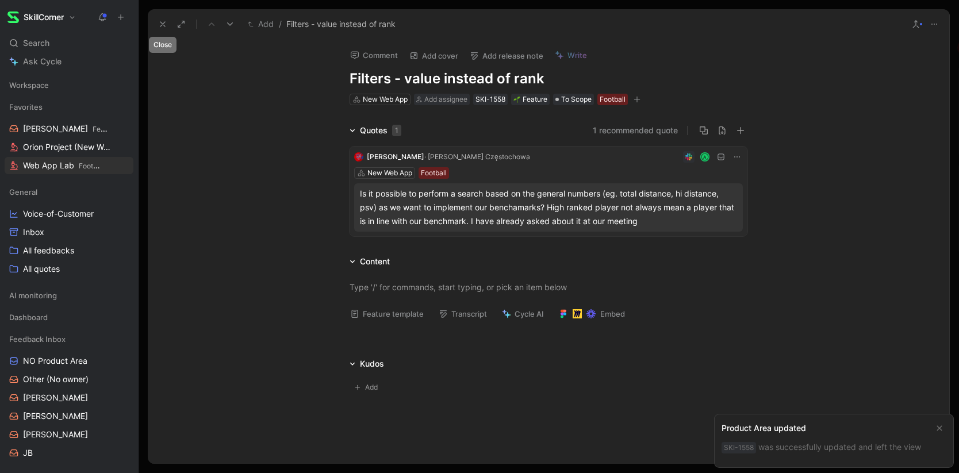
click at [160, 25] on icon at bounding box center [162, 24] width 9 height 9
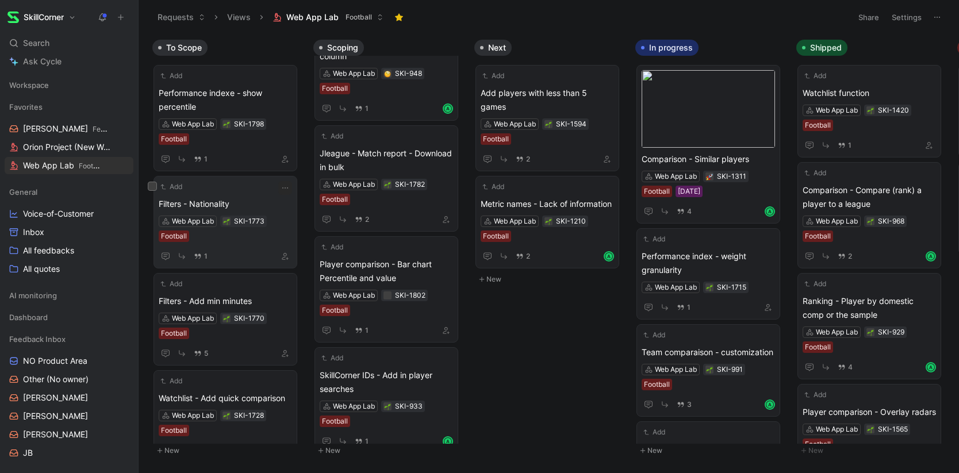
click at [235, 195] on div "Add Filters - Nationality Web App Lab SKI-1773 Football 1" at bounding box center [225, 222] width 133 height 82
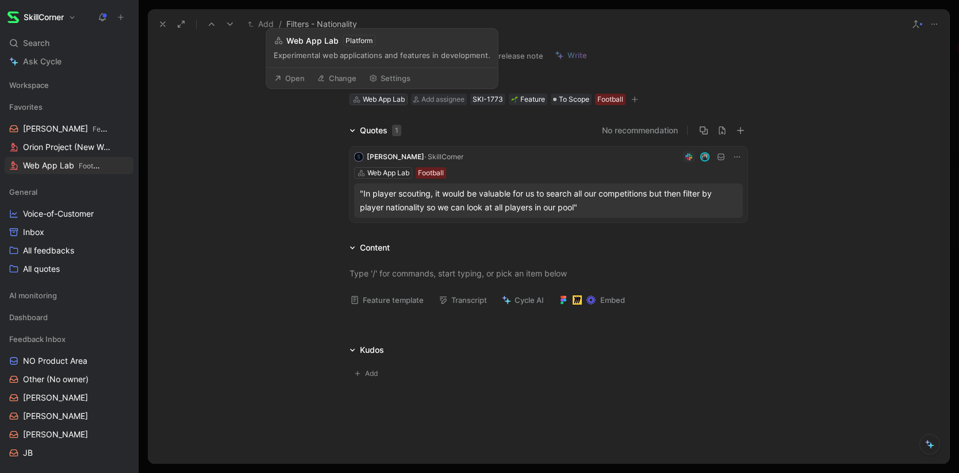
click at [386, 102] on div "Web App Lab" at bounding box center [384, 100] width 42 height 12
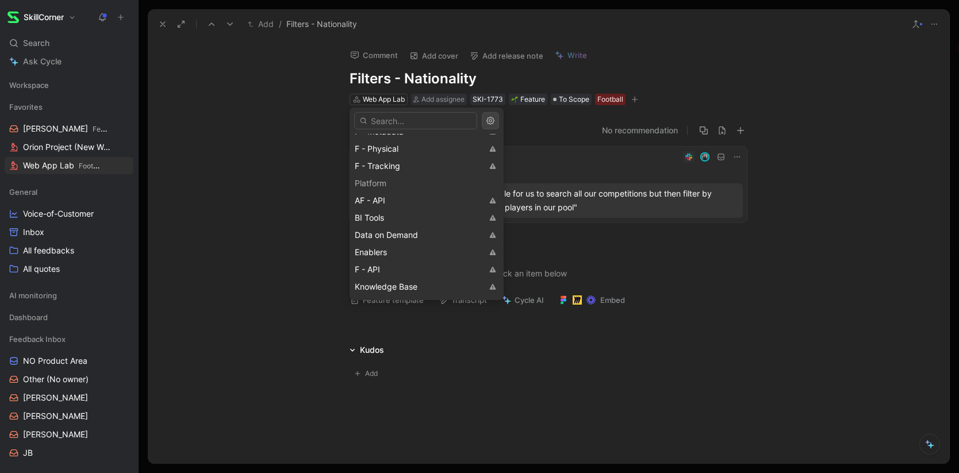
scroll to position [390, 0]
click at [386, 220] on span "New Web App" at bounding box center [382, 218] width 54 height 10
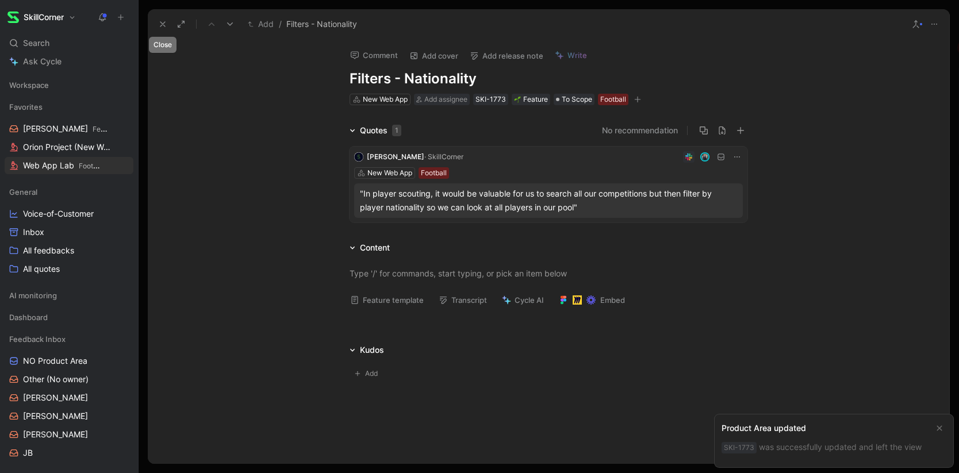
click at [162, 22] on use at bounding box center [162, 24] width 5 height 5
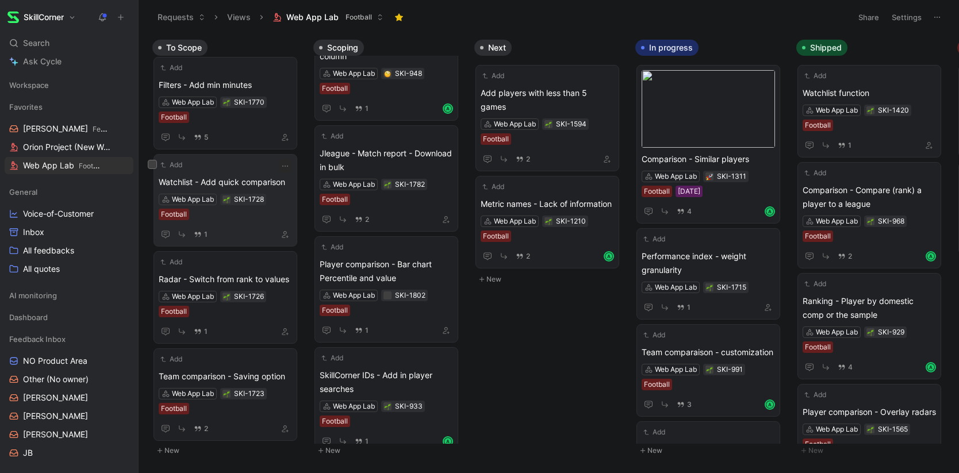
scroll to position [120, 0]
click at [233, 233] on div "1" at bounding box center [225, 234] width 133 height 14
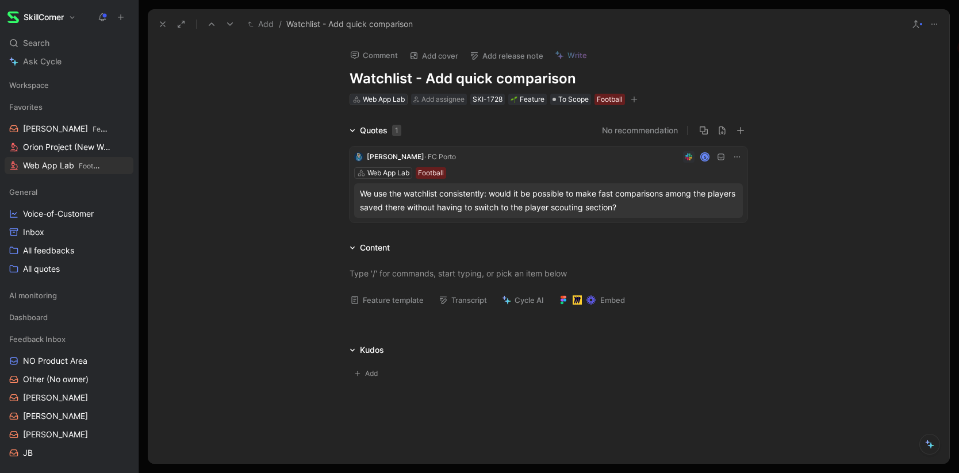
click at [385, 101] on div "Web App Lab" at bounding box center [384, 100] width 42 height 12
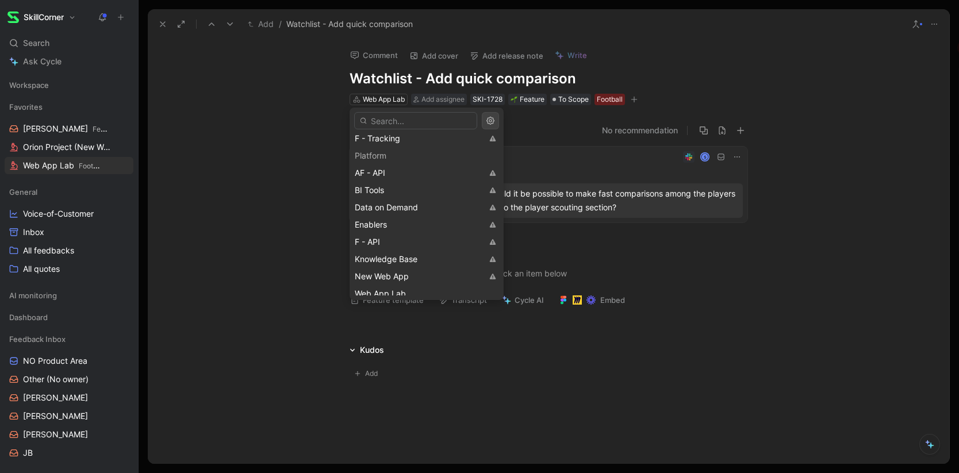
scroll to position [390, 0]
click at [384, 217] on span "New Web App" at bounding box center [382, 218] width 54 height 10
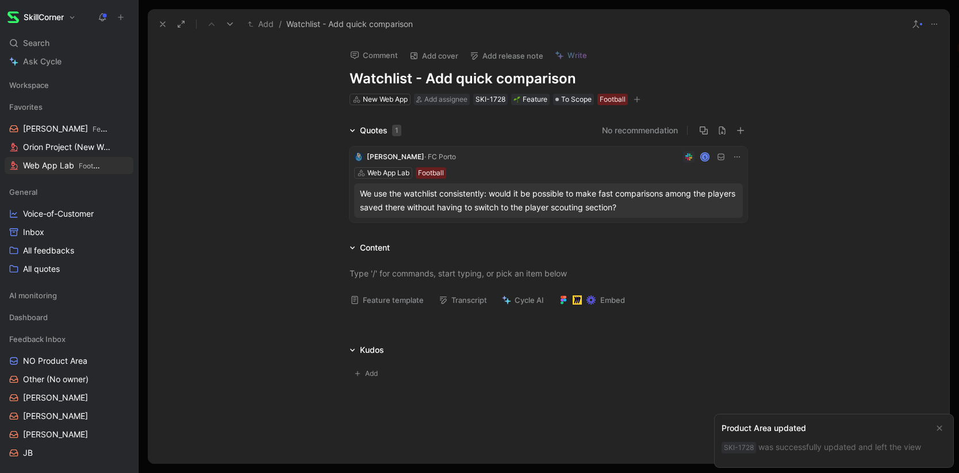
click at [155, 27] on button at bounding box center [163, 24] width 16 height 16
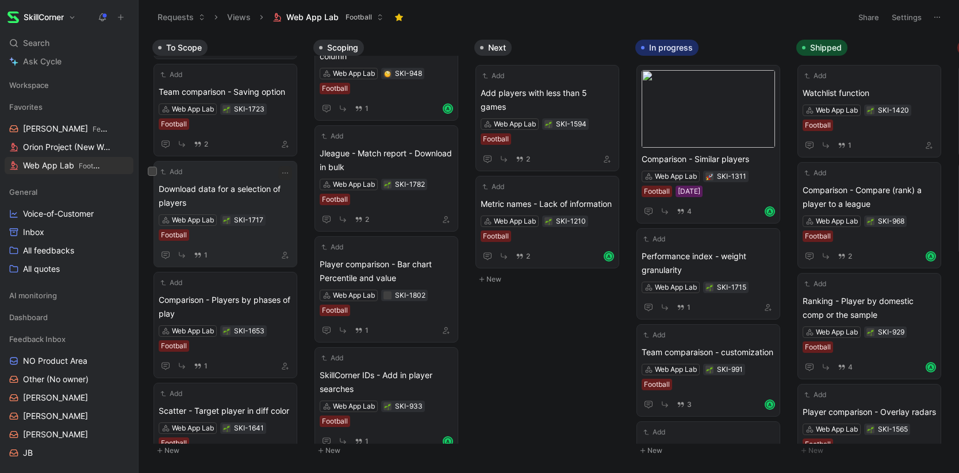
scroll to position [309, 0]
click at [236, 238] on div "Download data for a selection of players Web App Lab SKI-1717 Football 1" at bounding box center [225, 219] width 133 height 80
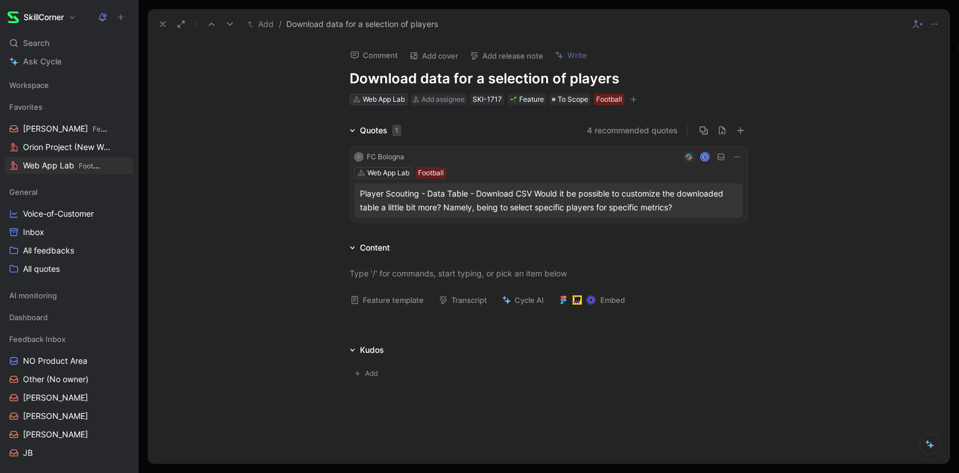
click at [386, 95] on div "Web App Lab" at bounding box center [384, 100] width 42 height 12
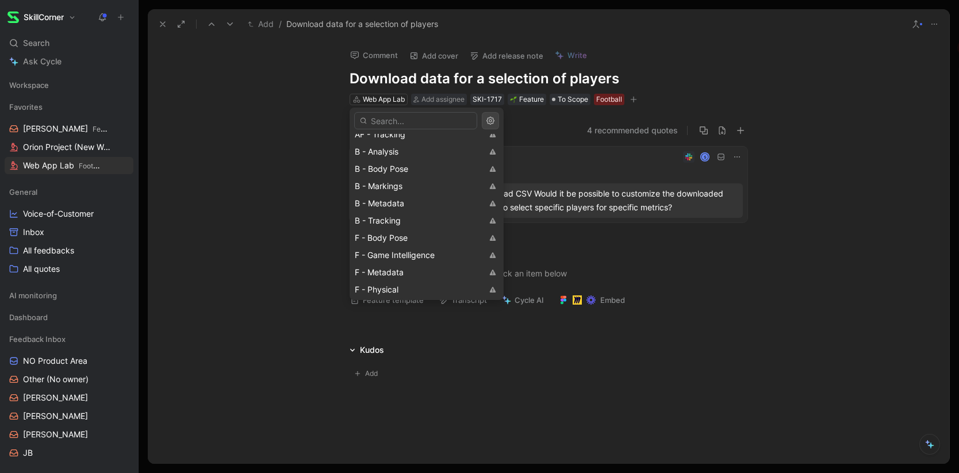
scroll to position [390, 0]
click at [389, 216] on span "New Web App" at bounding box center [382, 218] width 54 height 10
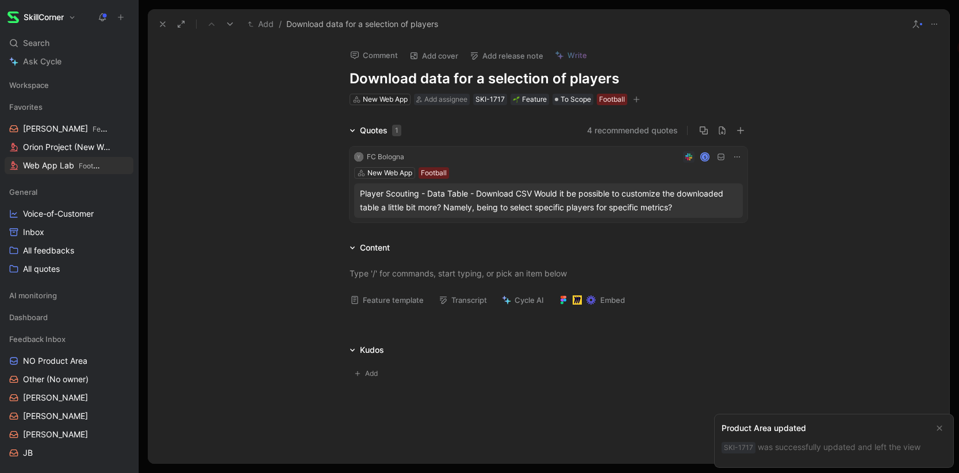
click at [163, 24] on icon at bounding box center [162, 24] width 9 height 9
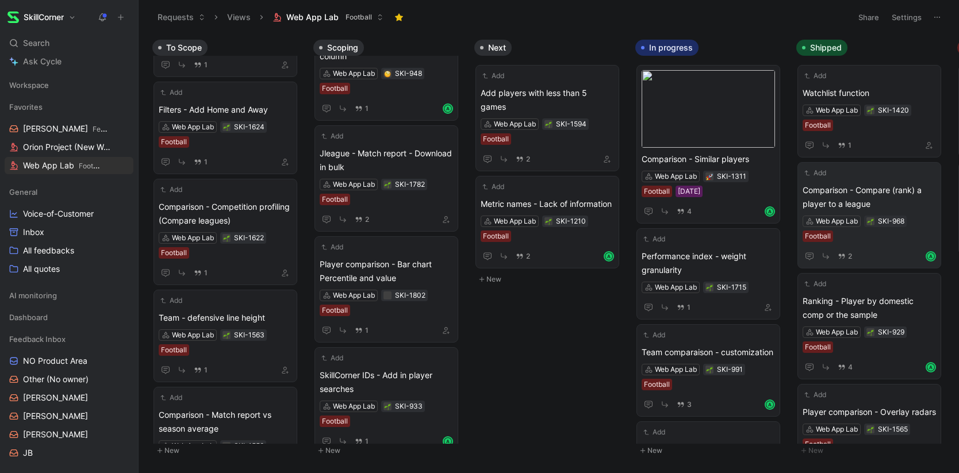
scroll to position [597, 0]
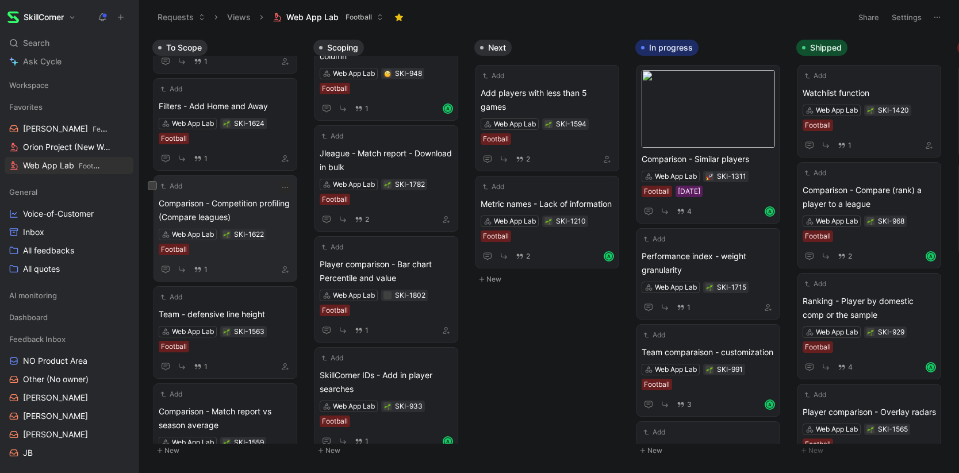
click at [247, 206] on span "Comparison - Competition profiling (Compare leagues)" at bounding box center [225, 211] width 133 height 28
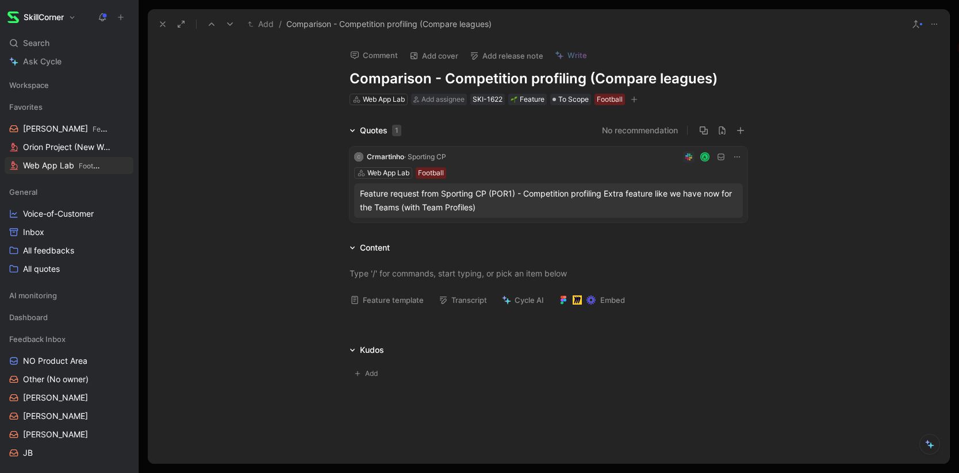
click at [501, 199] on div "Feature request from Sporting CP (POR1) - Competition profiling Extra feature l…" at bounding box center [548, 201] width 377 height 28
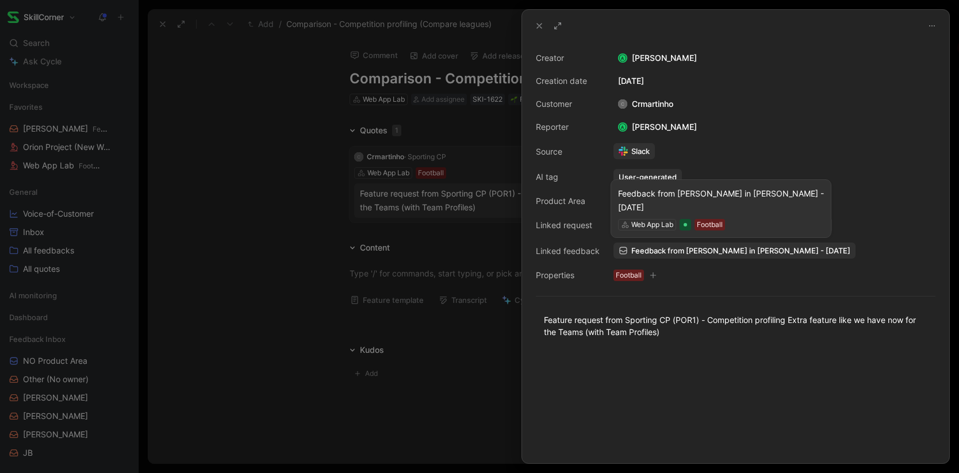
click at [691, 255] on span "Feedback from Pedro Nogueira in Slack - 6/26/2025" at bounding box center [740, 251] width 219 height 10
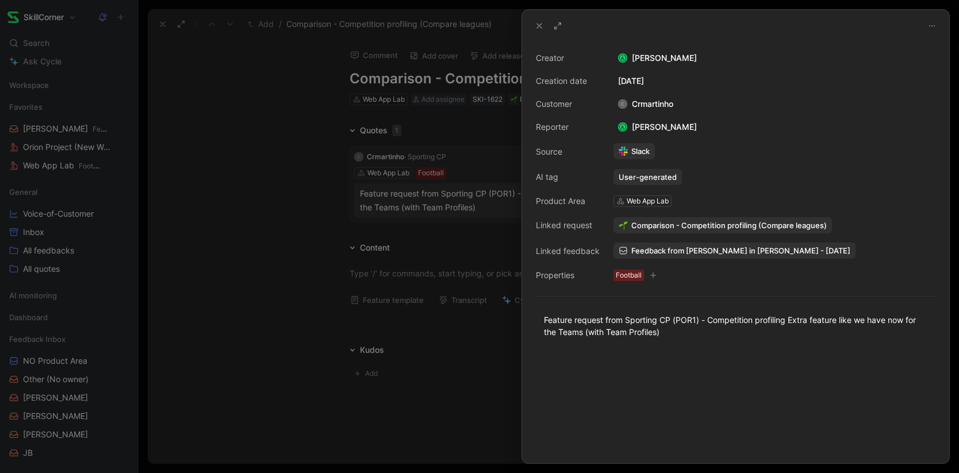
click at [292, 177] on div at bounding box center [479, 236] width 959 height 473
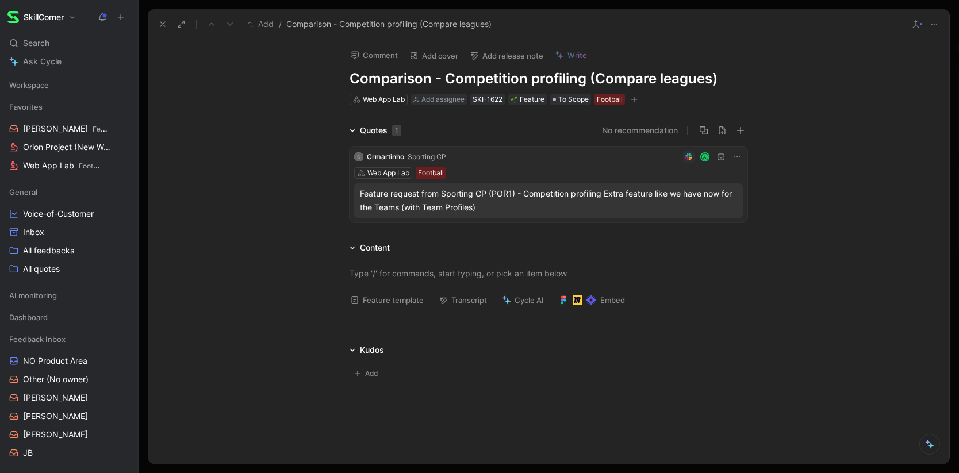
click at [159, 25] on icon at bounding box center [162, 24] width 9 height 9
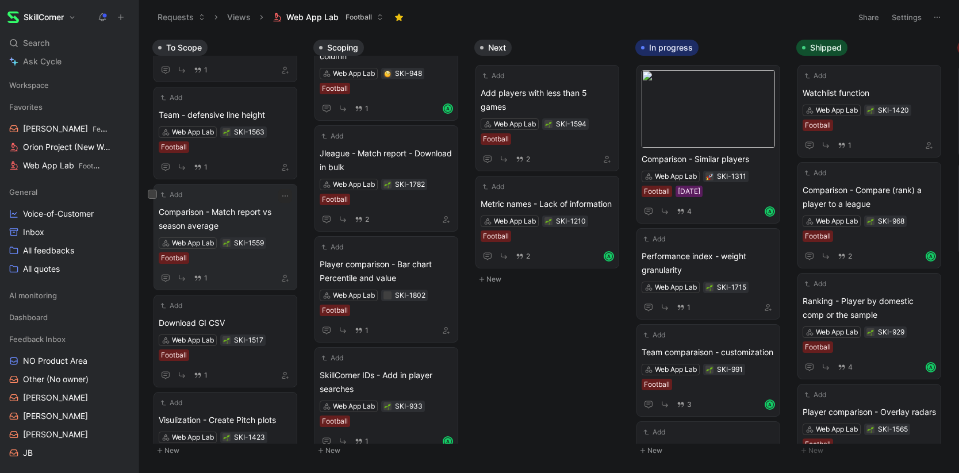
scroll to position [695, 0]
click at [244, 148] on div "Web App Lab SKI-1563 Football" at bounding box center [225, 140] width 133 height 26
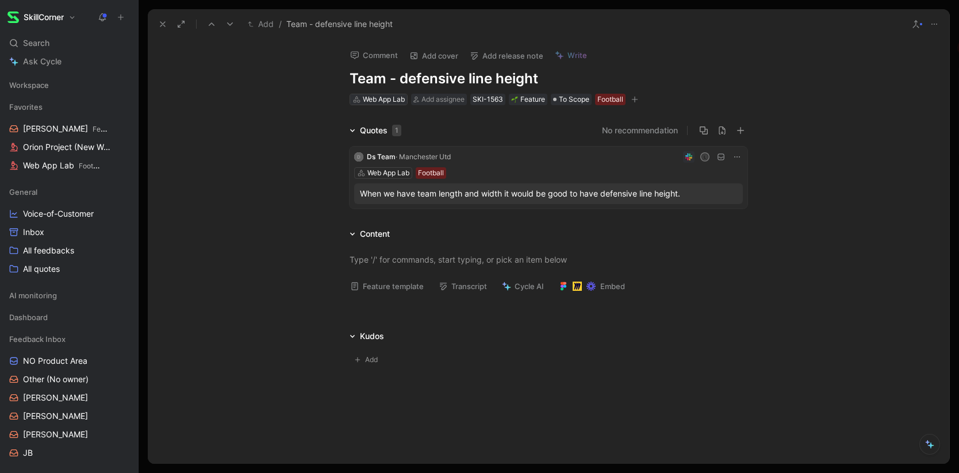
click at [358, 101] on icon at bounding box center [356, 99] width 8 height 8
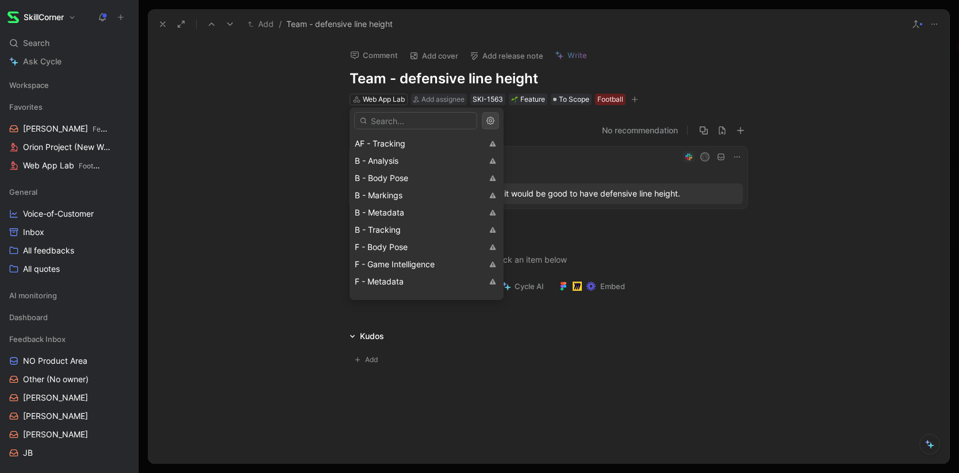
scroll to position [390, 0]
click at [380, 218] on span "New Web App" at bounding box center [382, 218] width 54 height 10
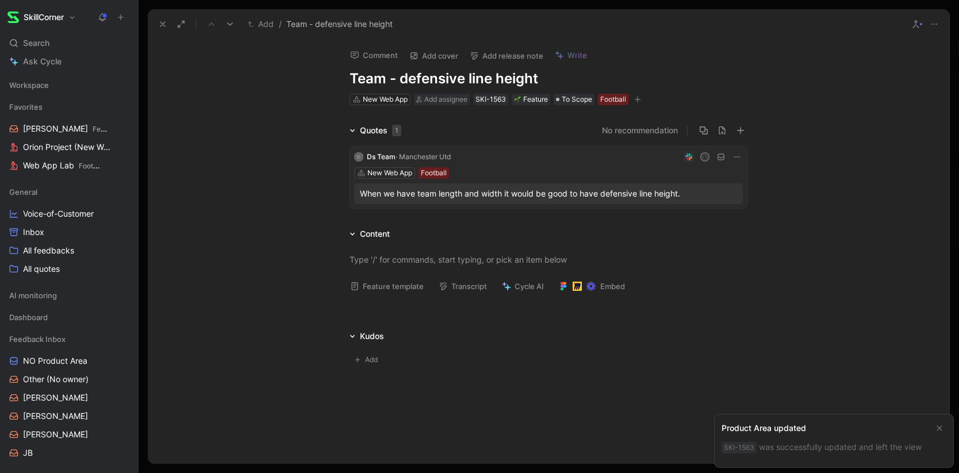
click at [163, 22] on icon at bounding box center [162, 24] width 9 height 9
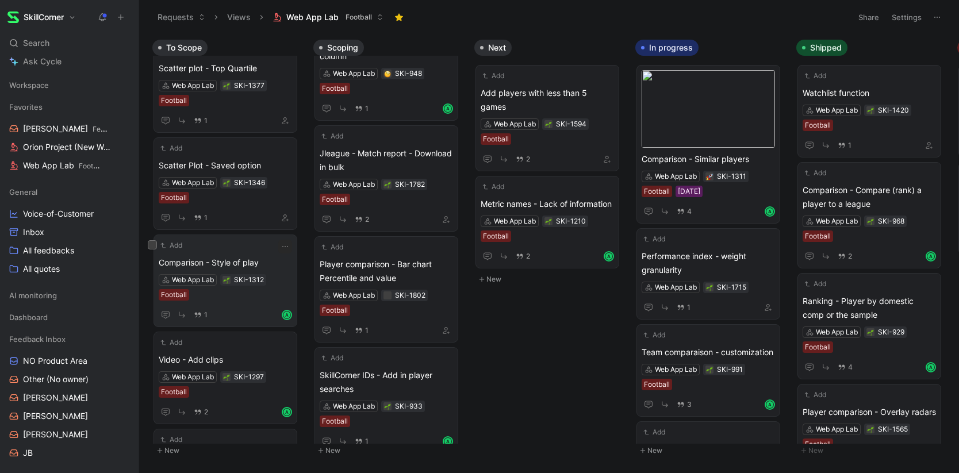
scroll to position [910, 0]
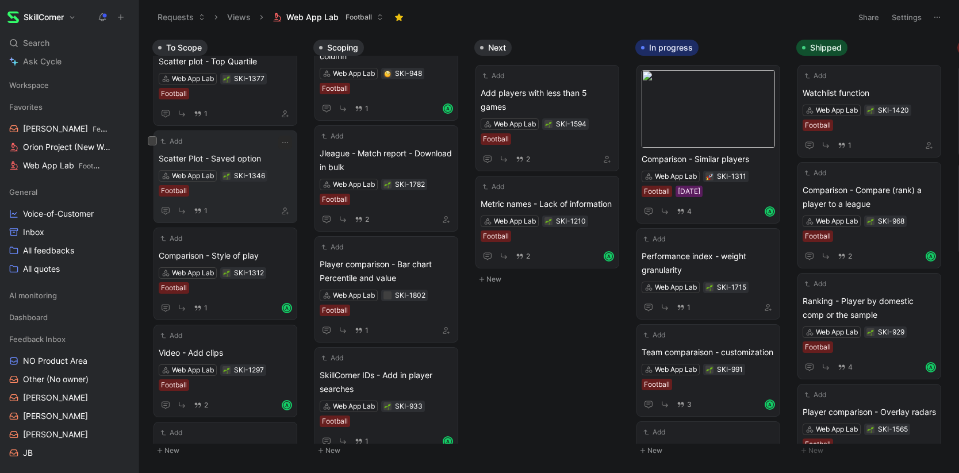
click at [247, 201] on div "Scatter Plot - Saved option Web App Lab SKI-1346 Football 1" at bounding box center [225, 185] width 133 height 66
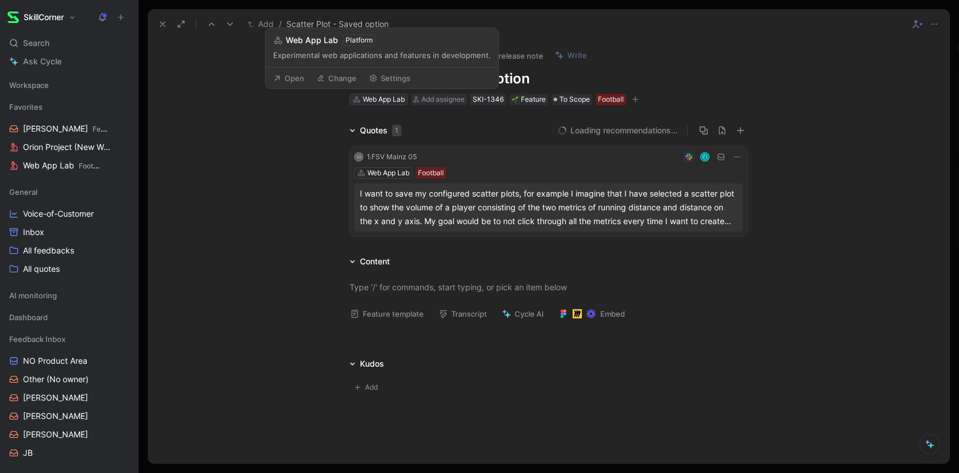
click at [378, 99] on div "Web App Lab" at bounding box center [384, 100] width 42 height 12
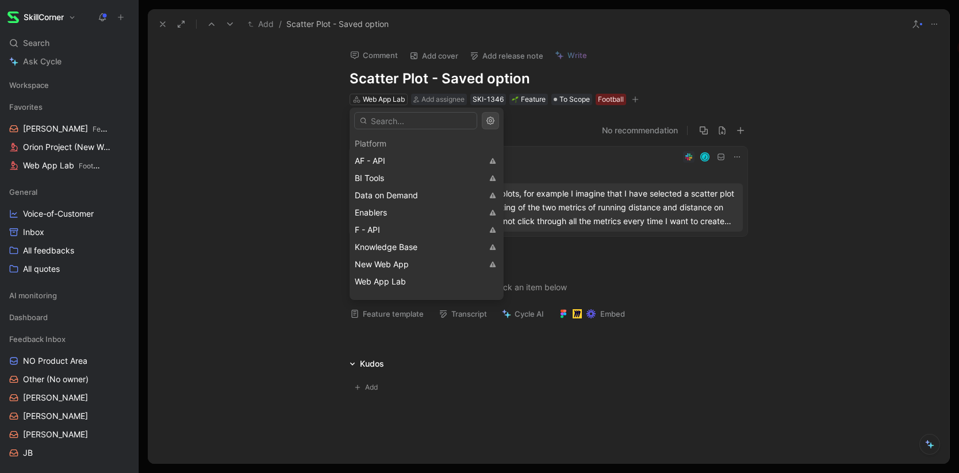
scroll to position [390, 0]
click at [389, 217] on span "New Web App" at bounding box center [382, 218] width 54 height 10
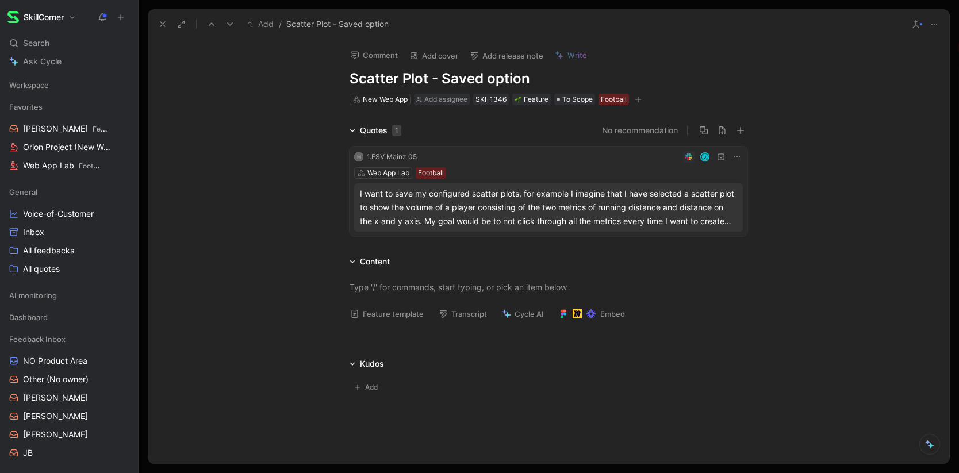
click at [155, 22] on button at bounding box center [163, 24] width 16 height 16
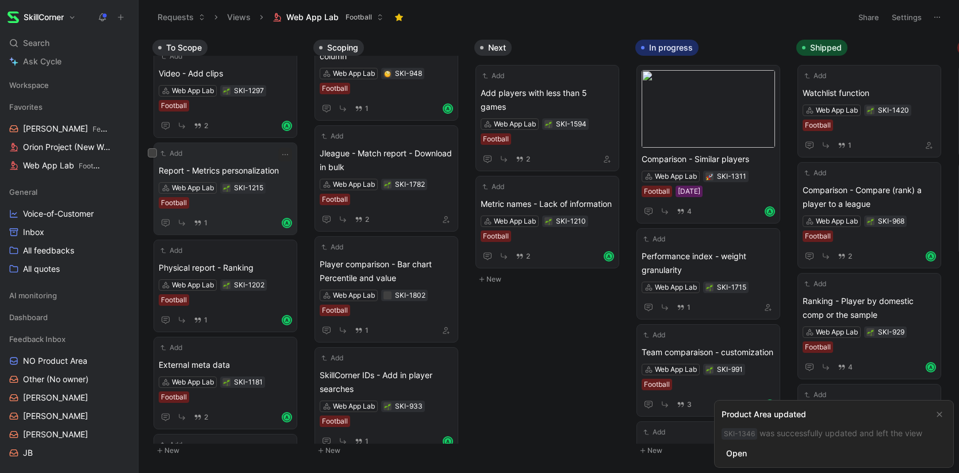
scroll to position [995, 0]
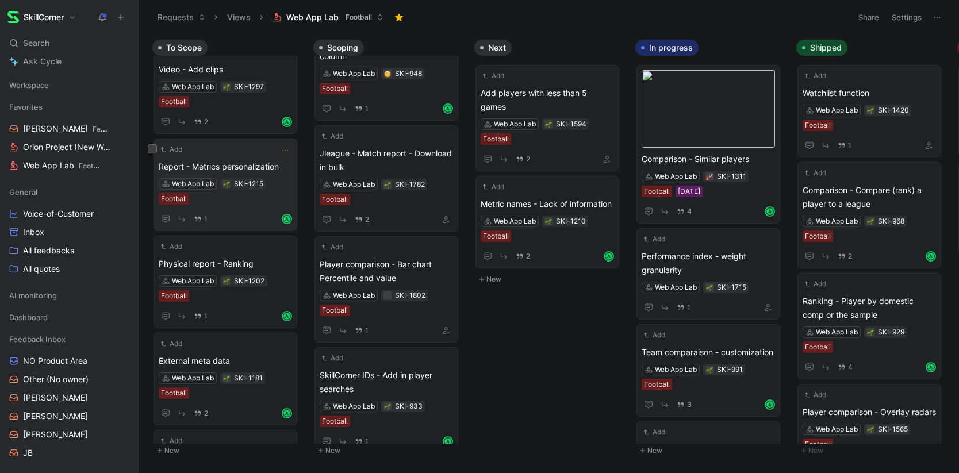
click at [248, 198] on div "Web App Lab SKI-1215 Football" at bounding box center [225, 191] width 133 height 26
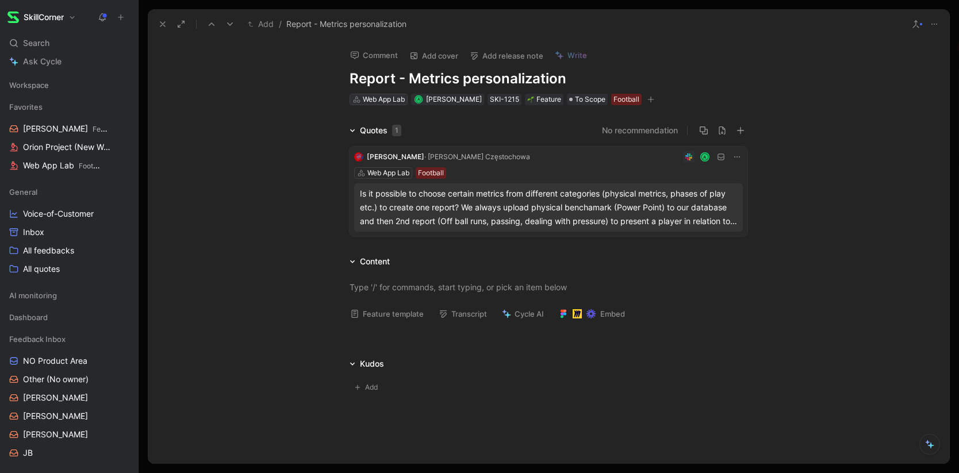
click at [385, 98] on div "Web App Lab" at bounding box center [384, 100] width 42 height 12
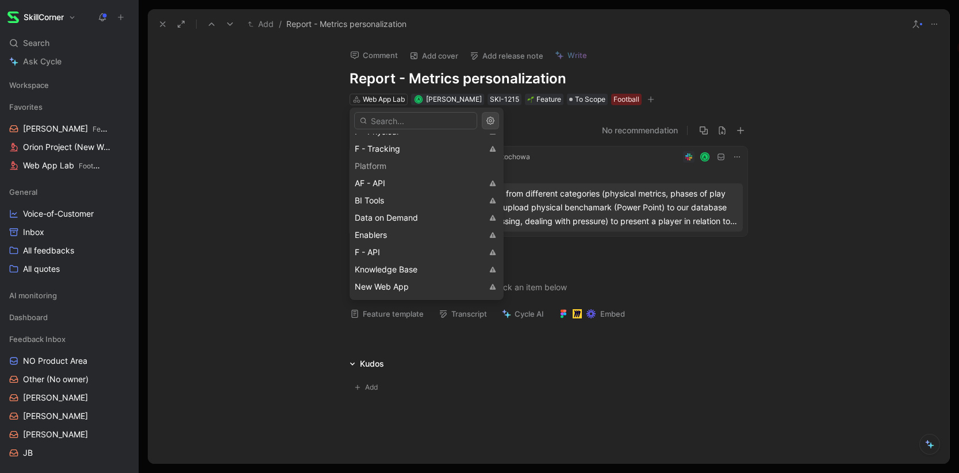
scroll to position [390, 0]
click at [382, 214] on span "New Web App" at bounding box center [382, 218] width 54 height 10
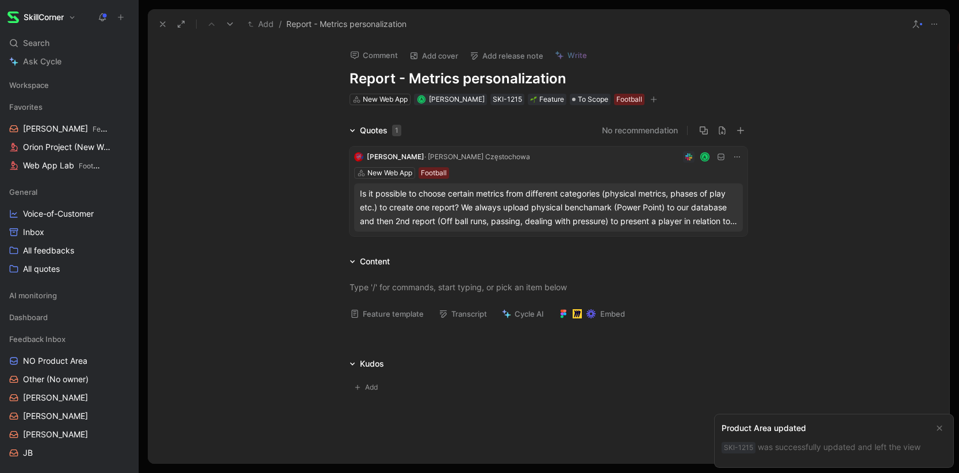
click at [160, 22] on icon at bounding box center [162, 24] width 9 height 9
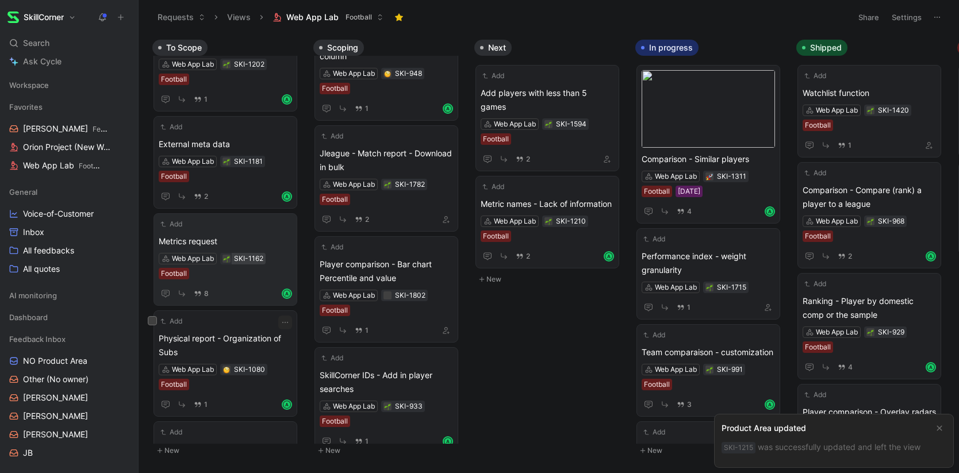
scroll to position [1028, 0]
click at [248, 227] on div "Add" at bounding box center [218, 223] width 118 height 12
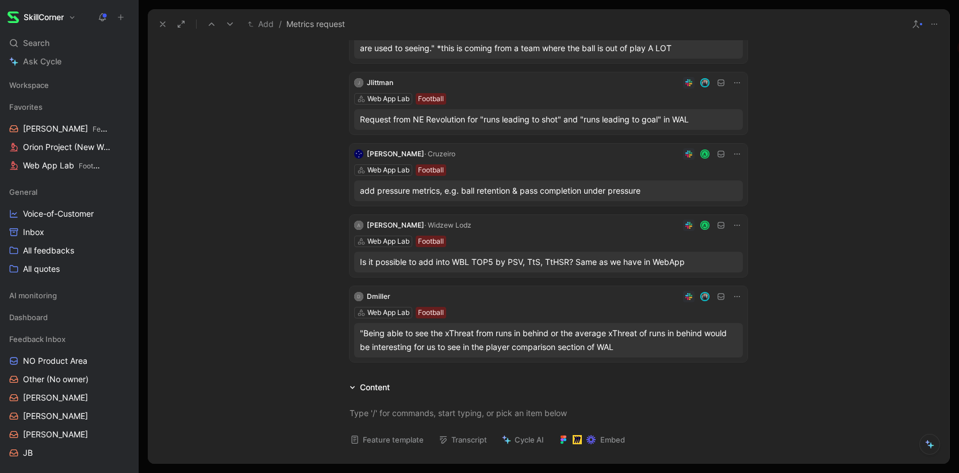
scroll to position [389, 0]
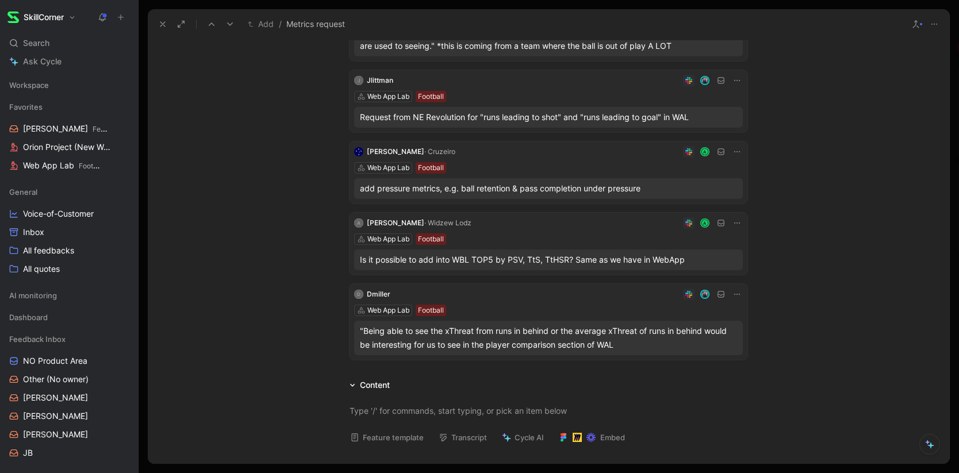
click at [156, 24] on button at bounding box center [163, 24] width 16 height 16
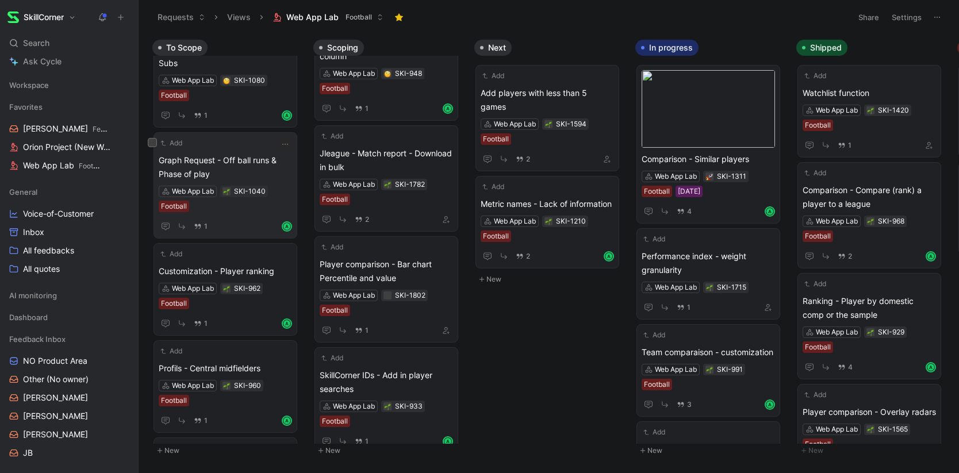
scroll to position [1193, 0]
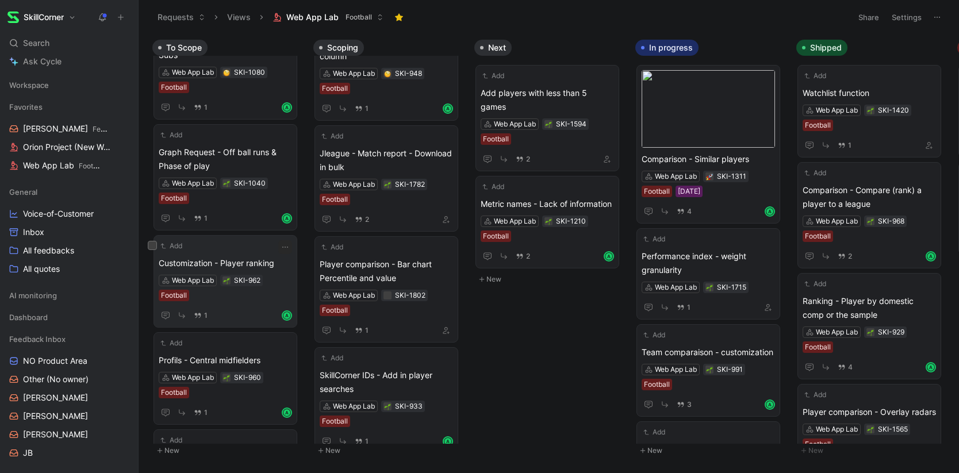
click at [256, 258] on span "Customization - Player ranking" at bounding box center [225, 263] width 133 height 14
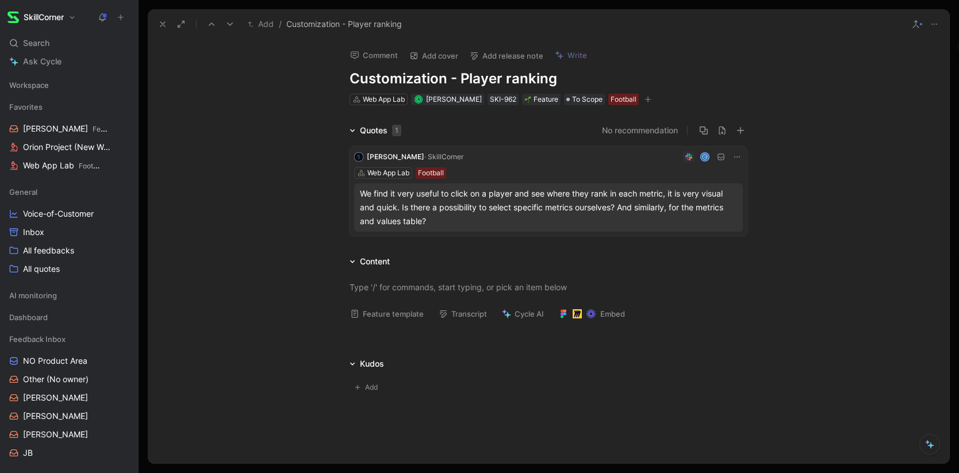
click at [398, 204] on div "We find it very useful to click on a player and see where they rank in each met…" at bounding box center [548, 207] width 377 height 41
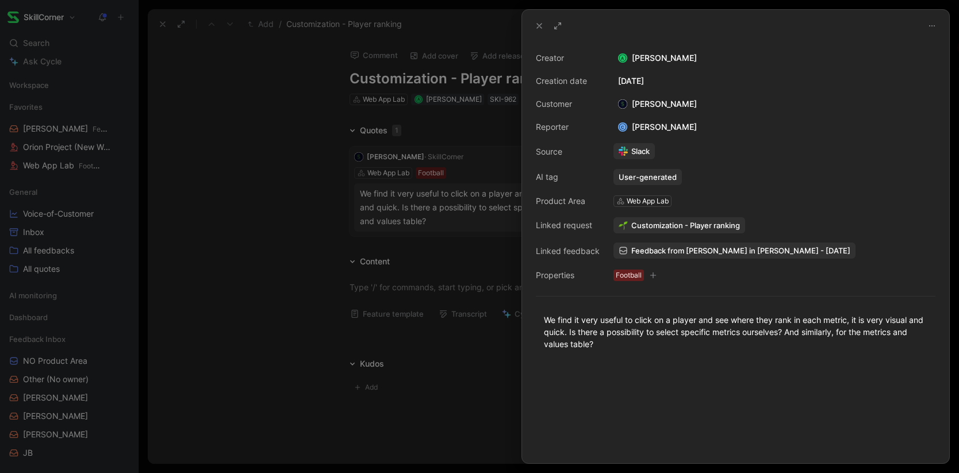
click at [677, 251] on span "Feedback from [PERSON_NAME] in [PERSON_NAME] - [DATE]" at bounding box center [740, 251] width 219 height 10
click at [248, 198] on div at bounding box center [479, 236] width 959 height 473
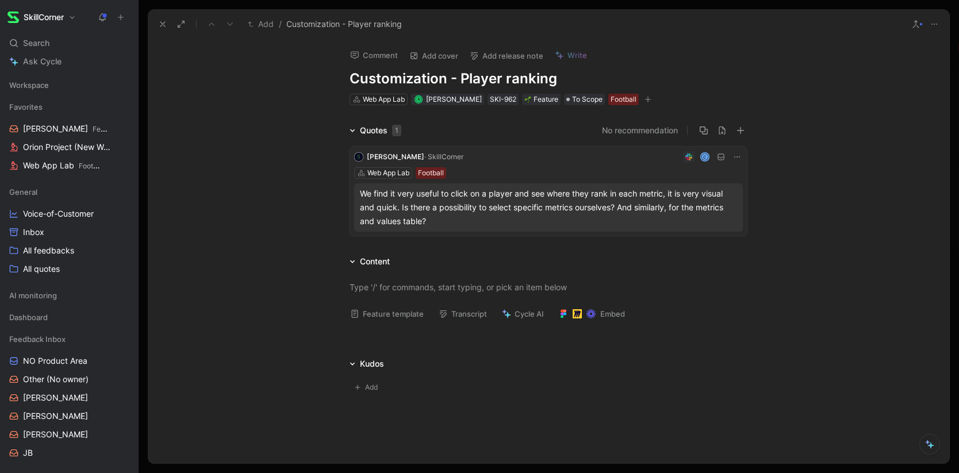
click at [155, 17] on button at bounding box center [163, 24] width 16 height 16
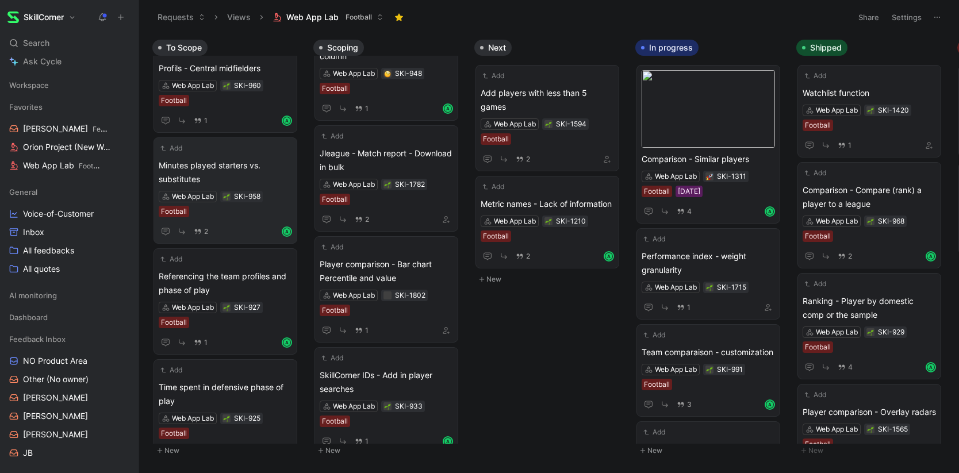
scroll to position [51, 0]
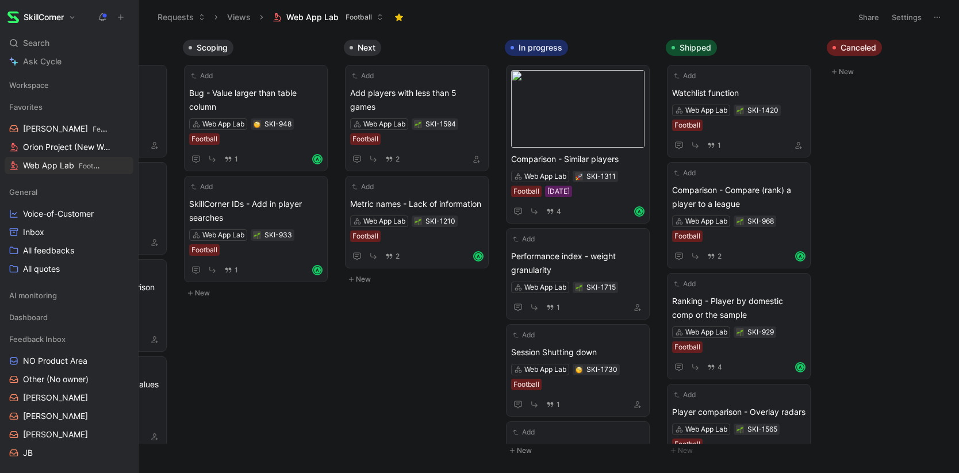
scroll to position [0, 84]
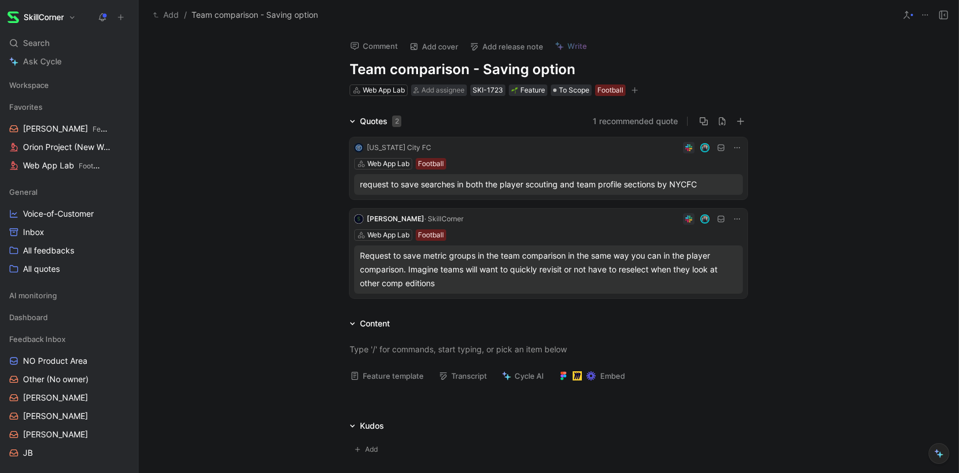
click at [421, 266] on div "Request to save metric groups in the team comparison in the same way you can in…" at bounding box center [548, 269] width 377 height 41
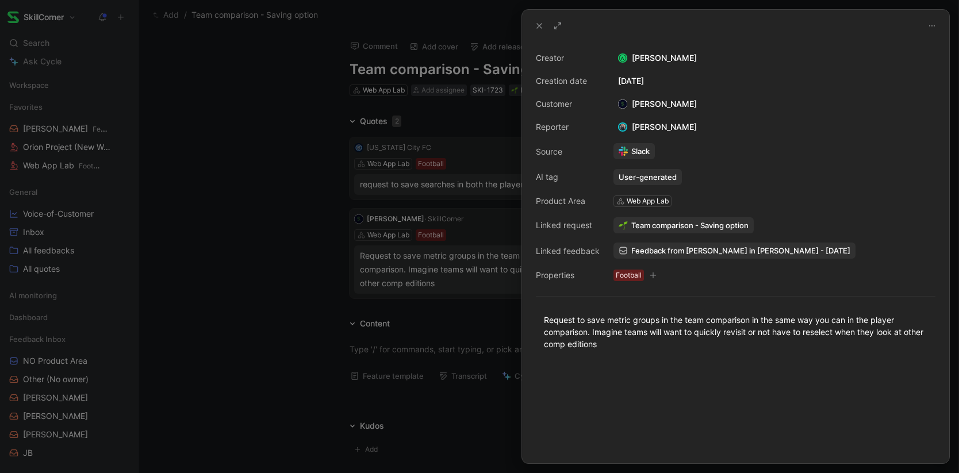
click at [278, 163] on div at bounding box center [479, 236] width 959 height 473
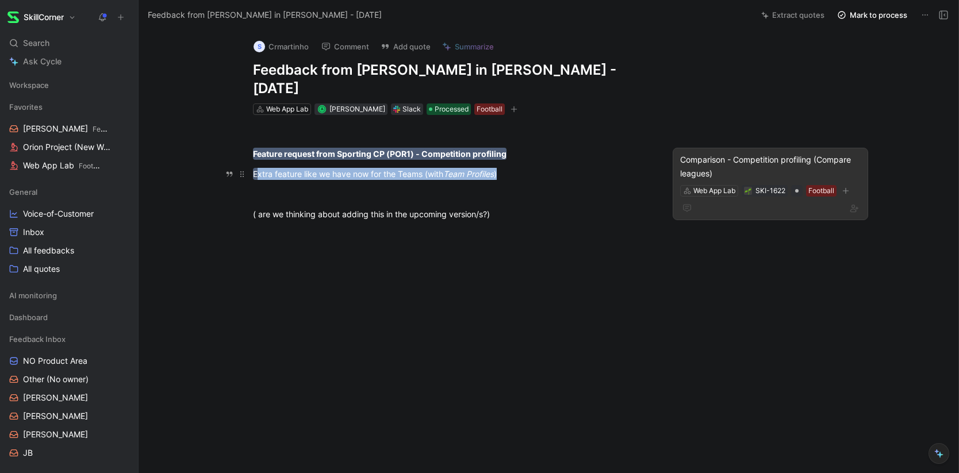
drag, startPoint x: 531, startPoint y: 155, endPoint x: 259, endPoint y: 159, distance: 272.0
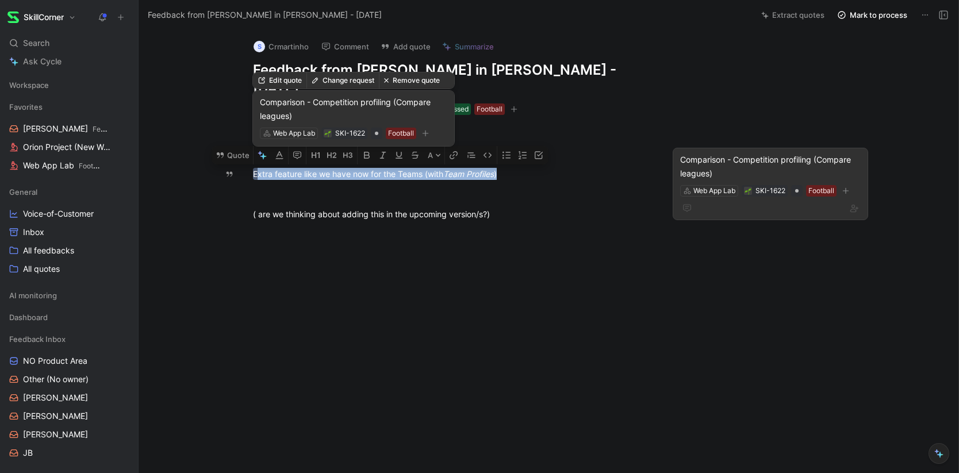
copy mark "xtra feature like we have now for the Teams (with Team Profiles )"
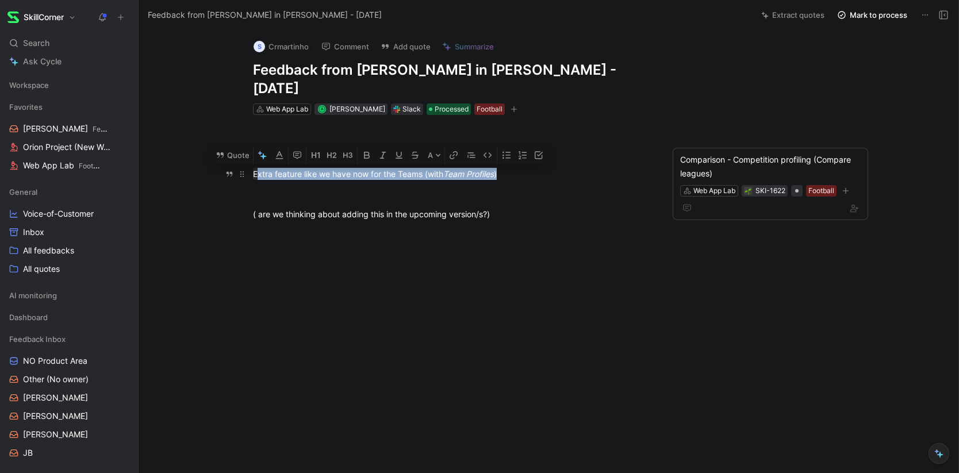
click at [518, 168] on div "Extra feature like we have now for the Teams (with Team Profiles )" at bounding box center [452, 174] width 398 height 12
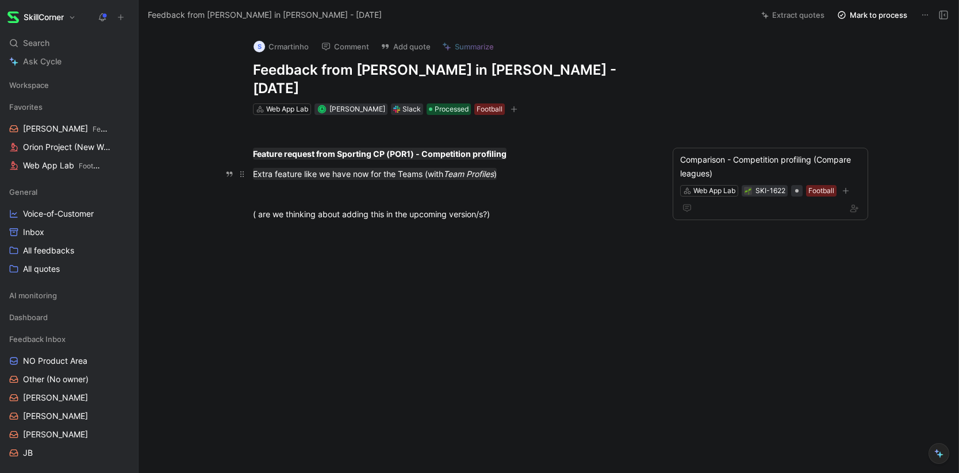
click at [527, 168] on div "Extra feature like we have now for the Teams (with Team Profiles )" at bounding box center [452, 174] width 398 height 12
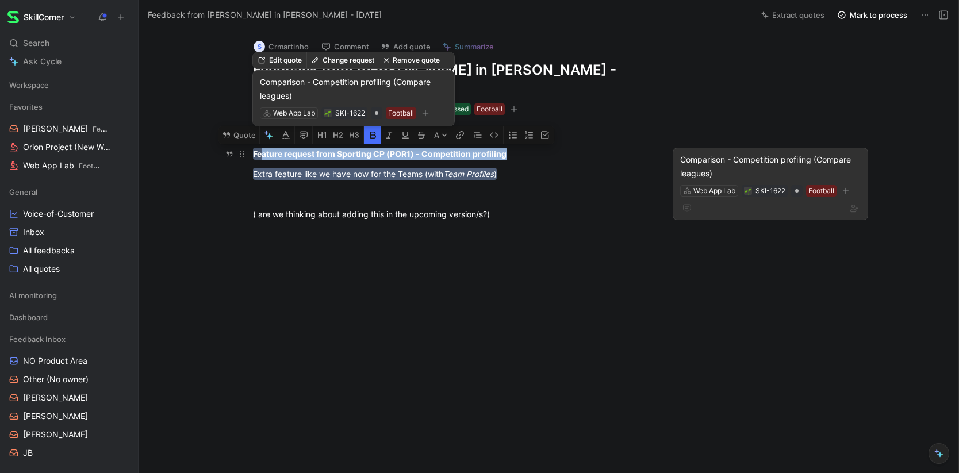
drag, startPoint x: 523, startPoint y: 135, endPoint x: 265, endPoint y: 137, distance: 258.8
click at [265, 148] on div "Feature request from Sporting CP (POR1) - Competition profiling" at bounding box center [452, 154] width 398 height 12
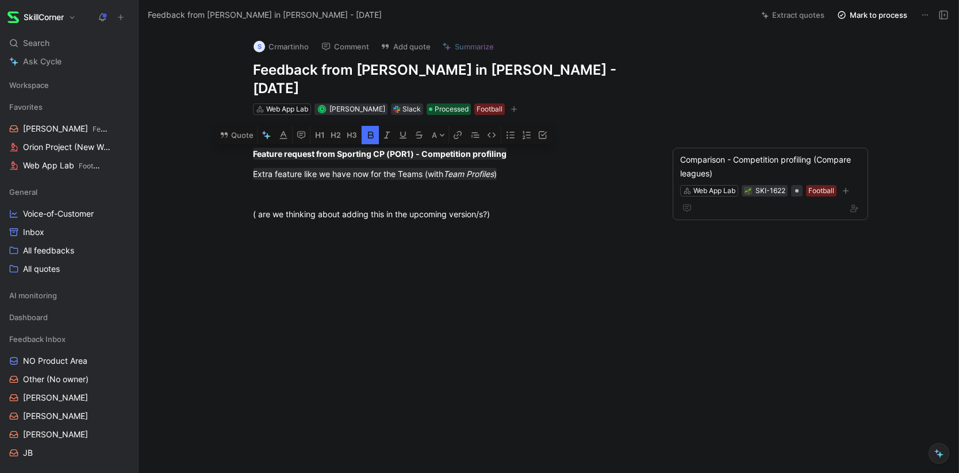
click at [208, 115] on div "Feature request from Sporting CP (POR1) - Competition profiling Extra feature l…" at bounding box center [452, 184] width 578 height 138
click at [255, 68] on h1 "Feedback from Pedro Nogueira in Slack - 6/26/2025" at bounding box center [452, 79] width 398 height 37
click at [524, 148] on div "Feature request from Sporting CP (POR1) - Competition profiling" at bounding box center [452, 154] width 398 height 12
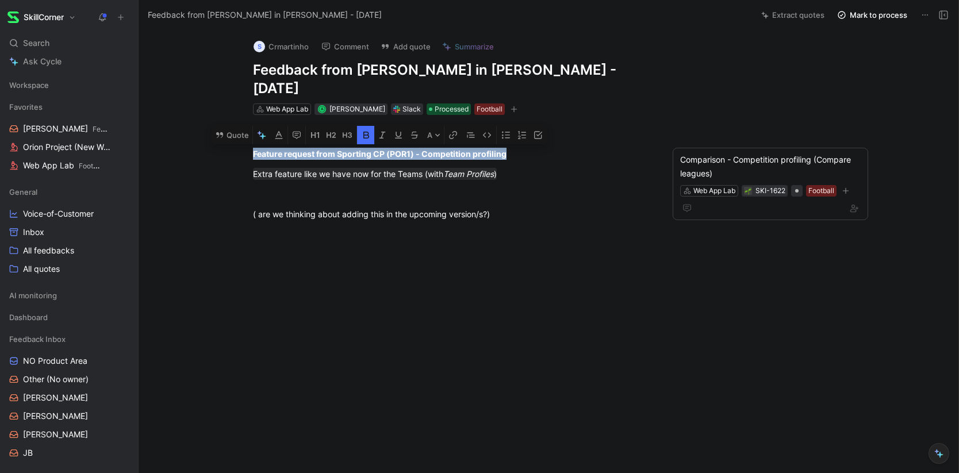
copy strong "Feature request from Sporting CP (POR1) - Competition profiling"
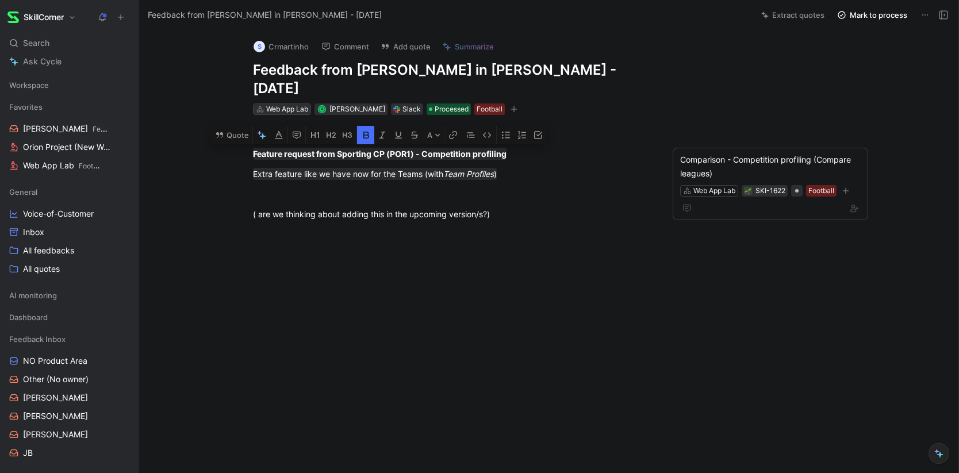
click at [273, 104] on div "Web App Lab" at bounding box center [287, 110] width 42 height 12
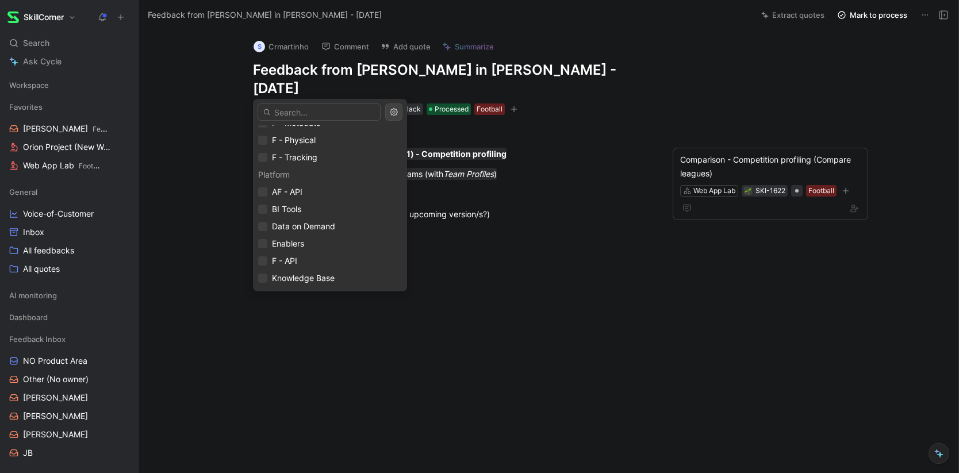
scroll to position [373, 0]
click at [281, 208] on span "New Web App" at bounding box center [299, 209] width 54 height 10
click at [275, 220] on span "Web App Lab" at bounding box center [297, 227] width 51 height 14
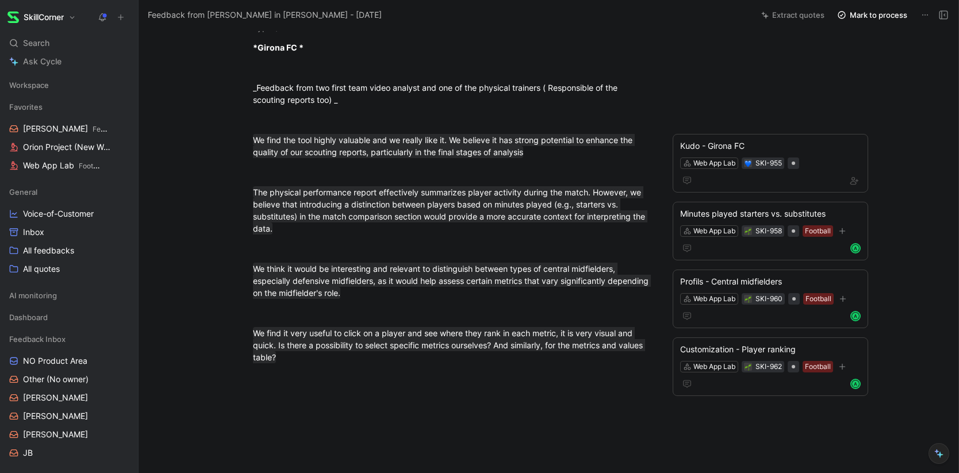
scroll to position [109, 0]
